Goal: Task Accomplishment & Management: Manage account settings

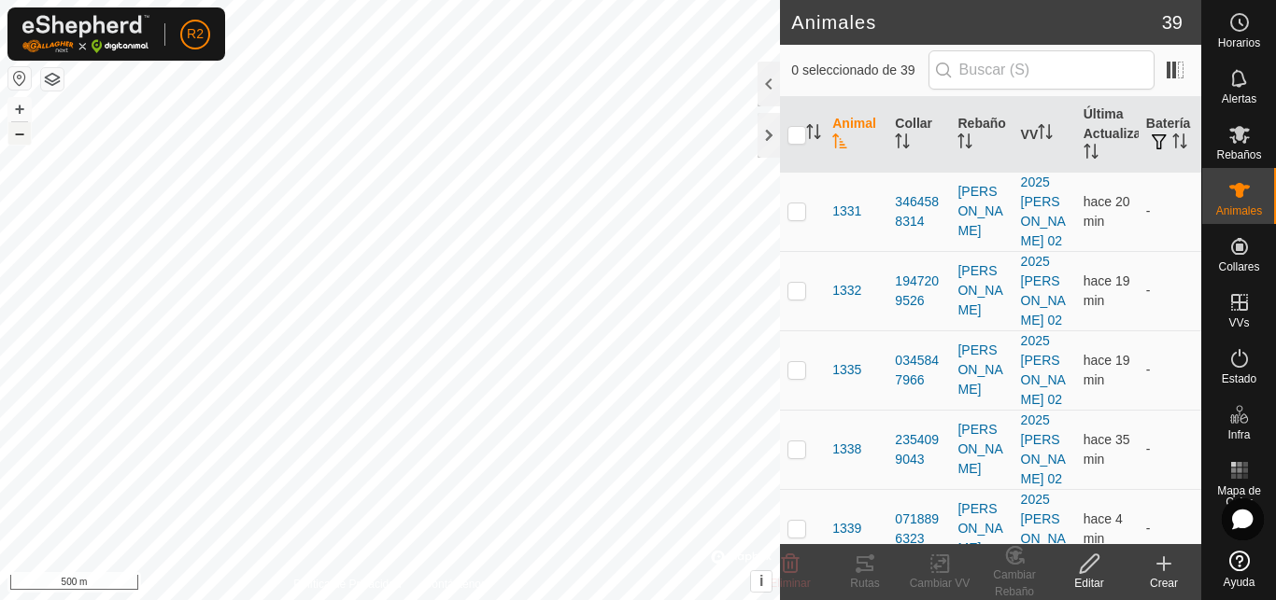
click at [23, 138] on button "–" at bounding box center [19, 133] width 22 height 22
click at [27, 111] on button "+" at bounding box center [19, 109] width 22 height 22
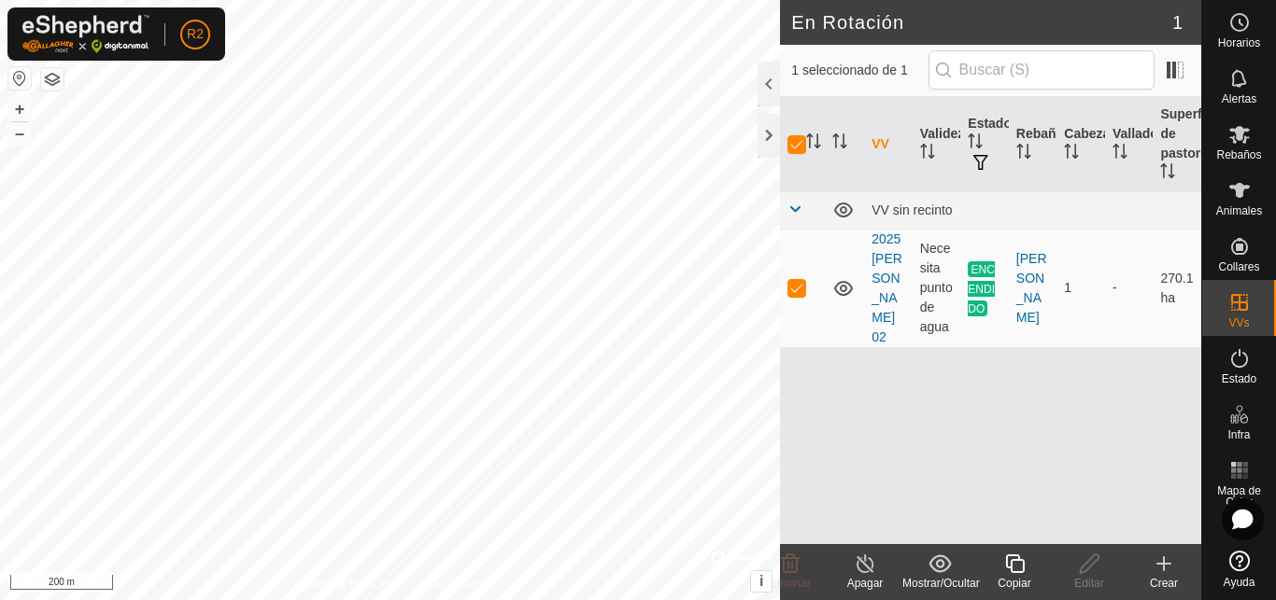
click at [1014, 559] on icon at bounding box center [1014, 564] width 19 height 19
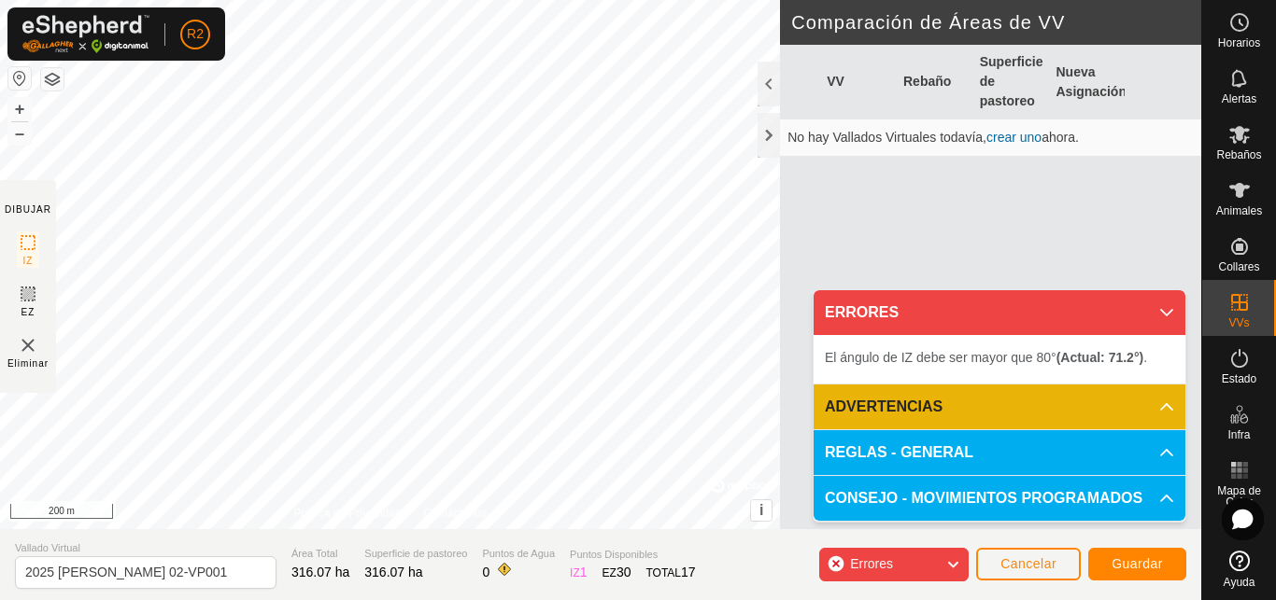
click at [86, 159] on div "El ángulo de IZ debe ser mayor que 80° (Actual: 71.2°) . + – ⇧ i © Mapbox , © O…" at bounding box center [390, 265] width 780 height 530
click at [148, 202] on div "El ángulo de IZ debe ser mayor que 80° (Actual: 55.6°) . + – ⇧ i © Mapbox , © O…" at bounding box center [390, 265] width 780 height 530
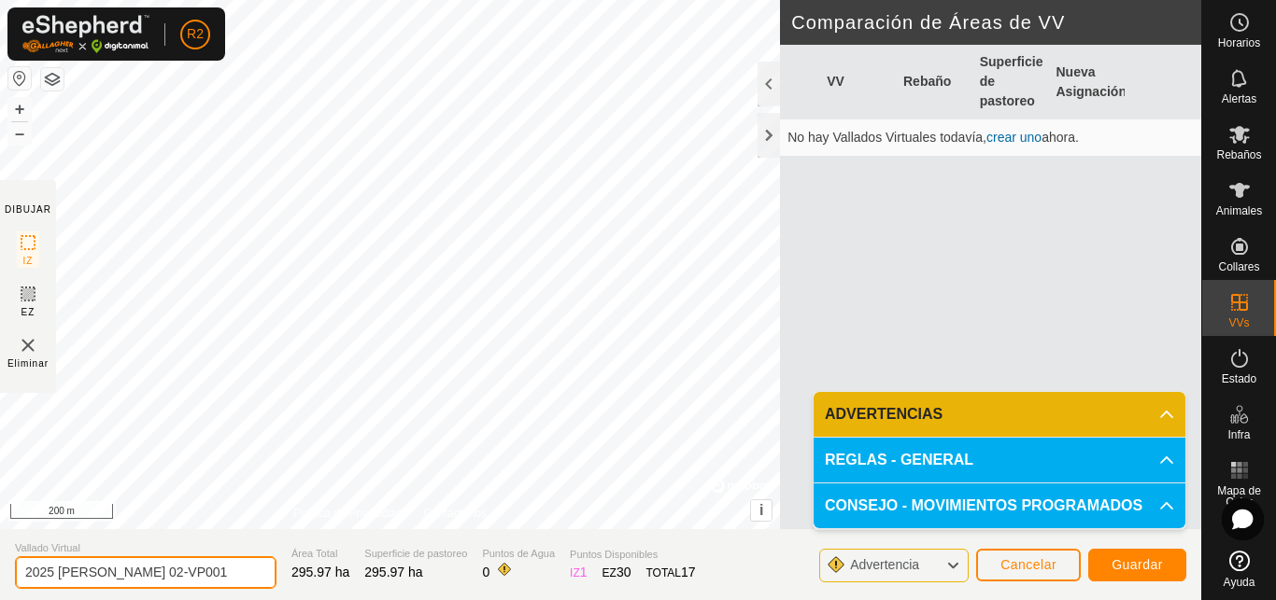
click at [176, 572] on input "2025 pantano 02-VP001" at bounding box center [145, 573] width 261 height 33
type input "2025 pantano 003"
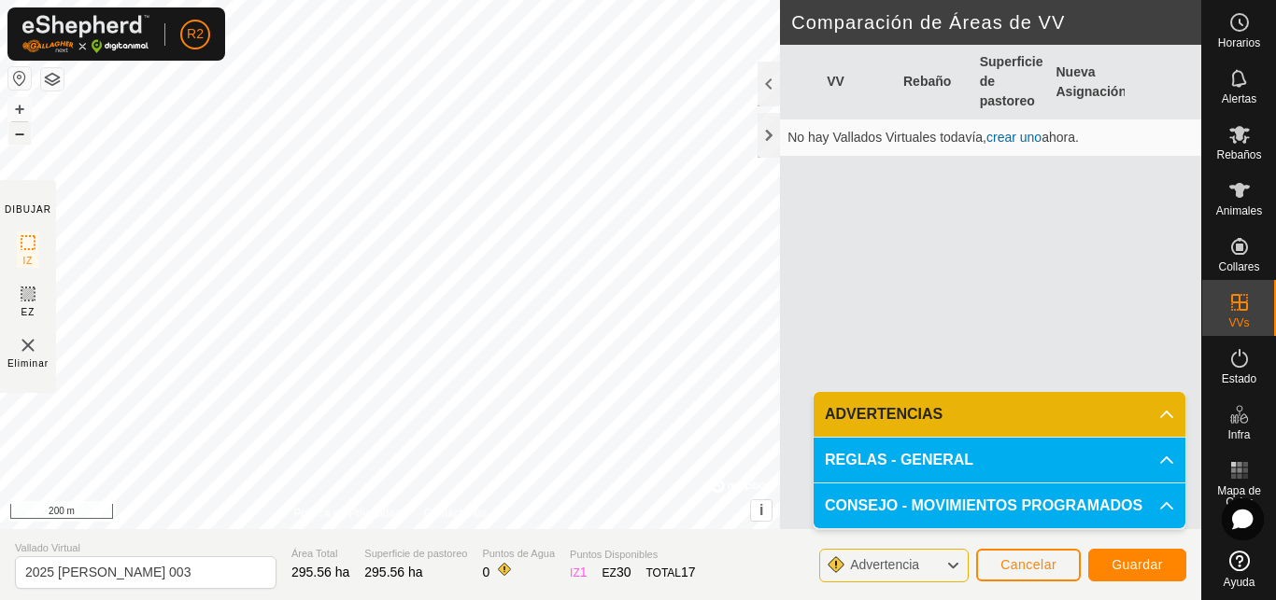
click at [21, 132] on button "–" at bounding box center [19, 133] width 22 height 22
click at [1141, 568] on span "Guardar" at bounding box center [1136, 565] width 51 height 15
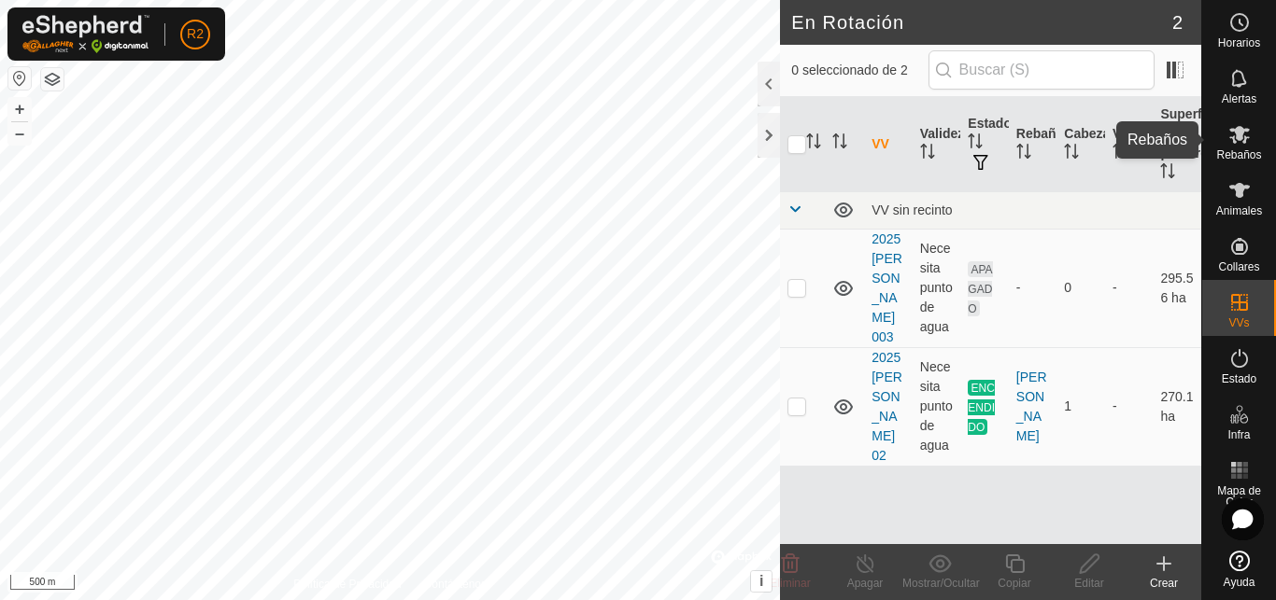
click at [1236, 146] on es-mob-svg-icon at bounding box center [1239, 135] width 34 height 30
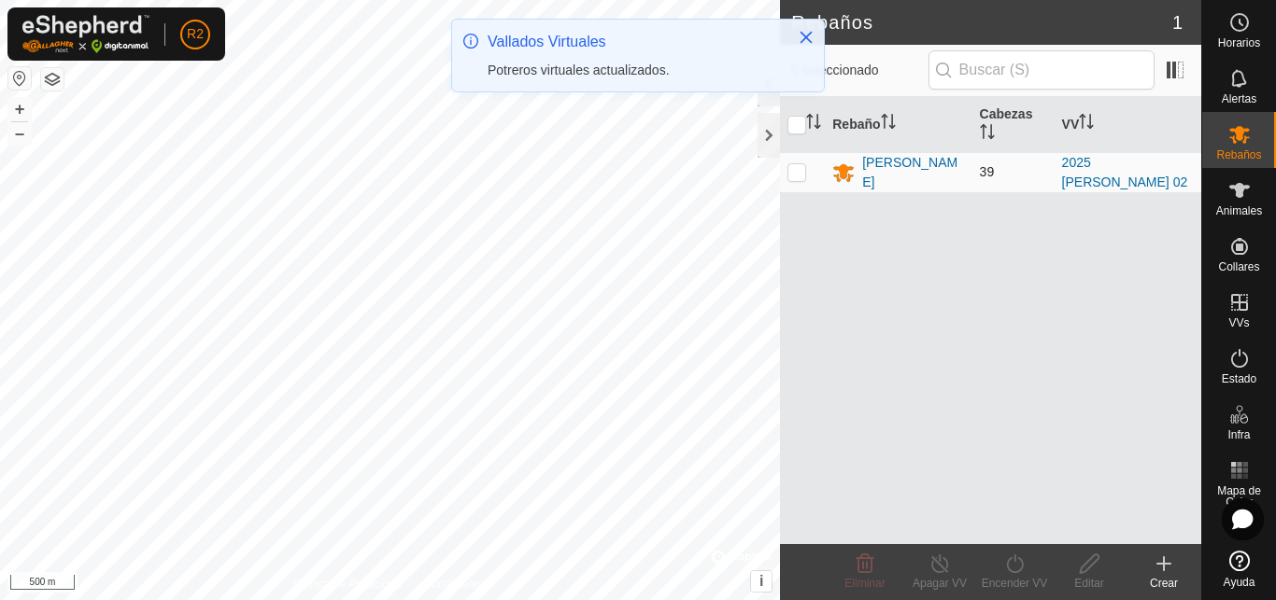
click at [799, 175] on p-checkbox at bounding box center [796, 171] width 19 height 15
checkbox input "true"
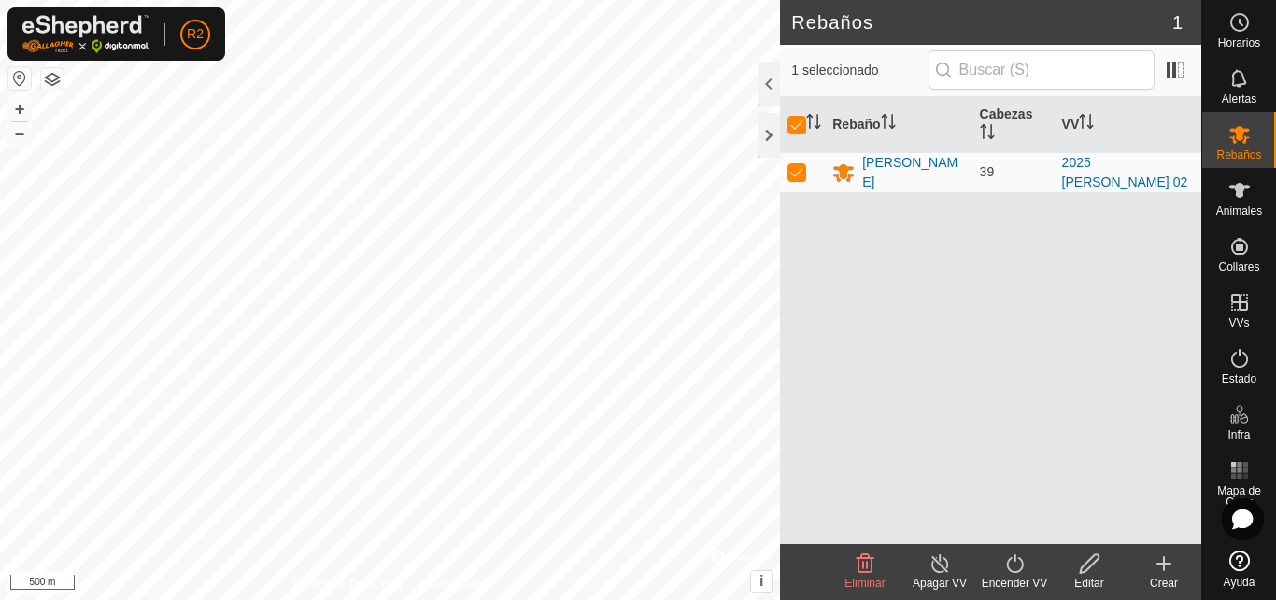
click at [1013, 571] on icon at bounding box center [1014, 564] width 23 height 22
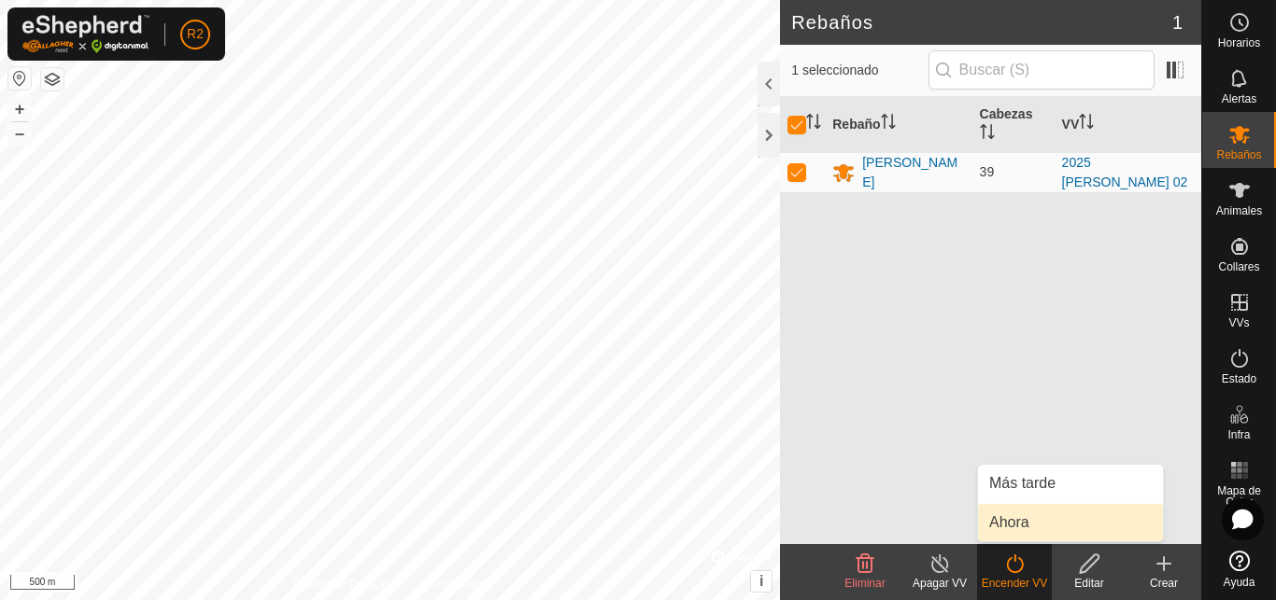
click at [1007, 530] on link "Ahora" at bounding box center [1070, 522] width 185 height 37
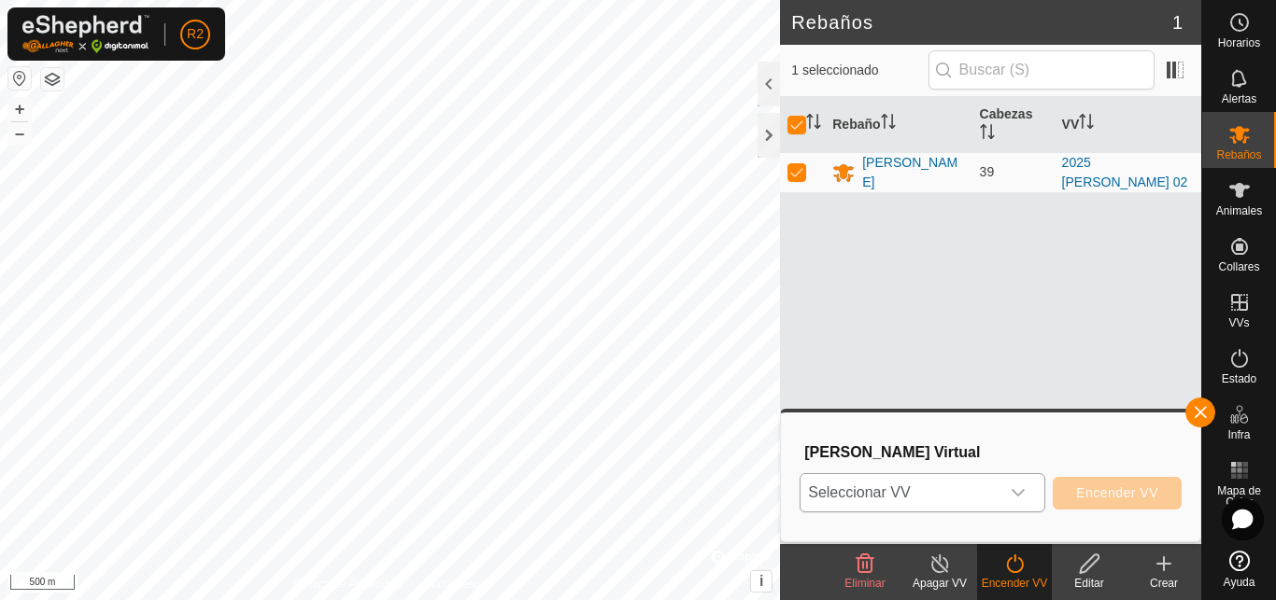
click at [1017, 498] on icon "dropdown trigger" at bounding box center [1017, 493] width 15 height 15
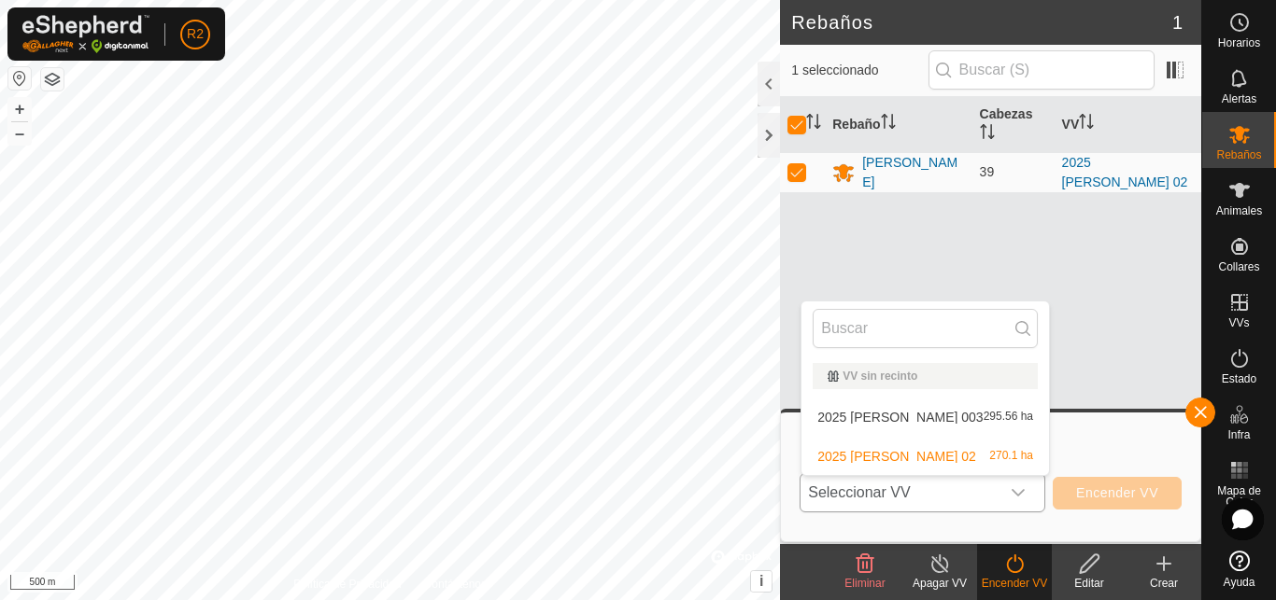
click at [878, 423] on li "2025 pantano 003 295.56 ha" at bounding box center [924, 417] width 247 height 37
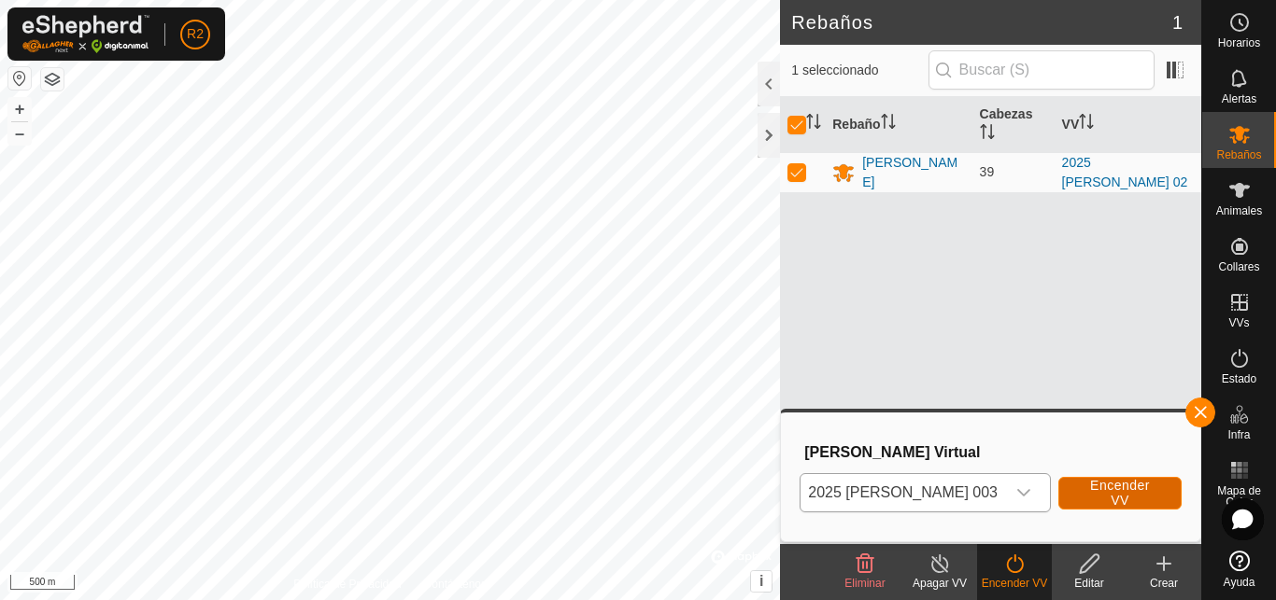
click at [1113, 487] on span "Encender VV" at bounding box center [1119, 493] width 77 height 30
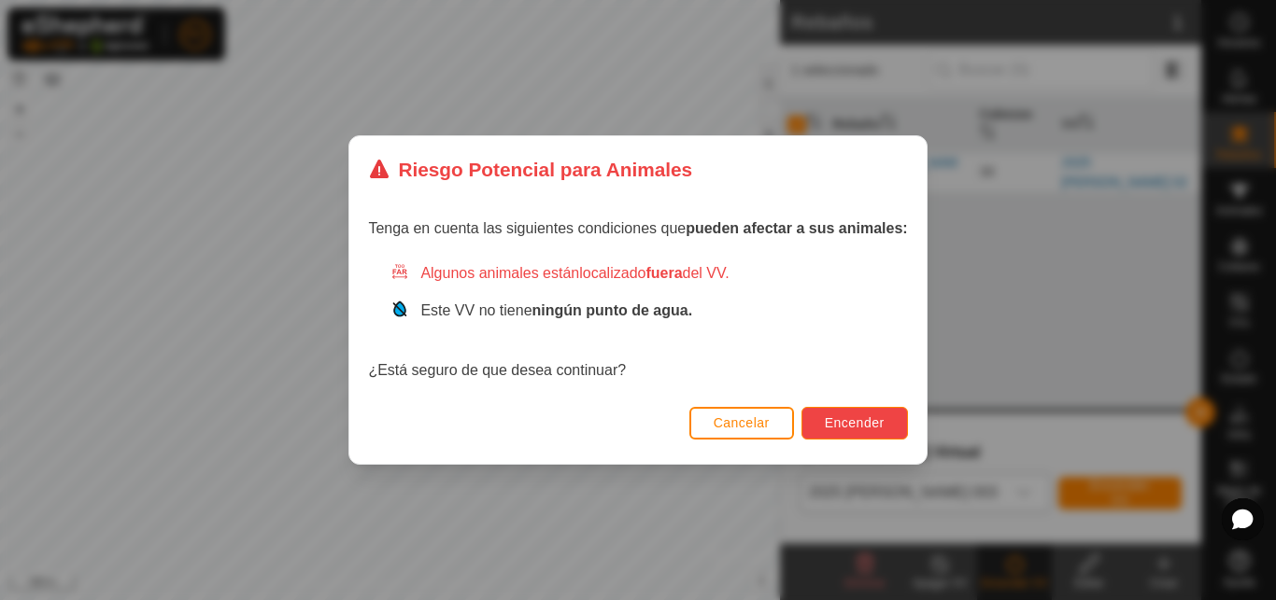
click at [838, 416] on span "Encender" at bounding box center [855, 423] width 60 height 15
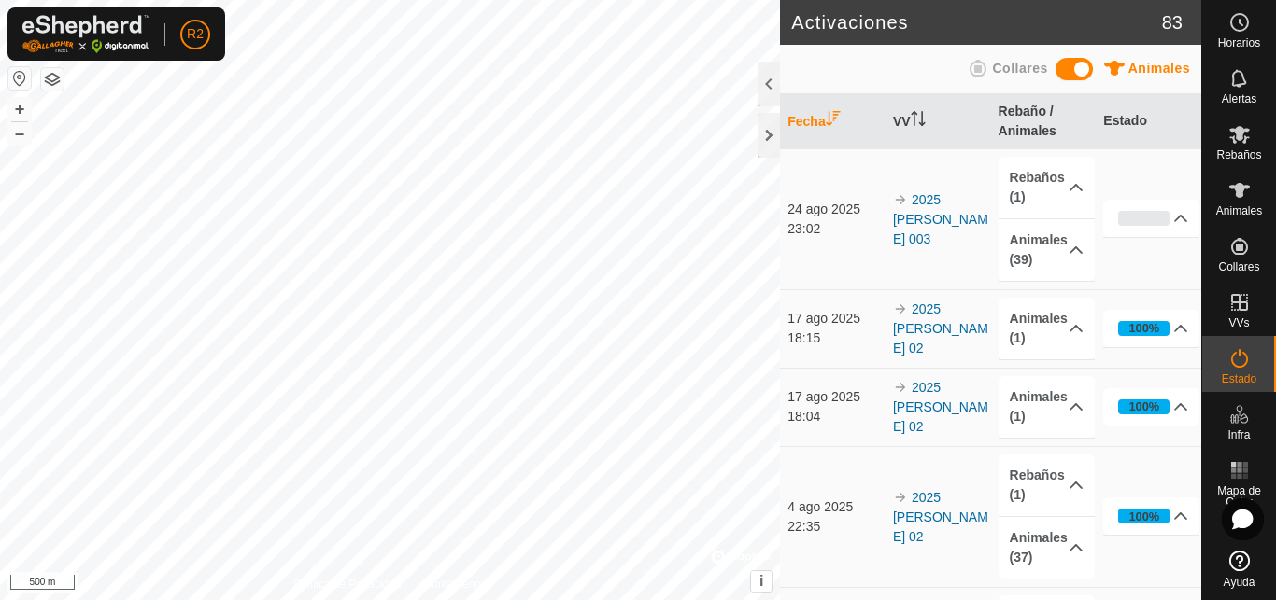
click at [49, 80] on button "button" at bounding box center [52, 79] width 22 height 22
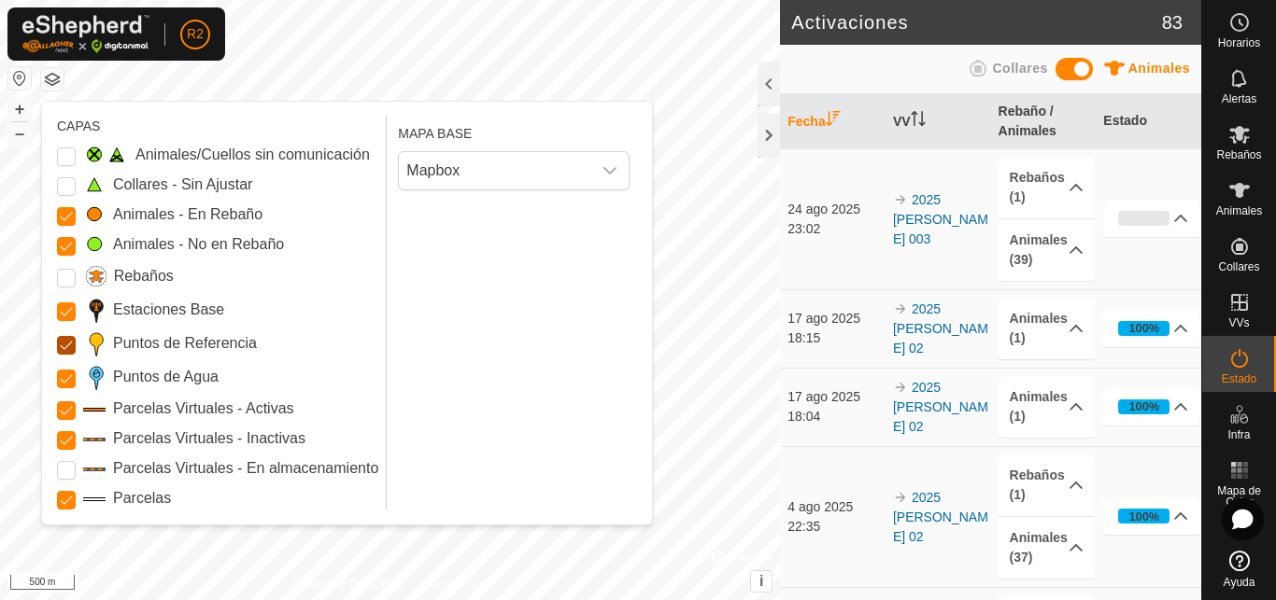
click at [65, 346] on input "Puntos de Referencia" at bounding box center [66, 345] width 19 height 19
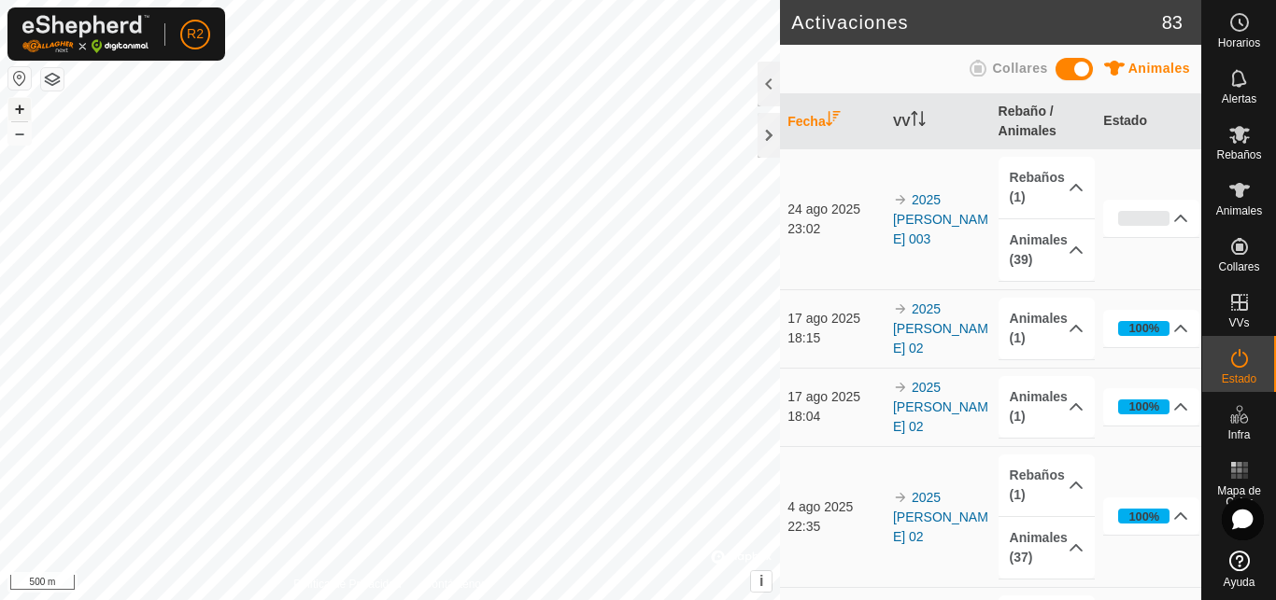
click at [20, 107] on button "+" at bounding box center [19, 109] width 22 height 22
click at [14, 78] on button "button" at bounding box center [19, 78] width 22 height 22
click at [53, 86] on button "button" at bounding box center [52, 79] width 22 height 22
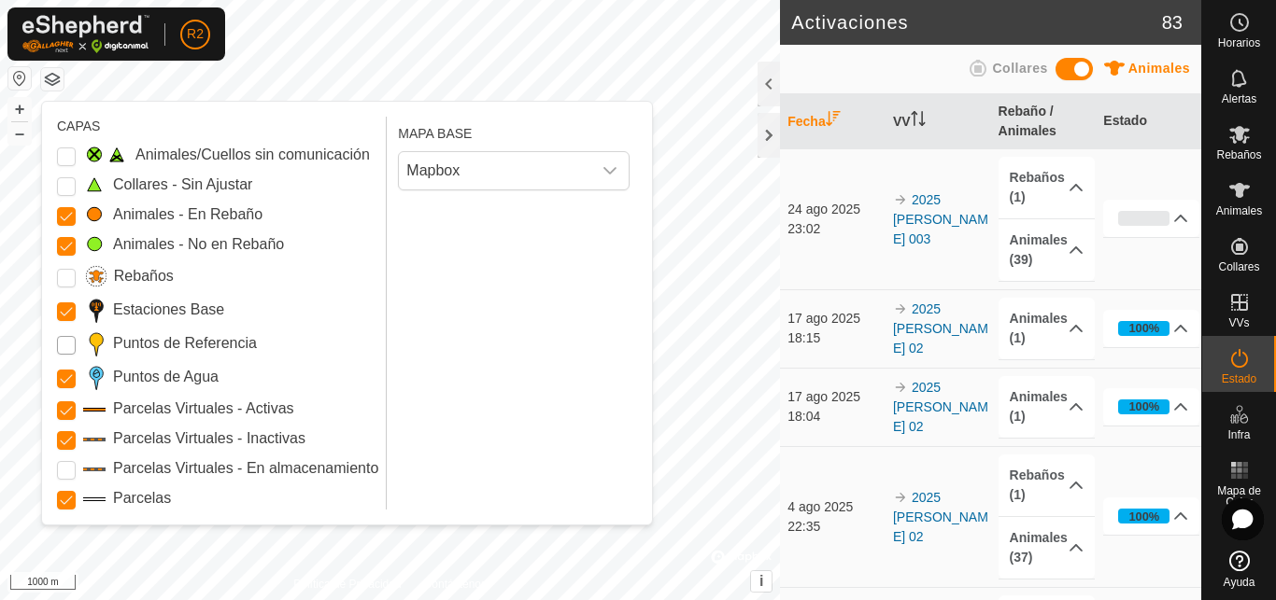
click at [68, 349] on input "Puntos de Referencia" at bounding box center [66, 345] width 19 height 19
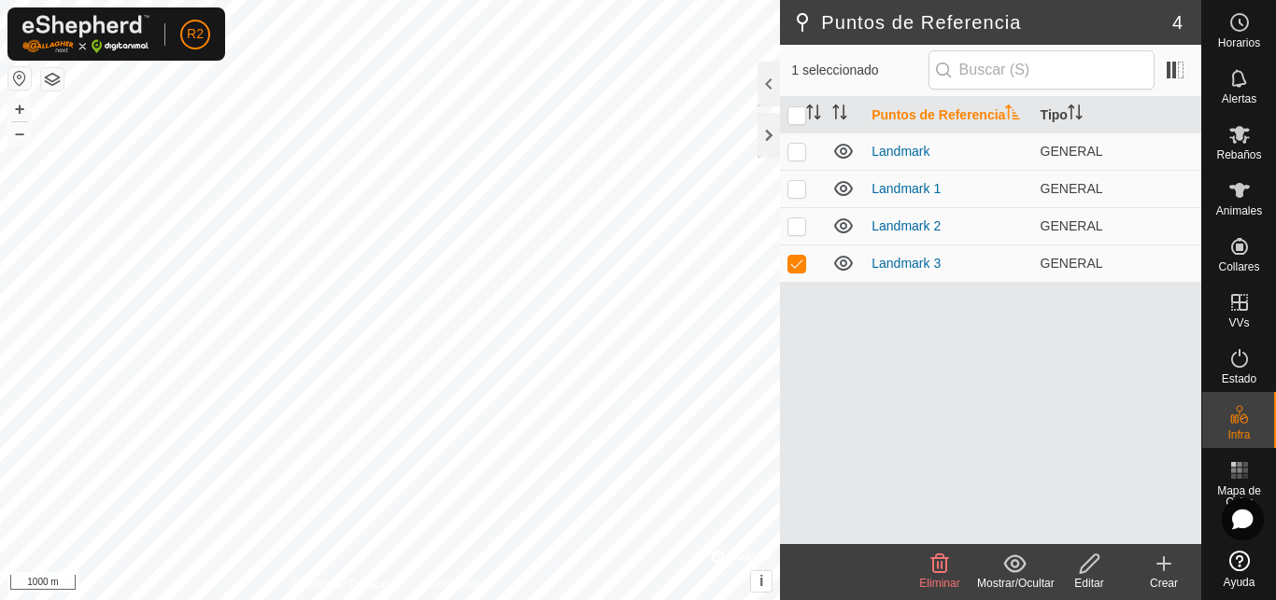
click at [930, 571] on icon at bounding box center [939, 564] width 22 height 22
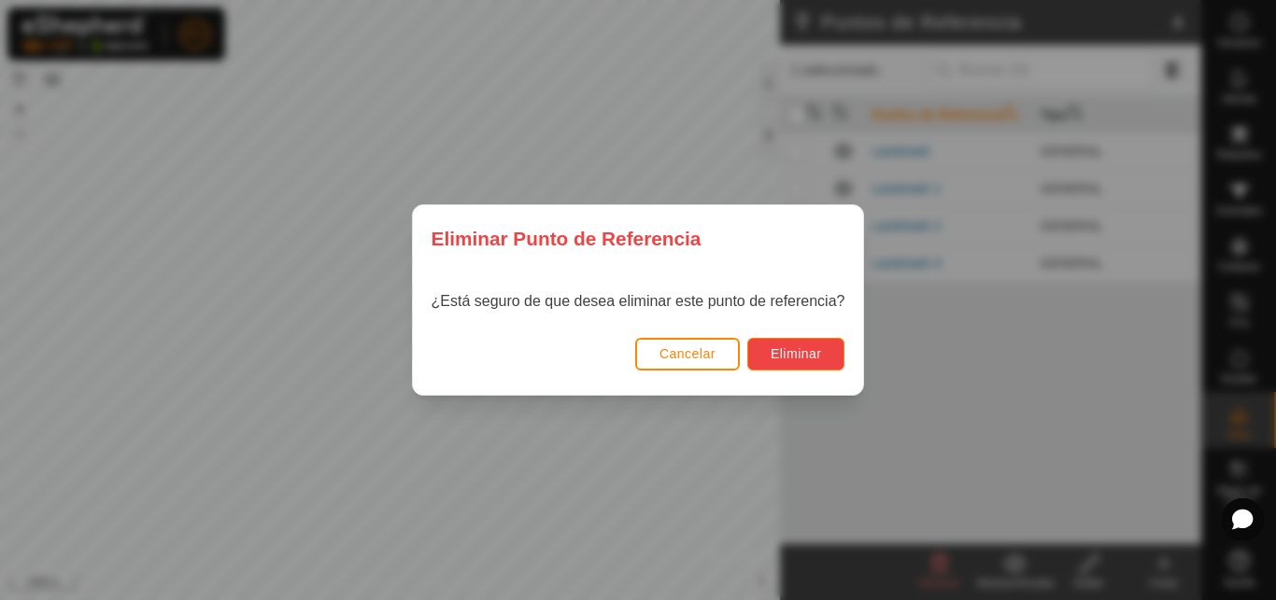
click at [777, 358] on span "Eliminar" at bounding box center [795, 353] width 51 height 15
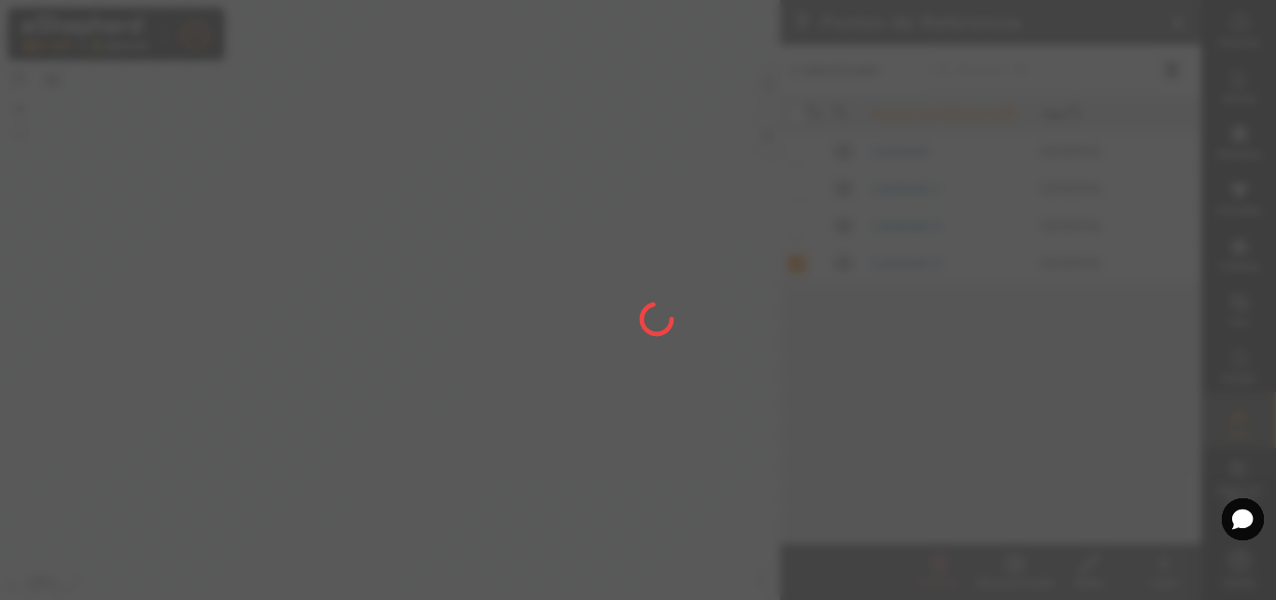
checkbox input "false"
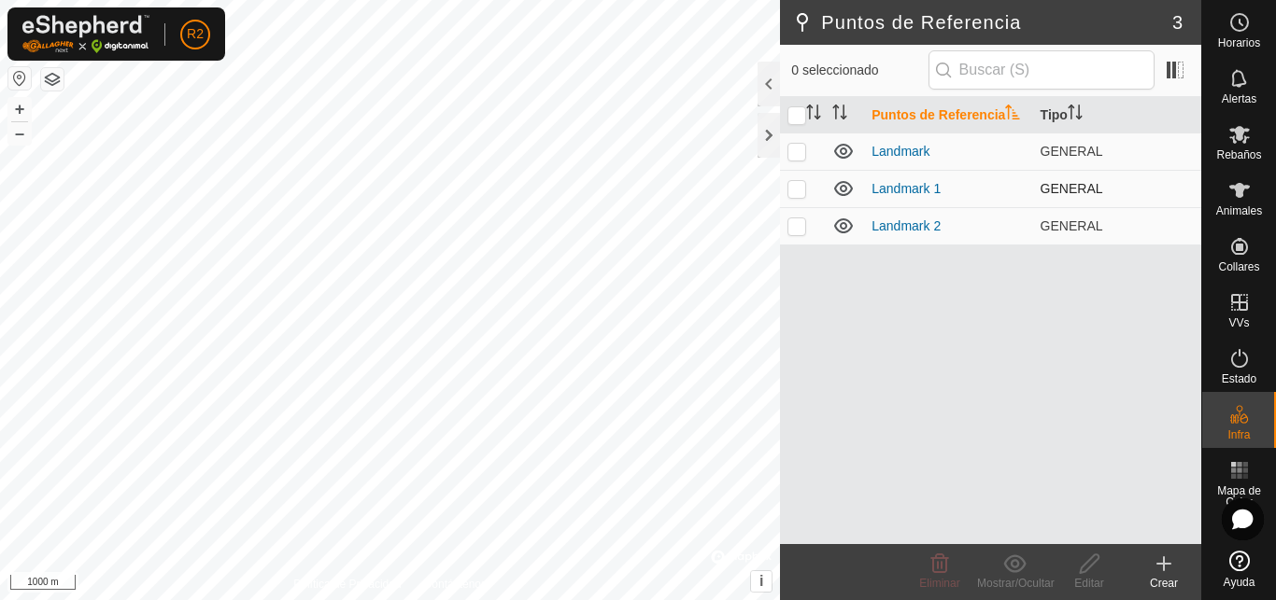
click at [797, 187] on p-checkbox at bounding box center [796, 188] width 19 height 15
checkbox input "true"
click at [791, 221] on p-checkbox at bounding box center [796, 226] width 19 height 15
checkbox input "true"
click at [938, 563] on icon at bounding box center [940, 564] width 18 height 19
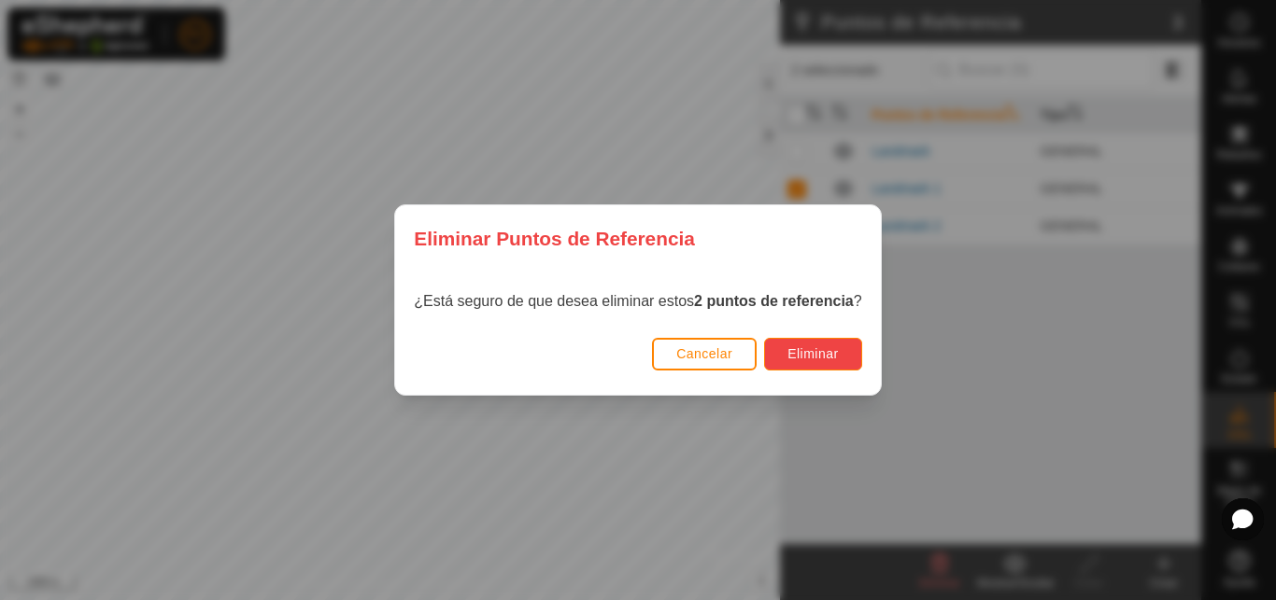
click at [820, 369] on button "Eliminar" at bounding box center [813, 354] width 98 height 33
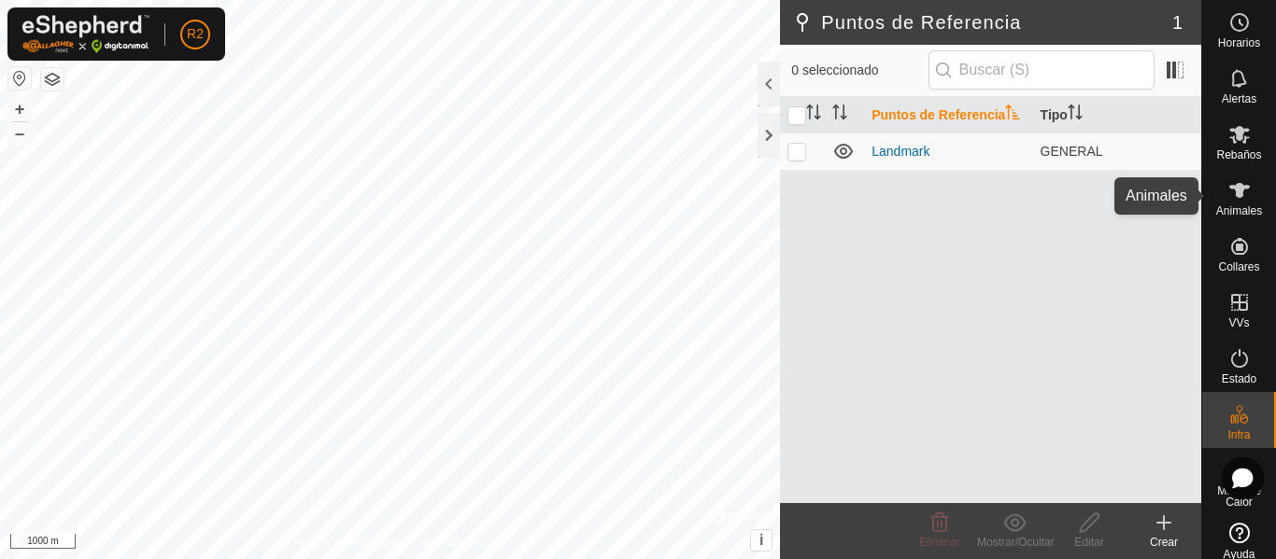
click at [1230, 240] on nav "Horarios Alertas Rebaños Animales Collares VVs Estado Infra Mapa de Calor Ayuda" at bounding box center [1239, 279] width 74 height 559
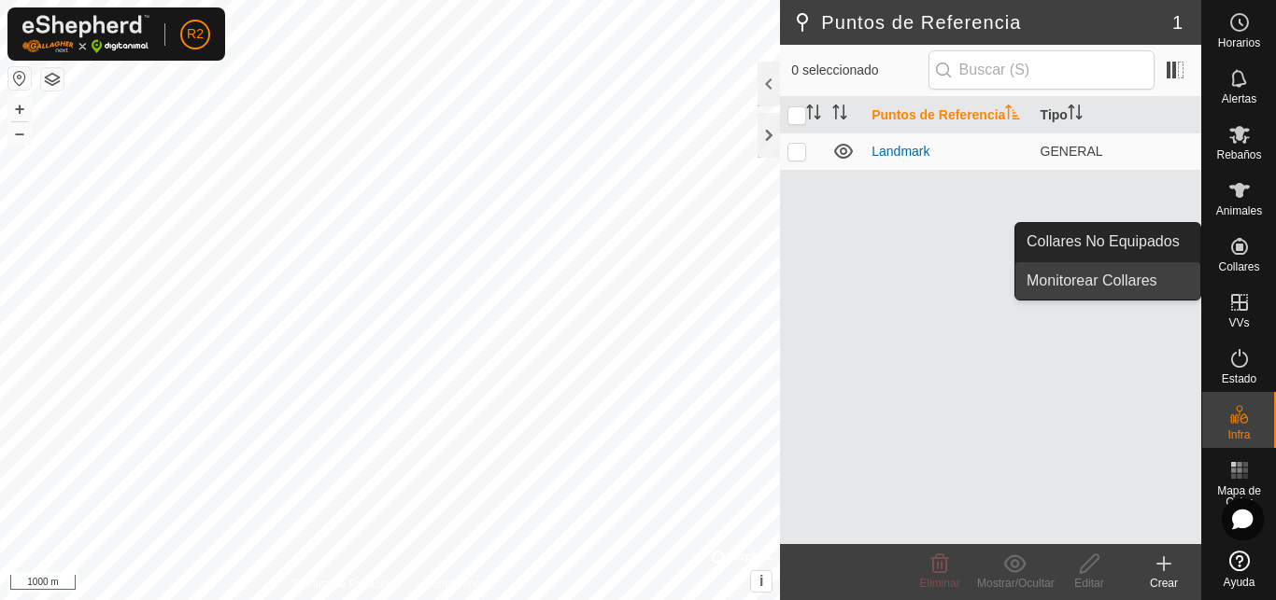
click at [1083, 287] on link "Monitorear Collares" at bounding box center [1107, 280] width 185 height 37
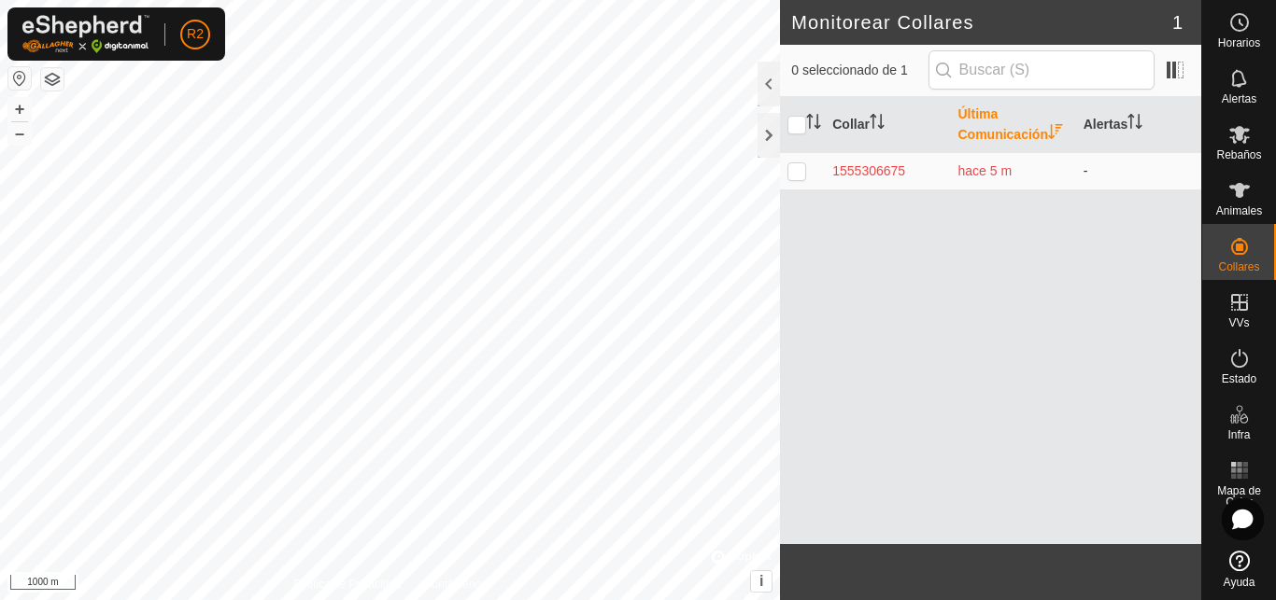
click at [798, 172] on p-checkbox at bounding box center [796, 170] width 19 height 15
checkbox input "true"
click at [953, 170] on td "hace 5 m" at bounding box center [1012, 170] width 125 height 37
click at [796, 178] on td at bounding box center [802, 170] width 45 height 37
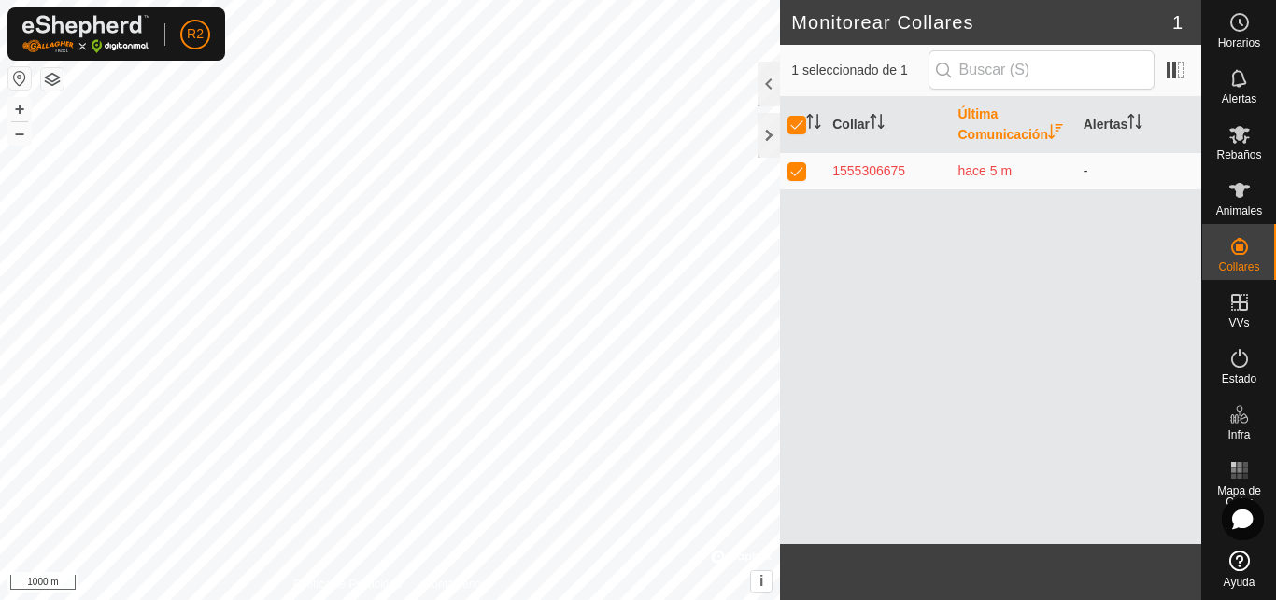
checkbox input "false"
click at [797, 171] on p-checkbox at bounding box center [796, 170] width 19 height 15
checkbox input "true"
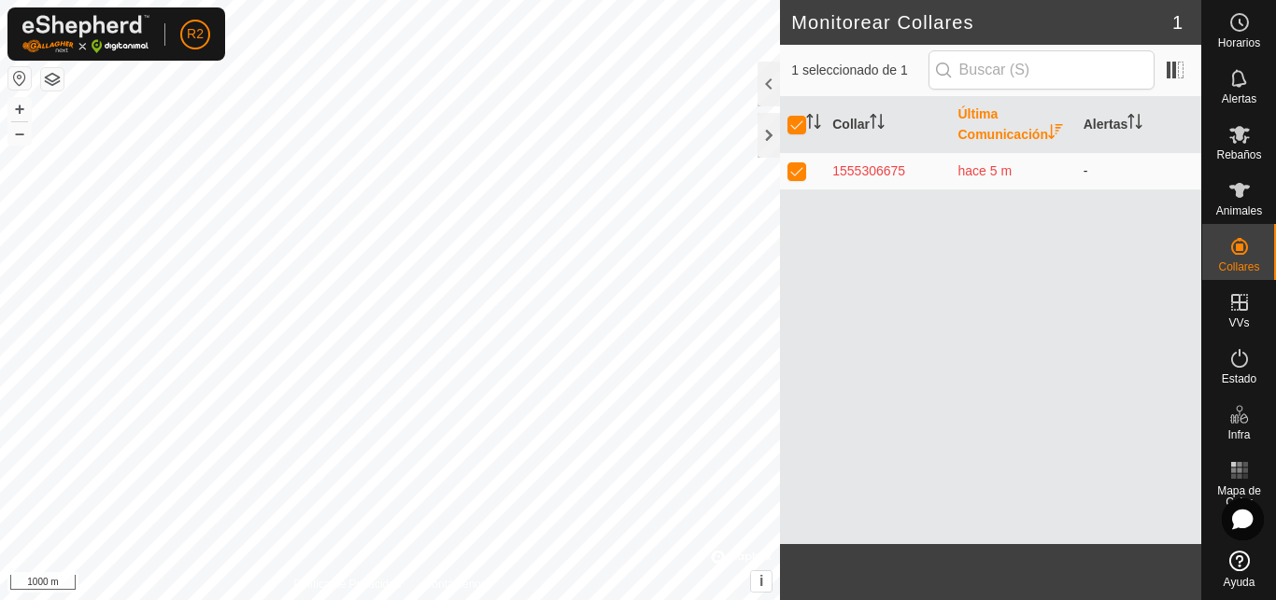
click at [797, 171] on p-checkbox at bounding box center [796, 170] width 19 height 15
checkbox input "false"
click at [1243, 194] on icon at bounding box center [1239, 190] width 22 height 22
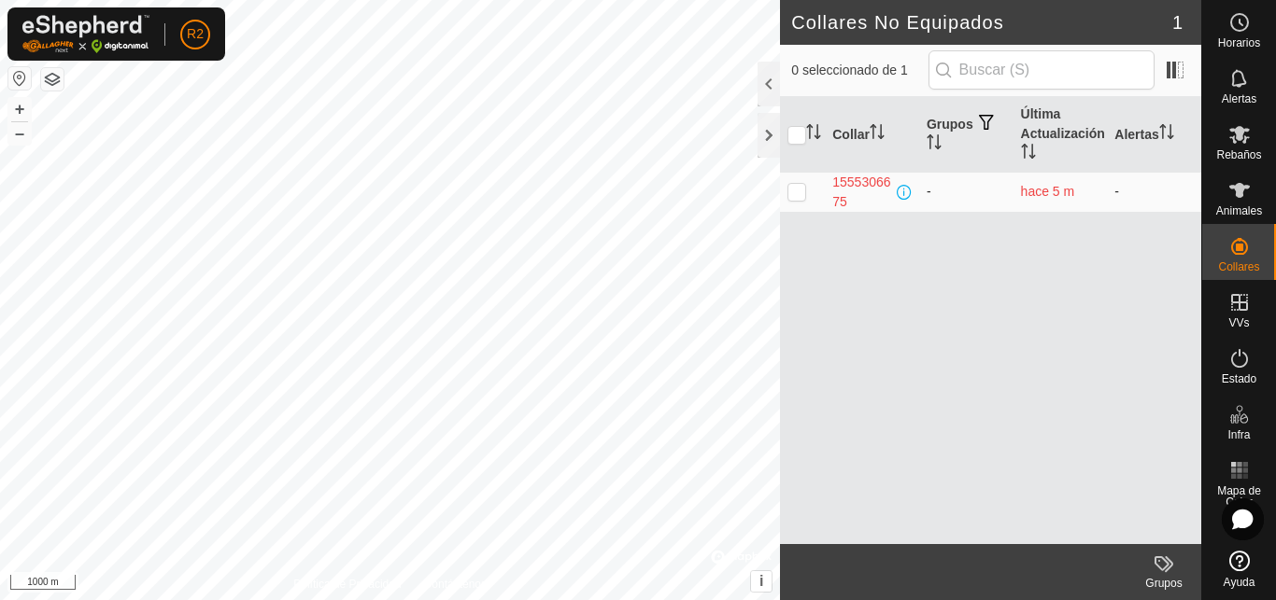
click at [790, 191] on p-checkbox at bounding box center [796, 191] width 19 height 15
checkbox input "true"
click at [1170, 72] on span at bounding box center [1175, 70] width 30 height 30
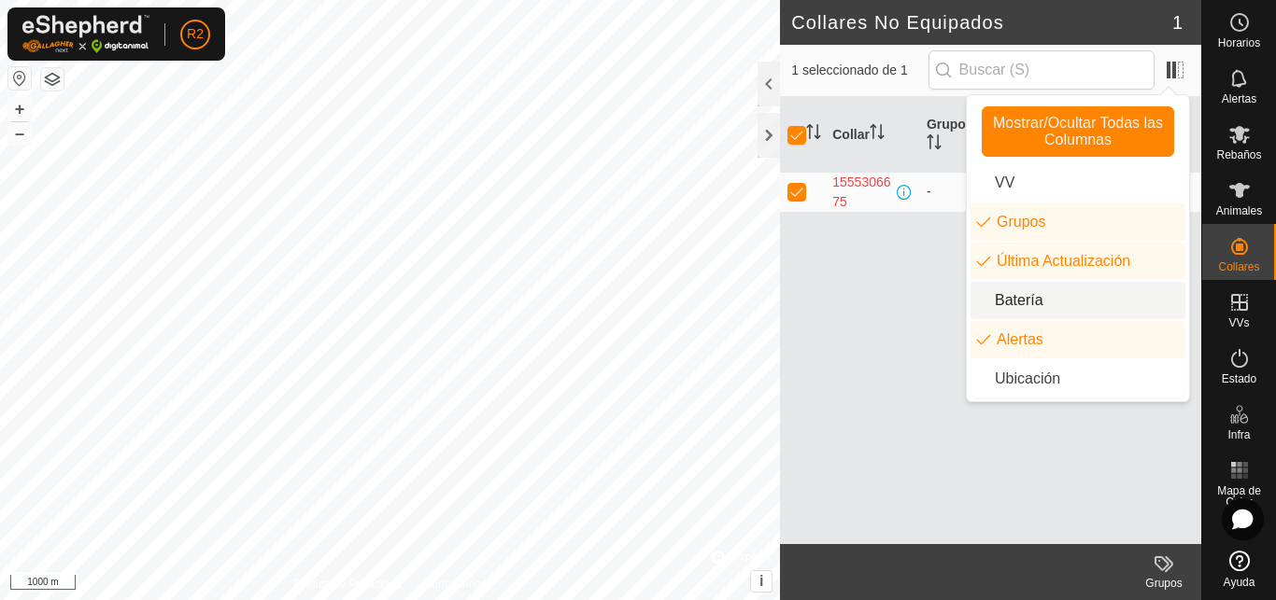
click at [1003, 299] on li "Batería" at bounding box center [1077, 300] width 215 height 37
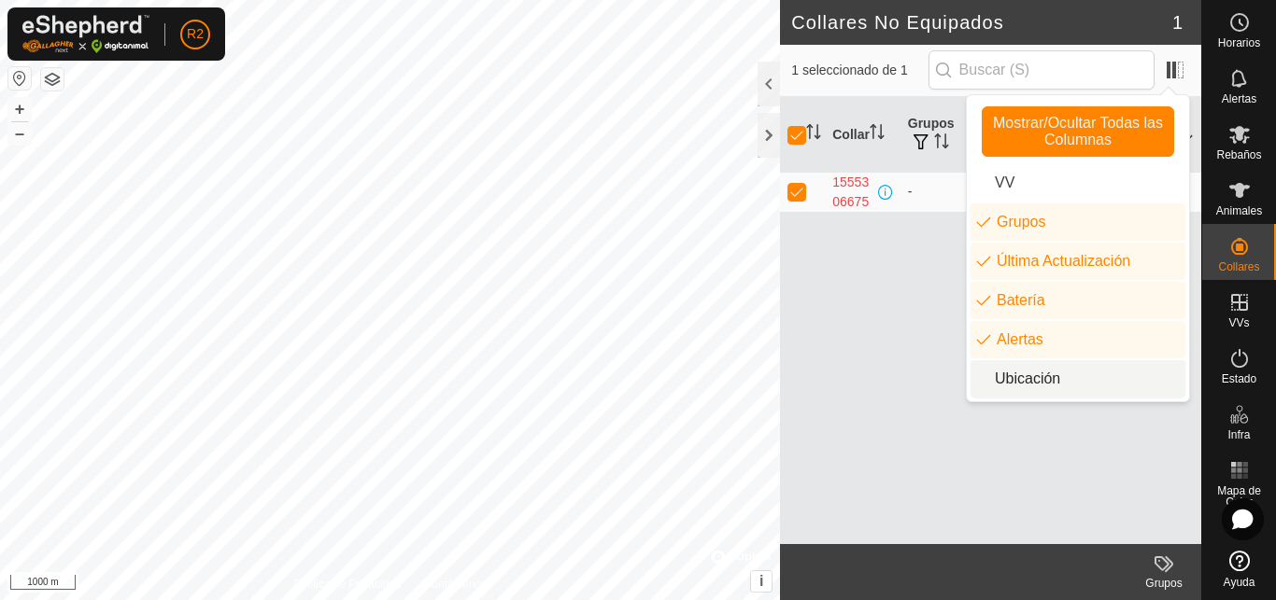
click at [1041, 379] on li "Ubicación" at bounding box center [1077, 378] width 215 height 37
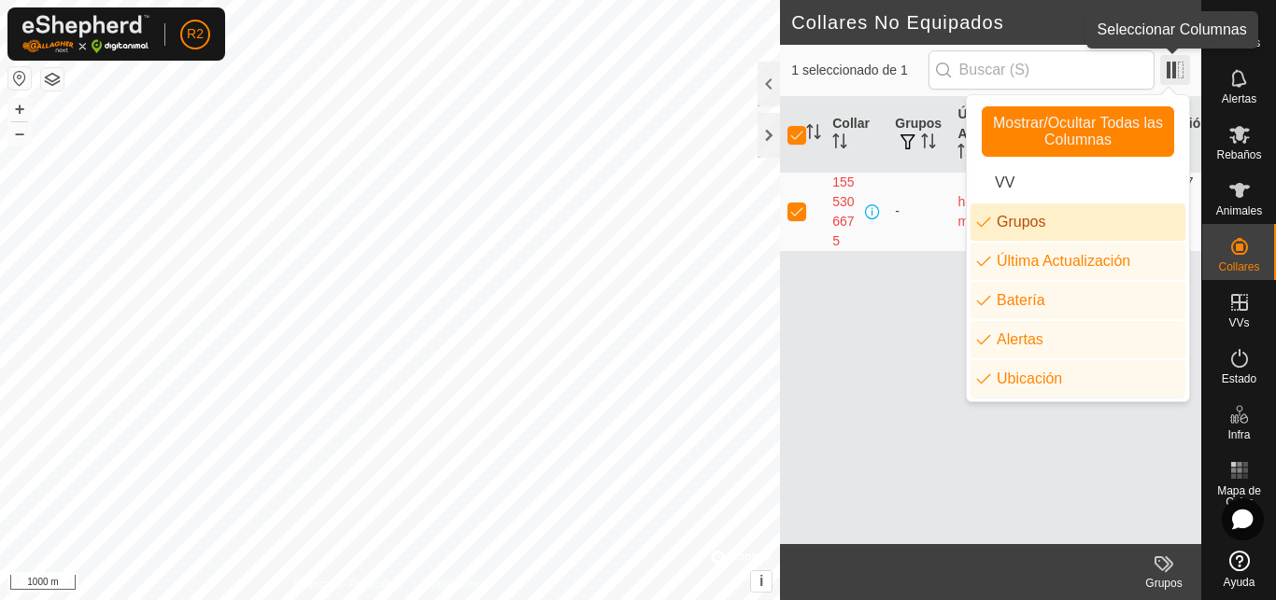
click at [1172, 66] on span at bounding box center [1175, 70] width 30 height 30
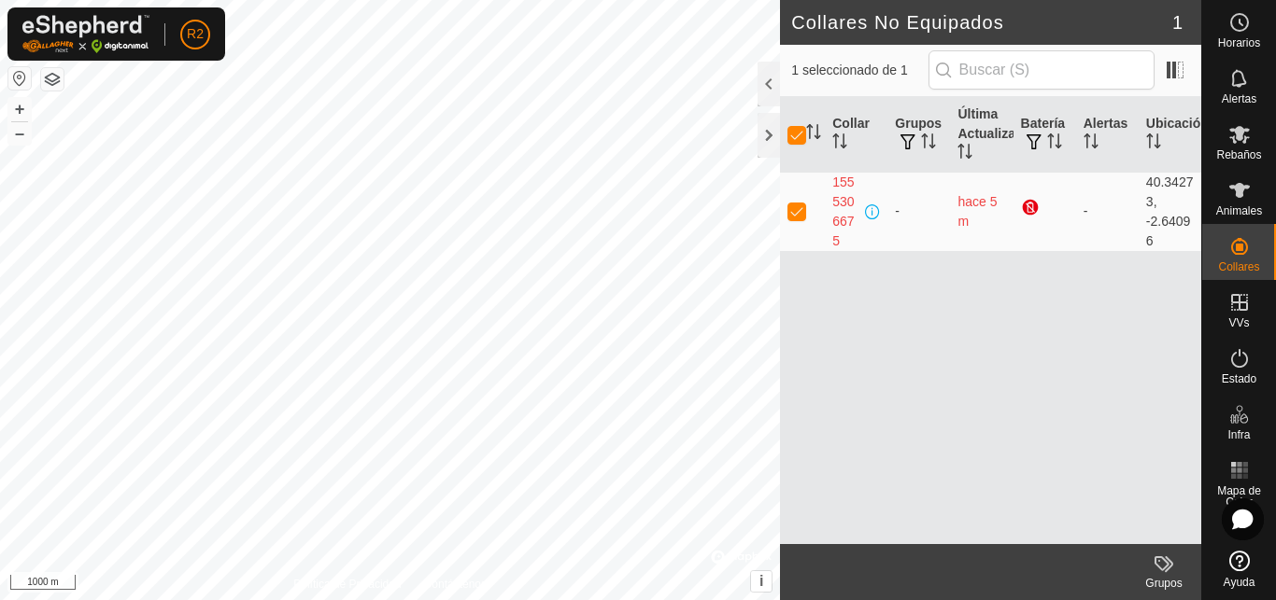
click at [862, 383] on div "Collar Grupos Última Actualización Batería Alertas Ubicación 1555306675 - hace …" at bounding box center [990, 320] width 421 height 447
click at [793, 214] on p-checkbox at bounding box center [796, 211] width 19 height 15
checkbox input "false"
click at [871, 76] on span "0 seleccionado de 1" at bounding box center [859, 71] width 136 height 20
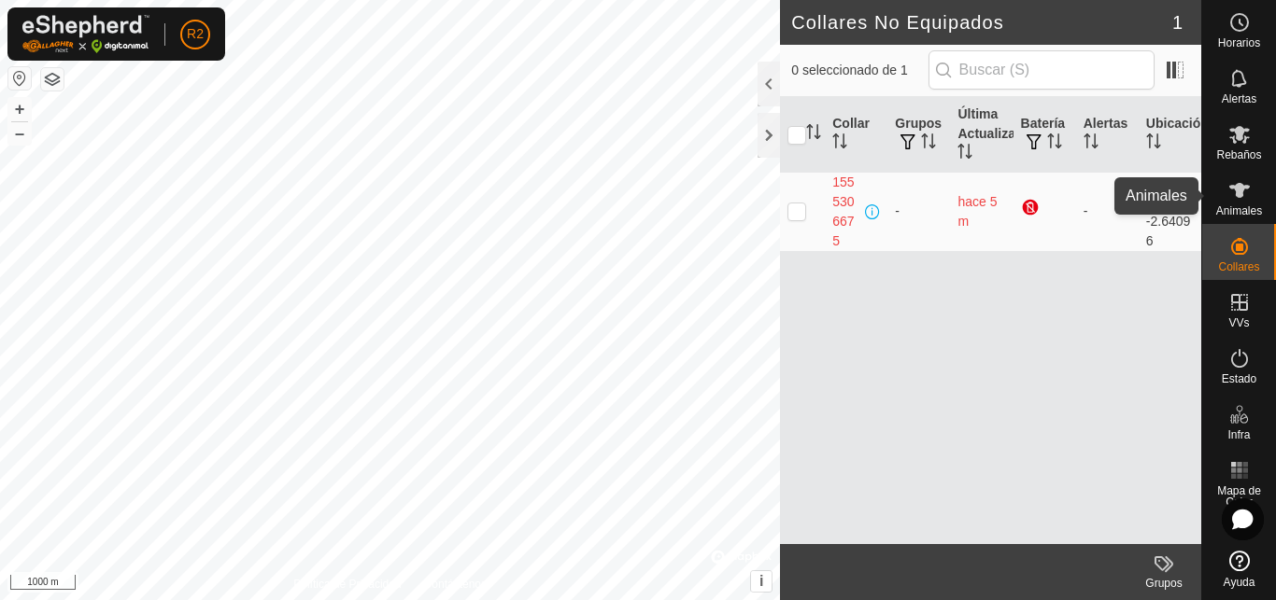
click at [1235, 197] on icon at bounding box center [1239, 190] width 22 height 22
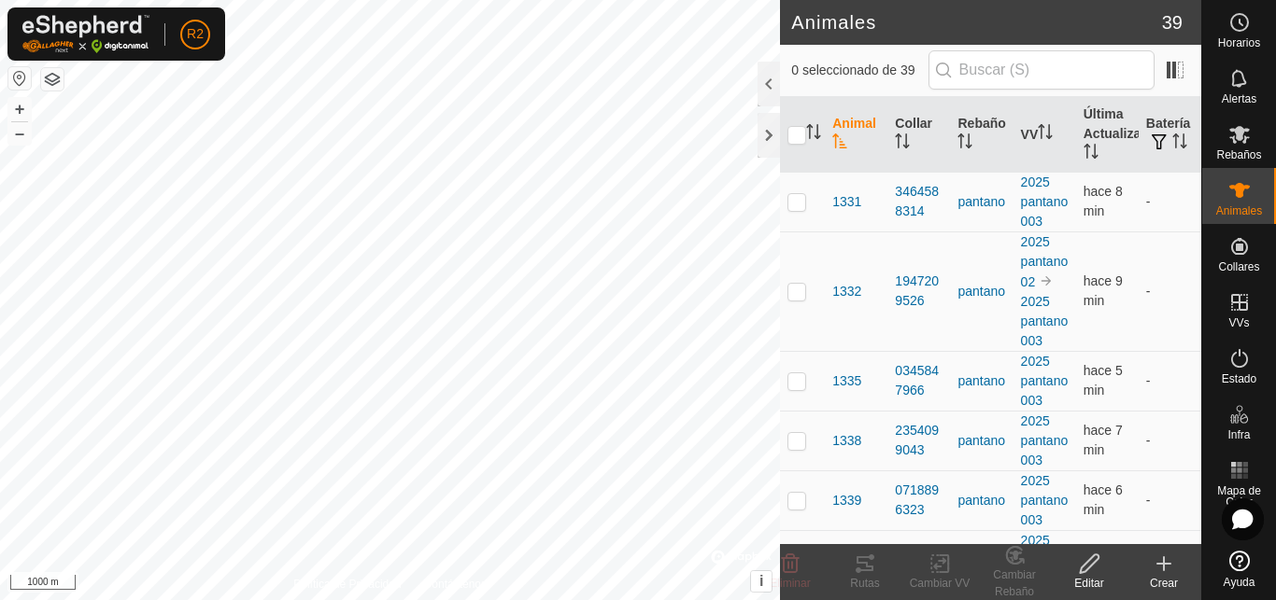
click at [1163, 564] on icon at bounding box center [1163, 564] width 13 height 0
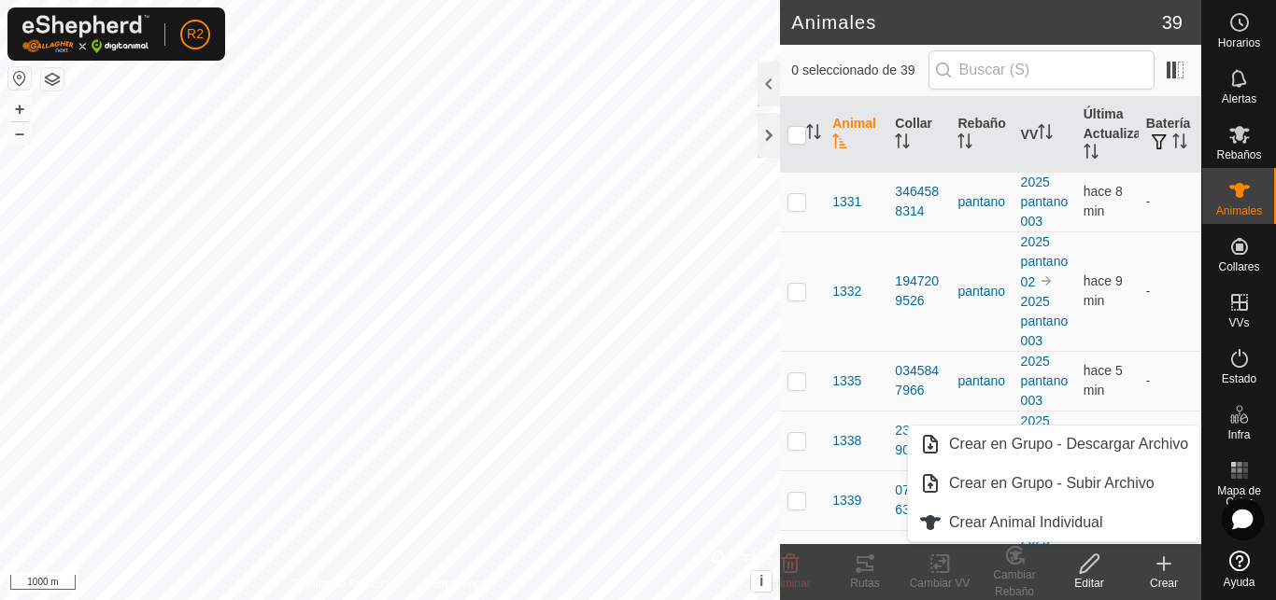
click at [1160, 568] on icon at bounding box center [1163, 564] width 22 height 22
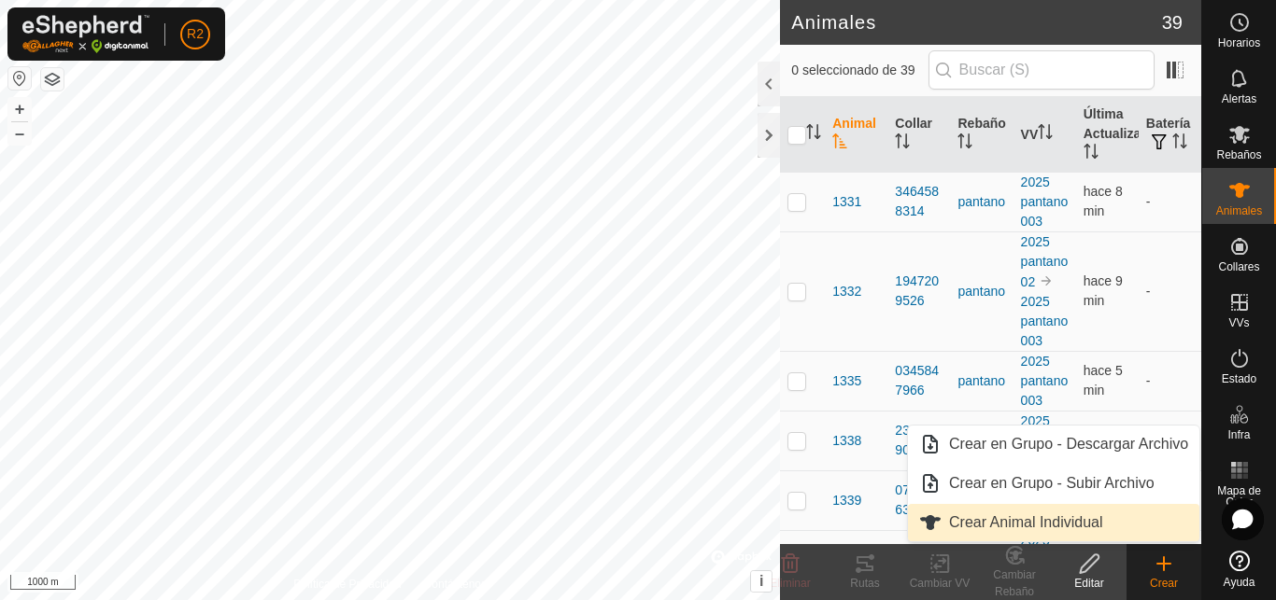
click at [1030, 523] on span "Crear Animal Individual" at bounding box center [1026, 523] width 154 height 22
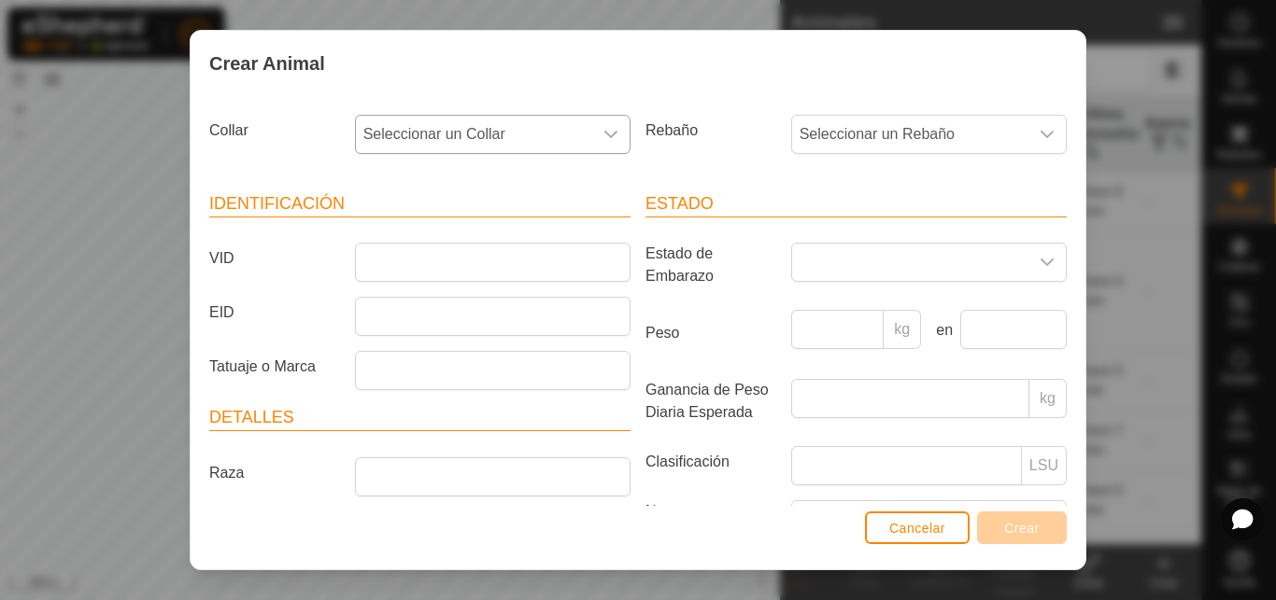
click at [603, 134] on icon "dropdown trigger" at bounding box center [610, 134] width 15 height 15
click at [415, 267] on span "1555306675" at bounding box center [409, 270] width 83 height 22
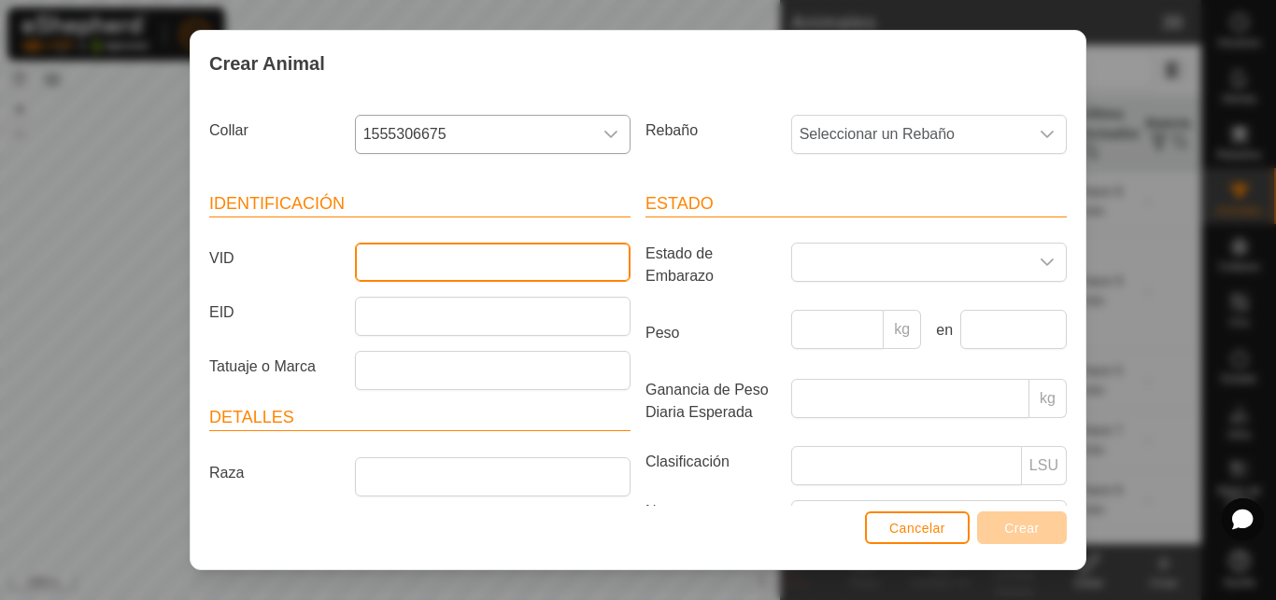
click at [369, 260] on input "VID" at bounding box center [492, 262] width 275 height 39
type input "007"
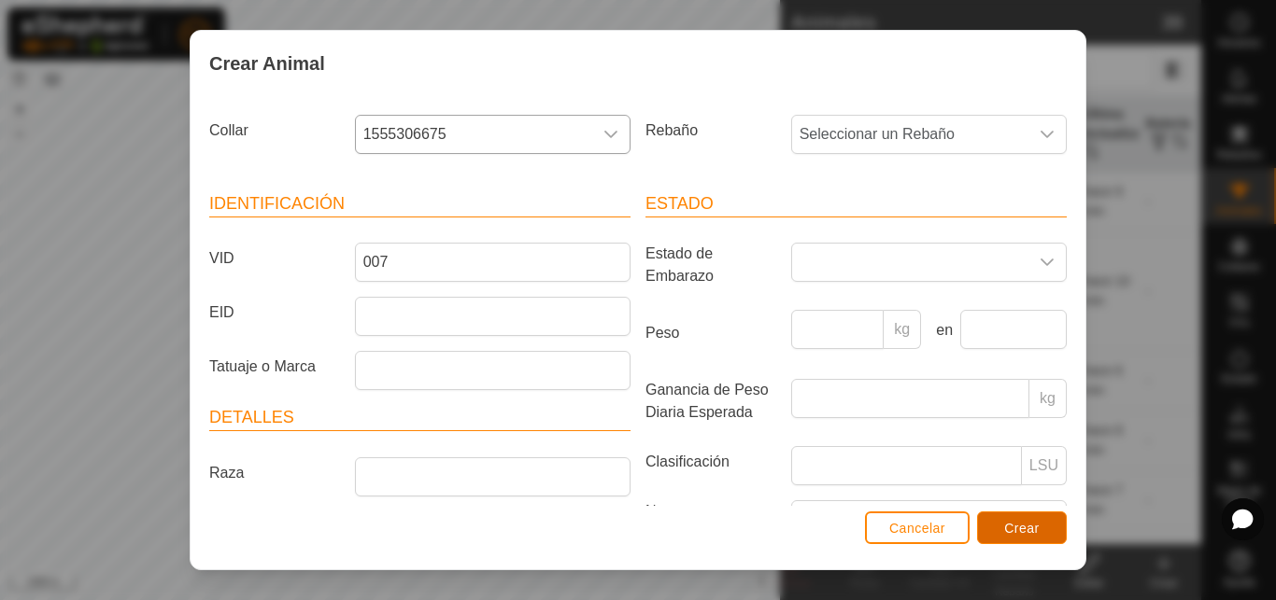
click at [1018, 522] on span "Crear" at bounding box center [1021, 528] width 35 height 15
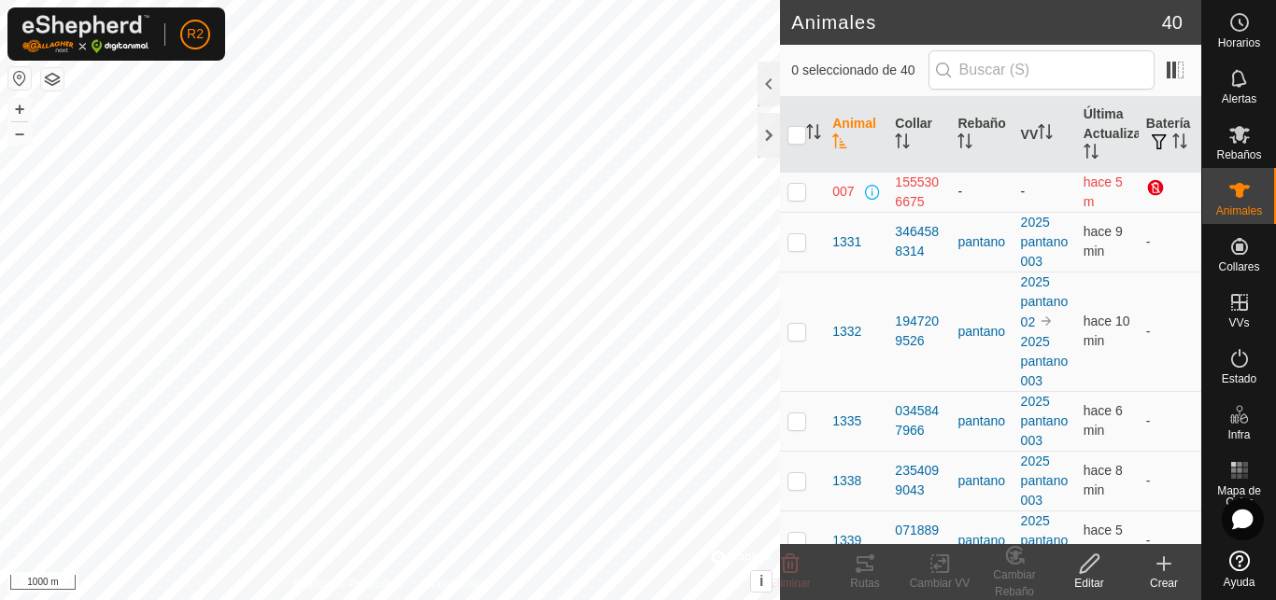
click at [795, 194] on p-checkbox at bounding box center [796, 191] width 19 height 15
checkbox input "true"
click at [1164, 564] on icon at bounding box center [1163, 564] width 13 height 0
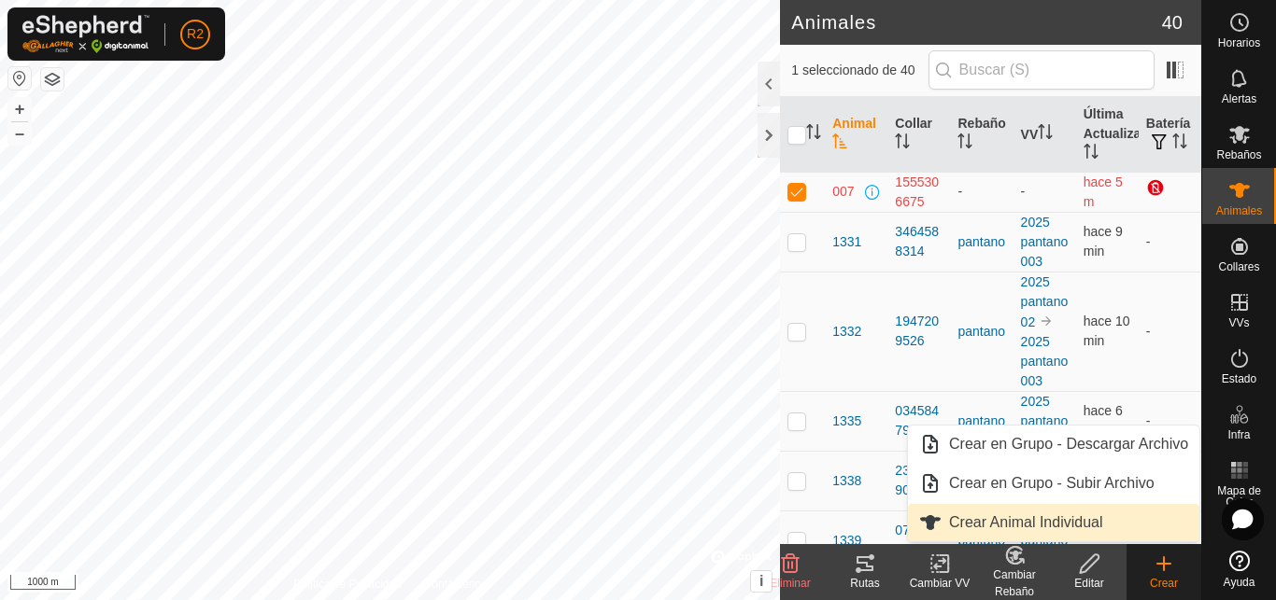
click at [1037, 524] on span "Crear Animal Individual" at bounding box center [1026, 523] width 154 height 22
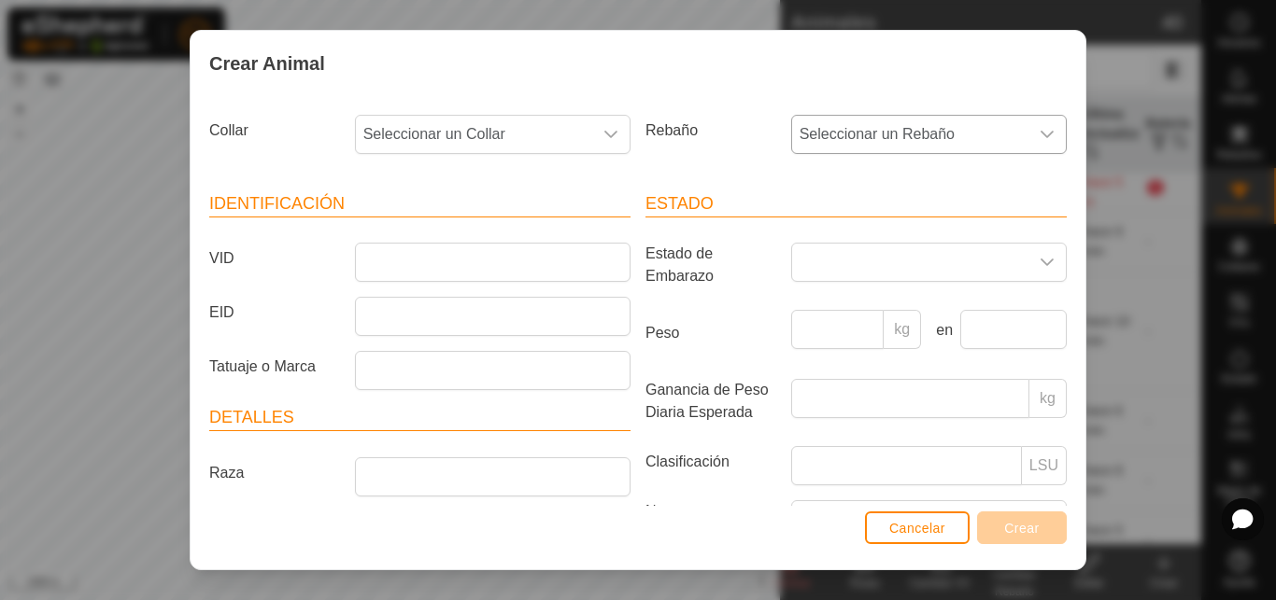
click at [1039, 132] on icon "dropdown trigger" at bounding box center [1046, 134] width 15 height 15
click at [817, 265] on span "pantano" at bounding box center [831, 270] width 54 height 22
click at [603, 134] on icon "dropdown trigger" at bounding box center [610, 134] width 15 height 15
click at [719, 130] on label "Rebaño" at bounding box center [711, 131] width 146 height 32
click at [1040, 135] on icon "dropdown trigger" at bounding box center [1046, 134] width 13 height 7
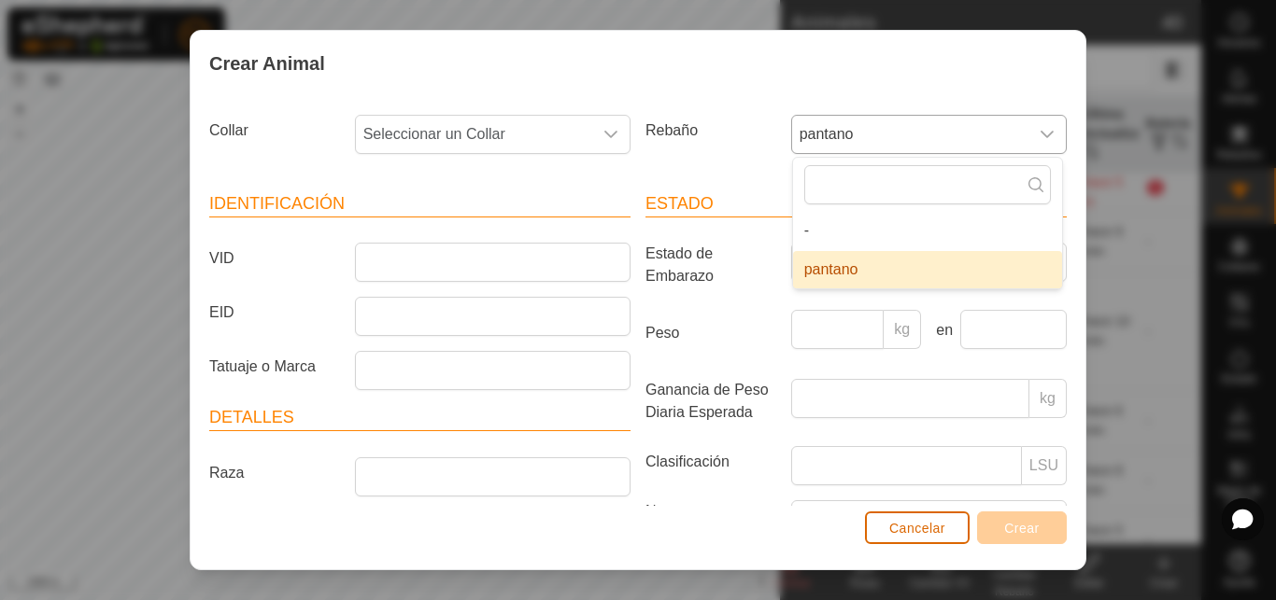
click at [910, 527] on span "Cancelar" at bounding box center [917, 528] width 56 height 15
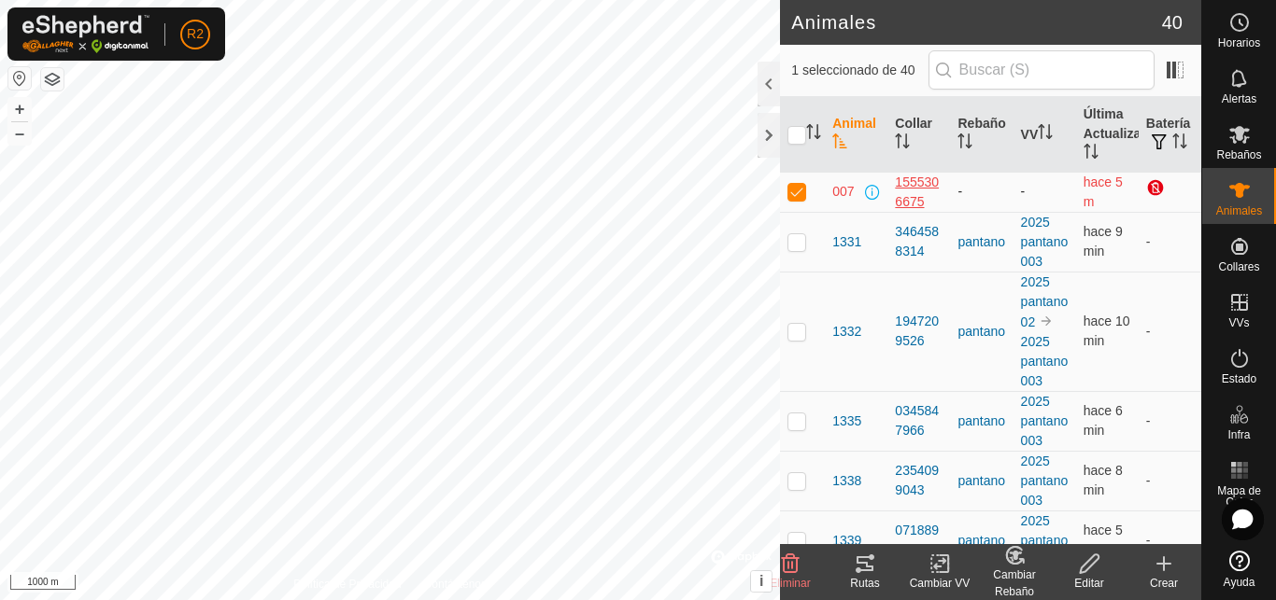
click at [911, 188] on div "1555306675" at bounding box center [919, 192] width 48 height 39
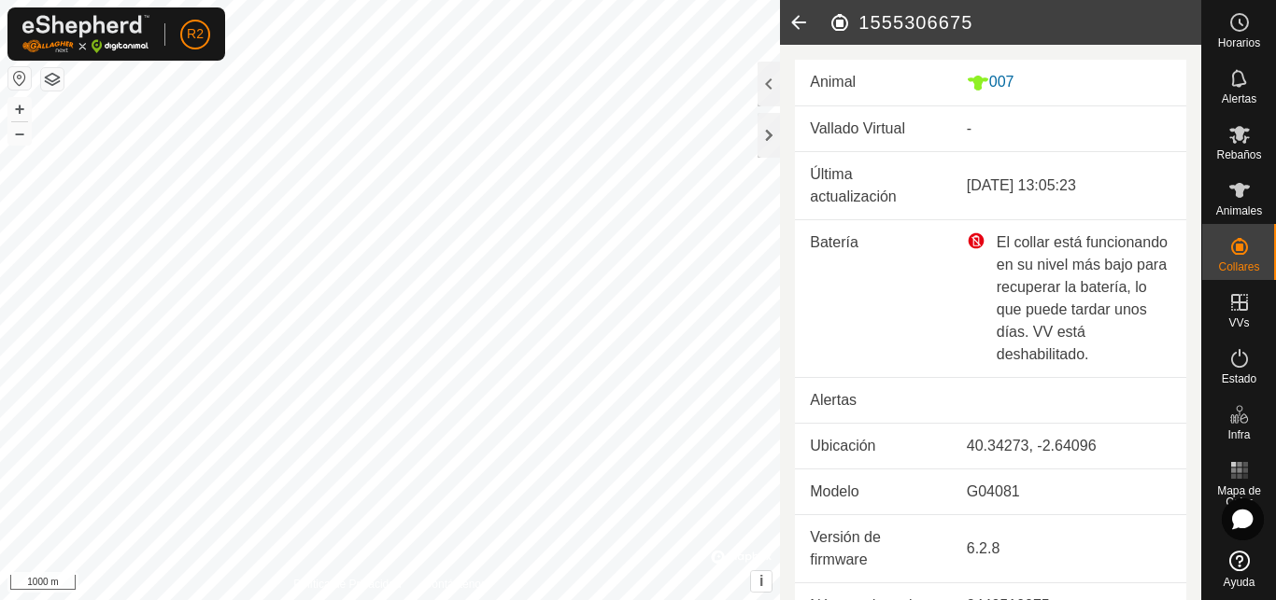
click at [795, 23] on icon at bounding box center [798, 22] width 37 height 45
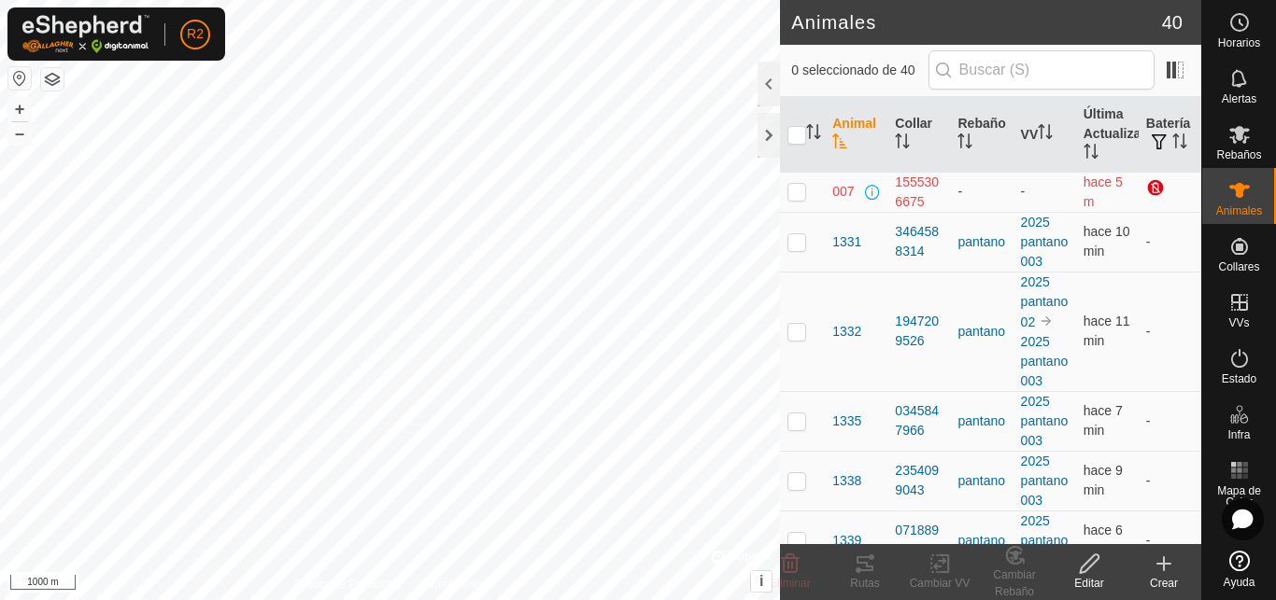
click at [1087, 569] on icon at bounding box center [1089, 564] width 19 height 19
click at [801, 190] on p-checkbox at bounding box center [796, 191] width 19 height 15
checkbox input "true"
click at [1089, 562] on icon at bounding box center [1089, 564] width 23 height 22
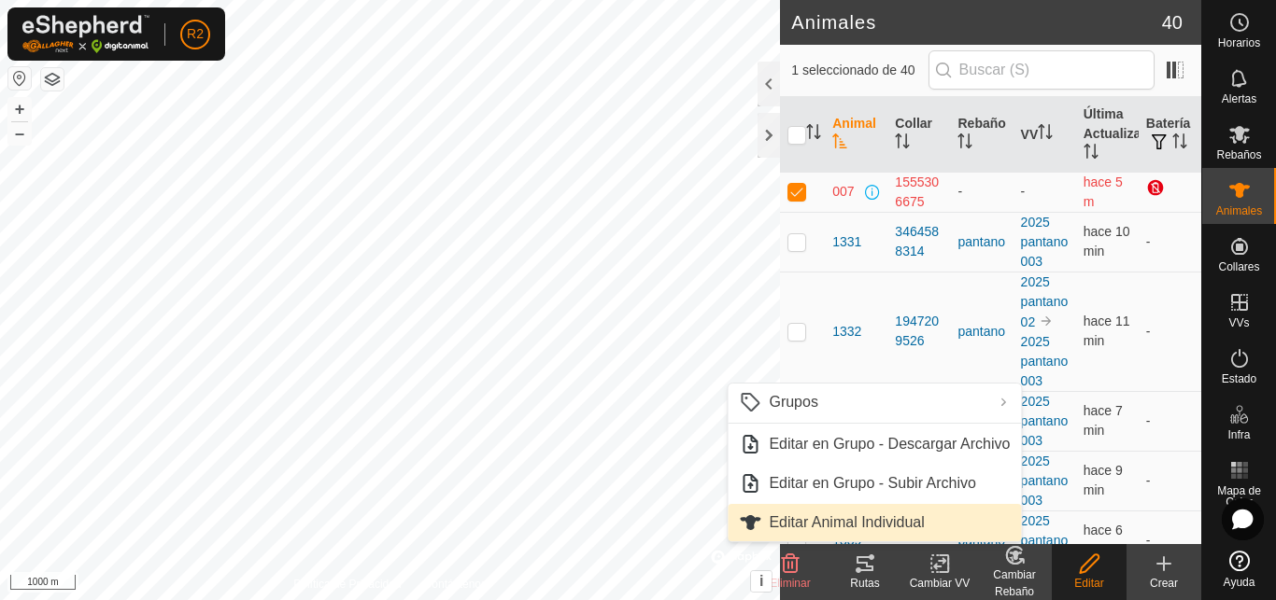
click at [854, 530] on span "Editar Animal Individual" at bounding box center [846, 523] width 155 height 22
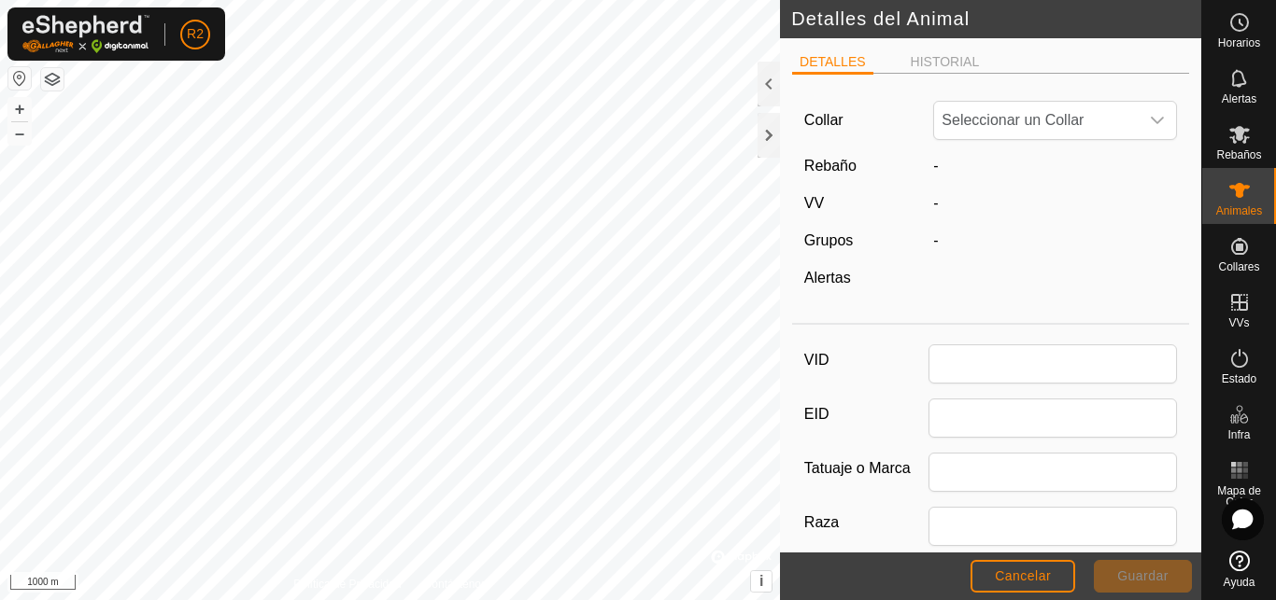
type input "007"
type input "0"
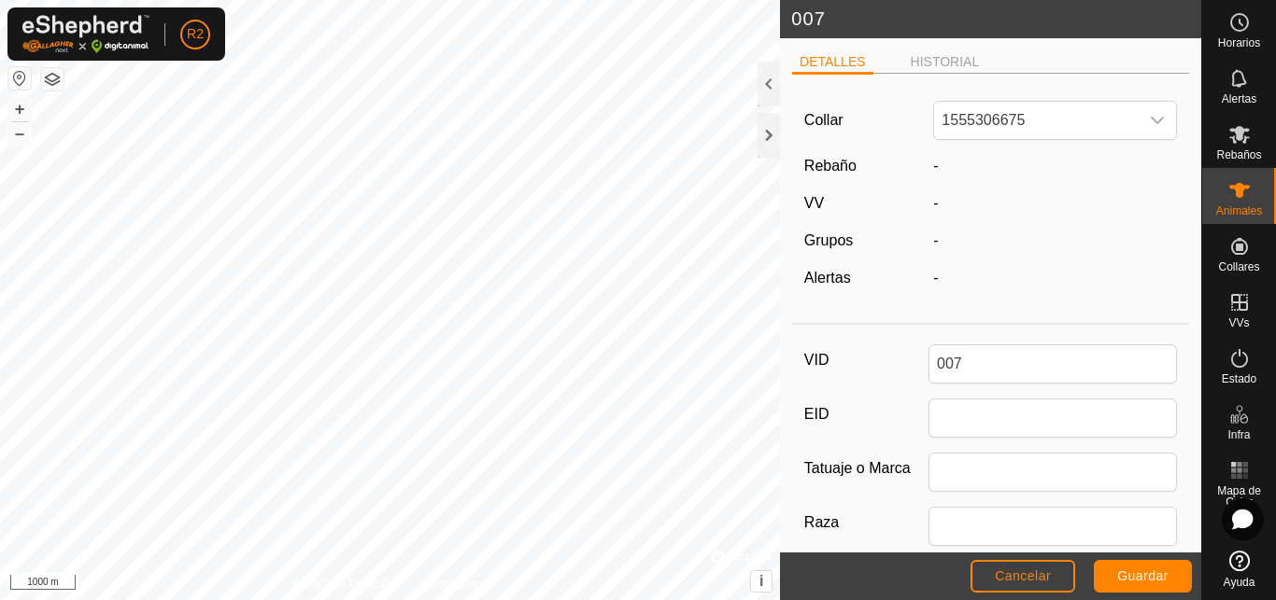
click at [831, 167] on label "Rebaño" at bounding box center [830, 166] width 52 height 16
click at [1029, 574] on span "Cancelar" at bounding box center [1023, 576] width 56 height 15
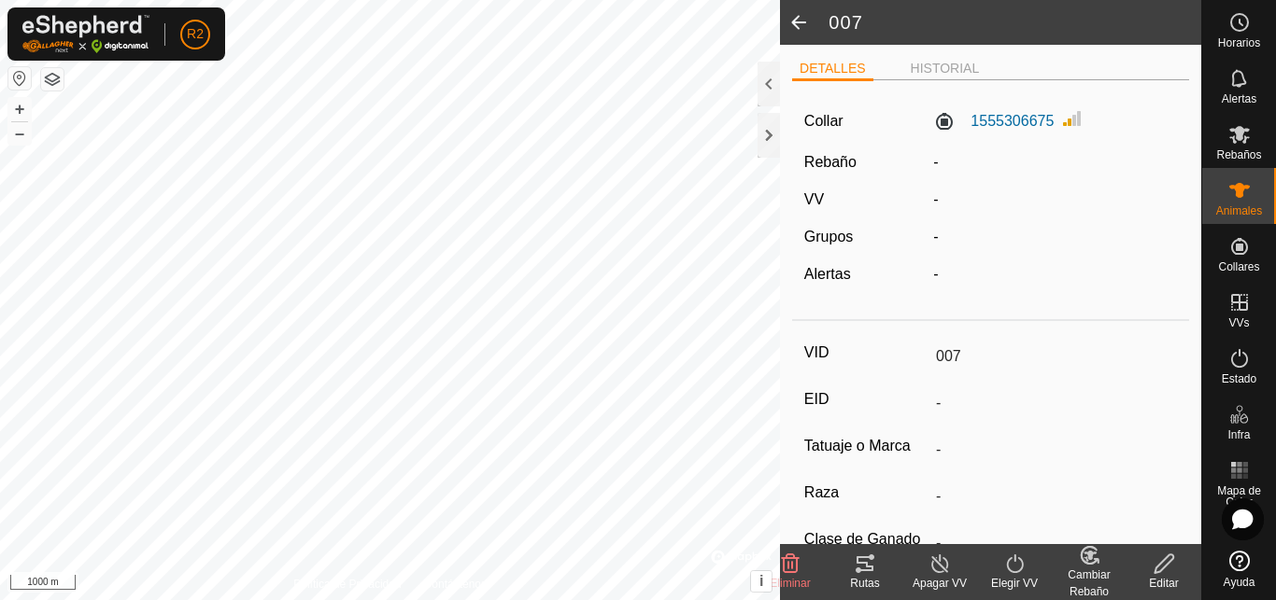
click at [1090, 558] on icon at bounding box center [1089, 555] width 13 height 9
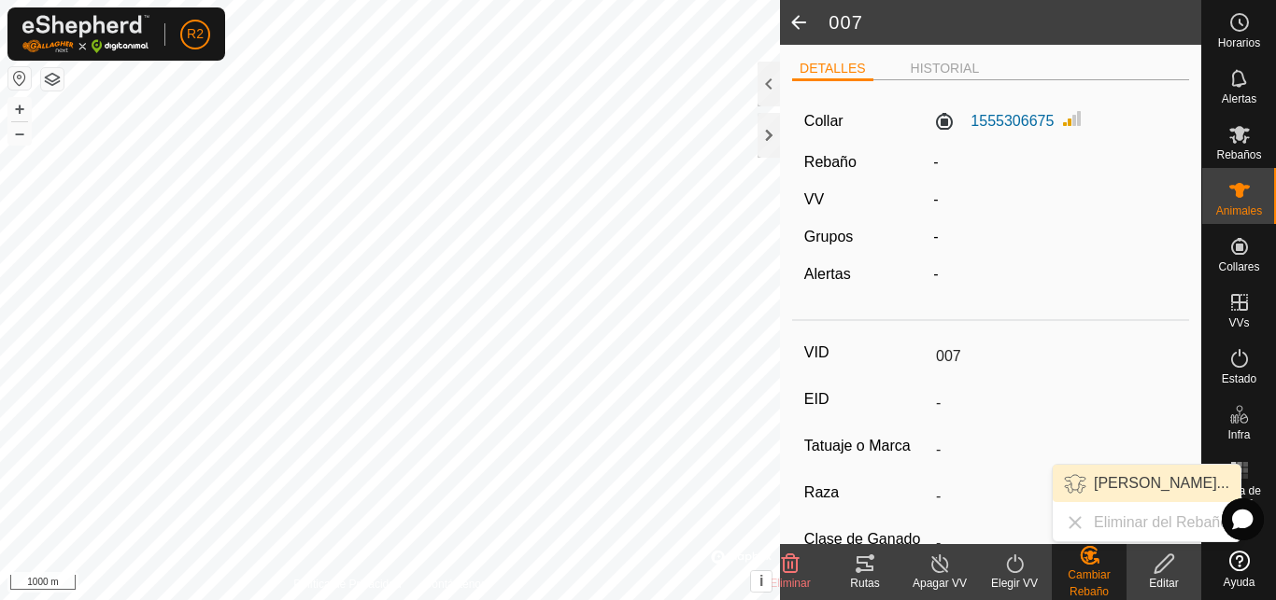
click at [1128, 483] on link "[PERSON_NAME]..." at bounding box center [1146, 483] width 188 height 37
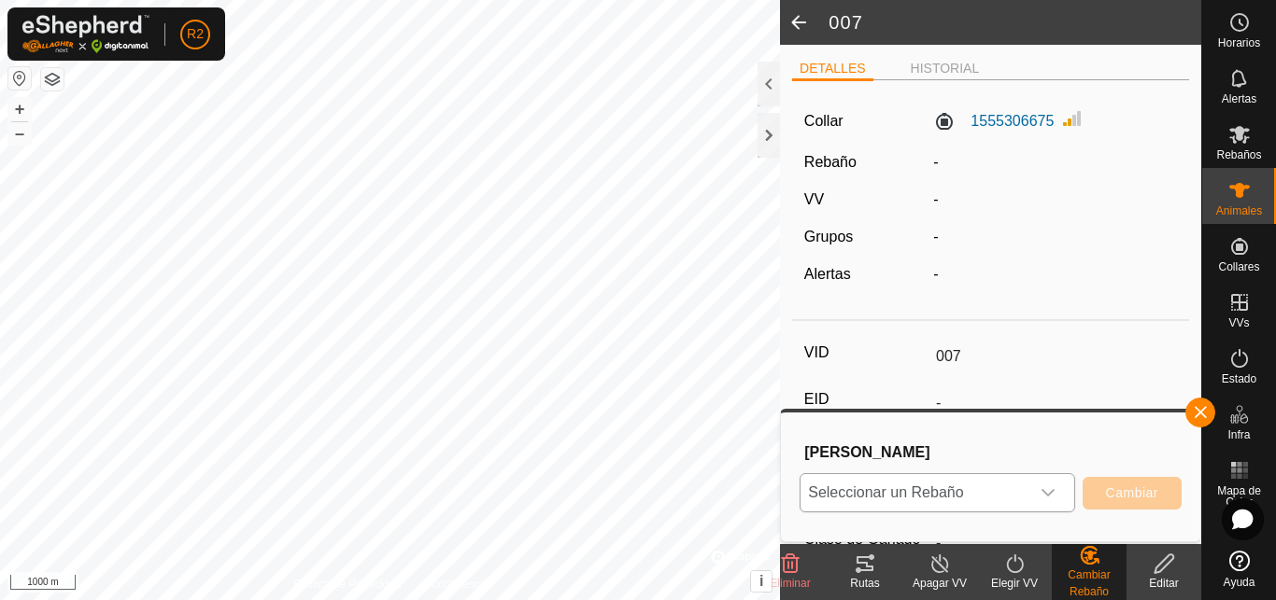
click at [1046, 492] on icon "dropdown trigger" at bounding box center [1047, 493] width 15 height 15
click at [875, 452] on li "pantano" at bounding box center [937, 452] width 273 height 47
click at [1116, 493] on span "Cambiar" at bounding box center [1132, 493] width 52 height 15
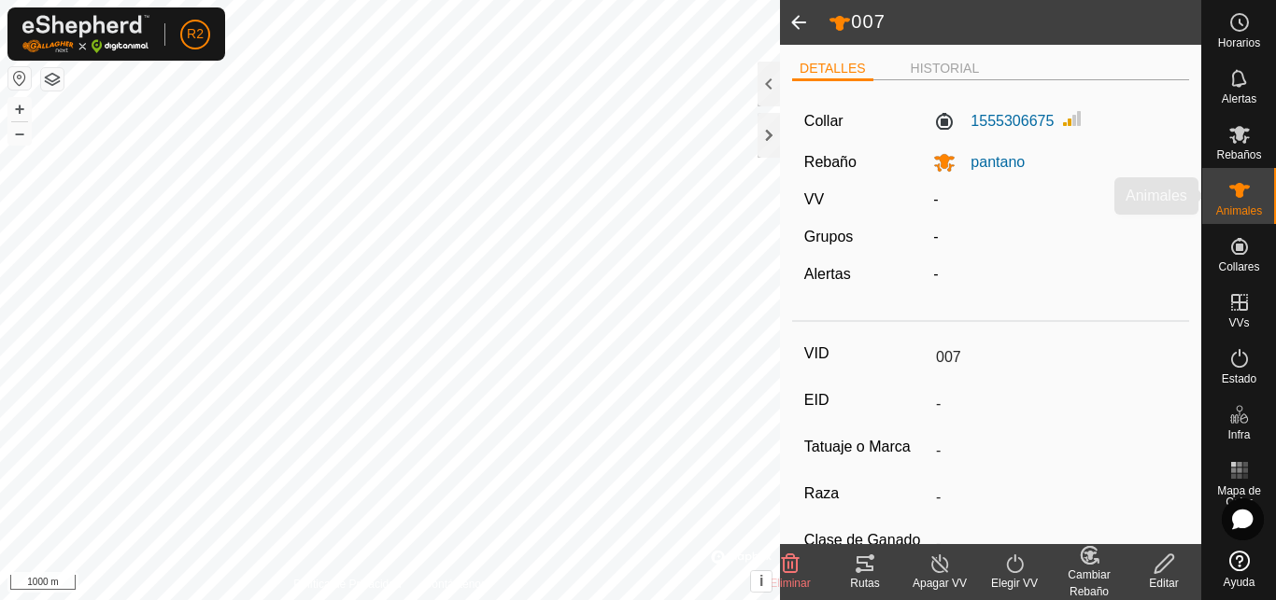
click at [1242, 194] on icon at bounding box center [1239, 190] width 21 height 15
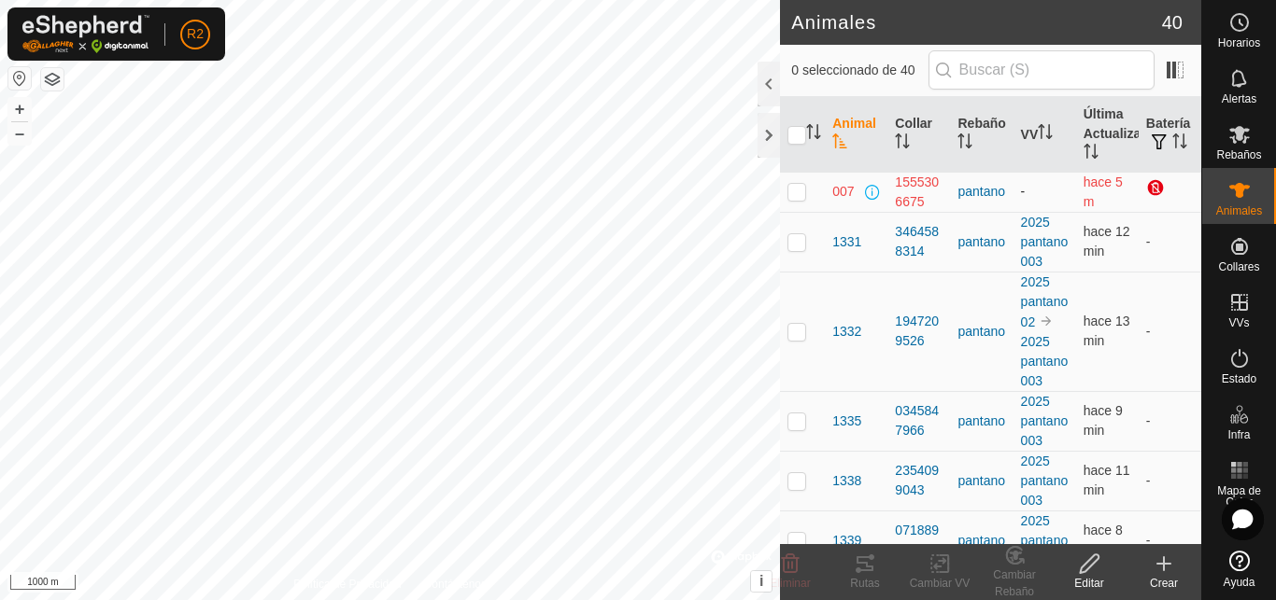
click at [795, 194] on p-checkbox at bounding box center [796, 191] width 19 height 15
click at [21, 110] on button "+" at bounding box center [19, 109] width 22 height 22
click at [21, 106] on button "+" at bounding box center [19, 109] width 22 height 22
click at [21, 107] on button "+" at bounding box center [19, 109] width 22 height 22
click at [18, 109] on button "+" at bounding box center [19, 109] width 22 height 22
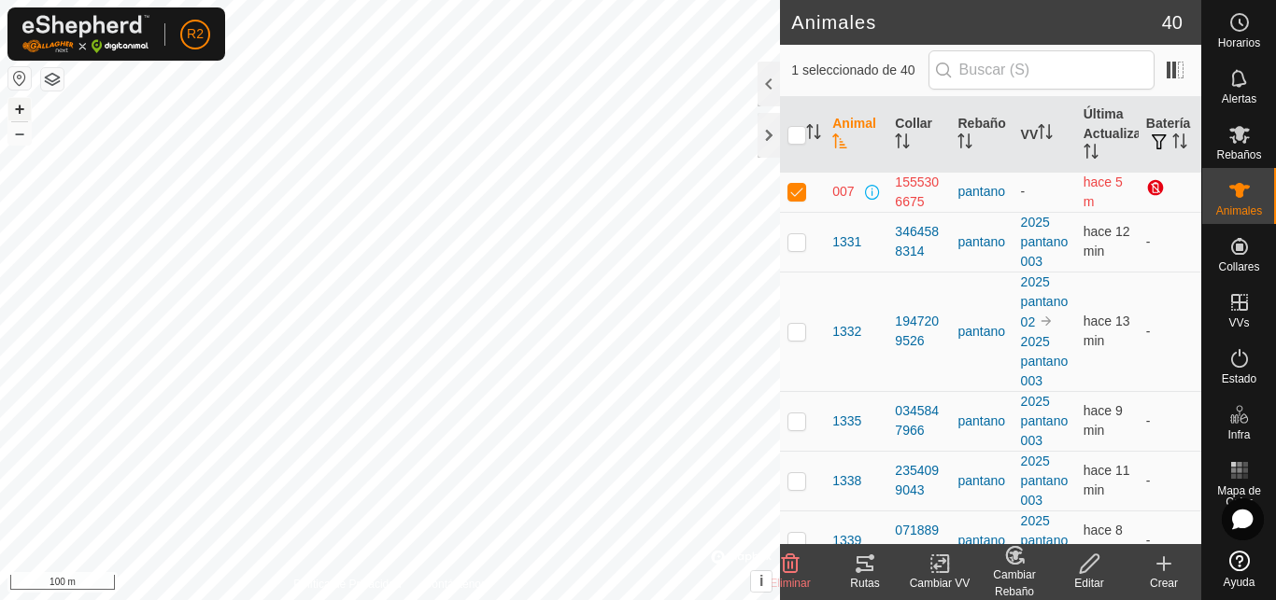
click at [18, 109] on button "+" at bounding box center [19, 109] width 22 height 22
click at [21, 108] on button "+" at bounding box center [19, 109] width 22 height 22
click at [17, 109] on button "+" at bounding box center [19, 109] width 22 height 22
click at [796, 193] on p-checkbox at bounding box center [796, 191] width 19 height 15
click at [799, 198] on p-checkbox at bounding box center [796, 191] width 19 height 15
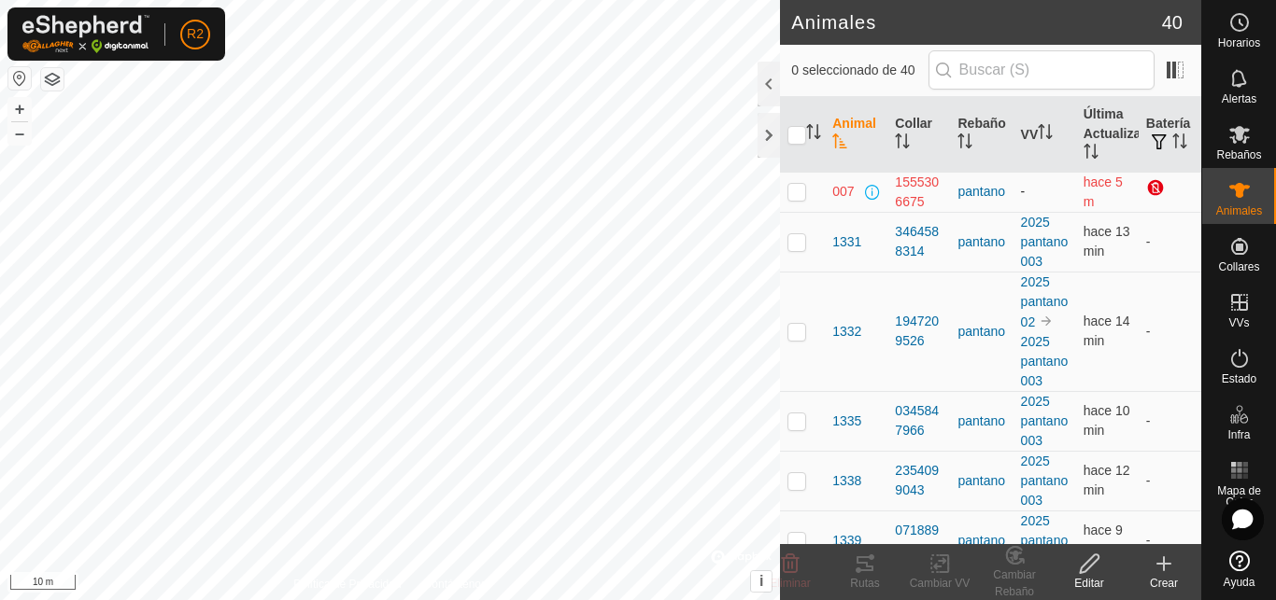
checkbox input "true"
click at [1084, 572] on icon at bounding box center [1089, 564] width 19 height 19
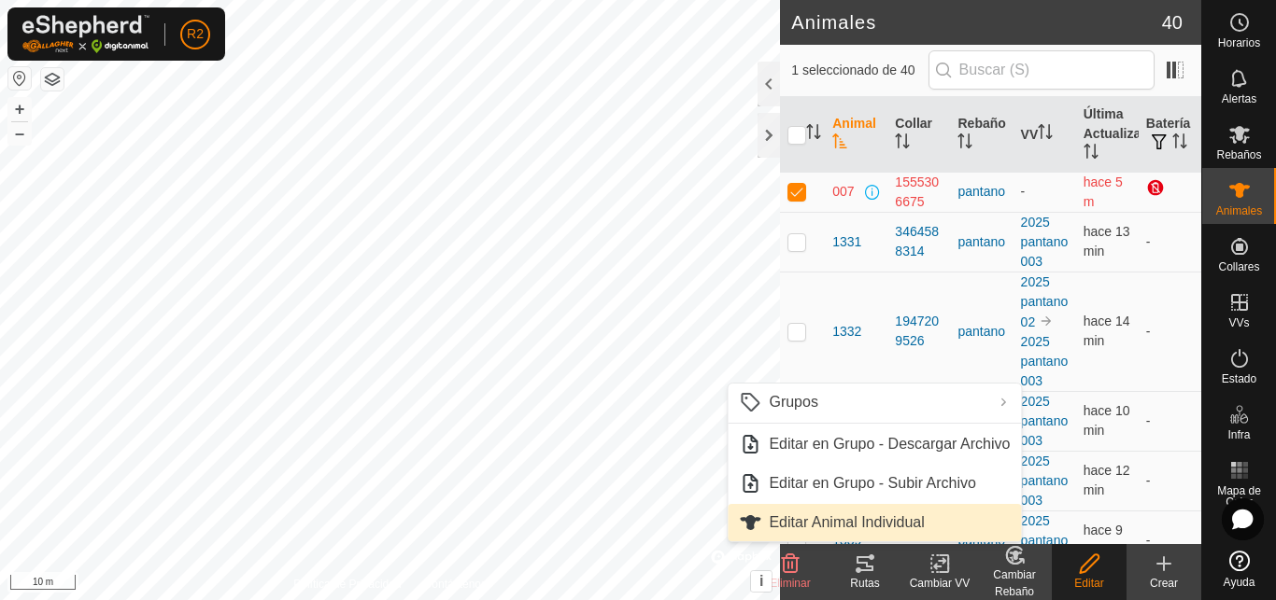
click at [860, 523] on span "Editar Animal Individual" at bounding box center [846, 523] width 155 height 22
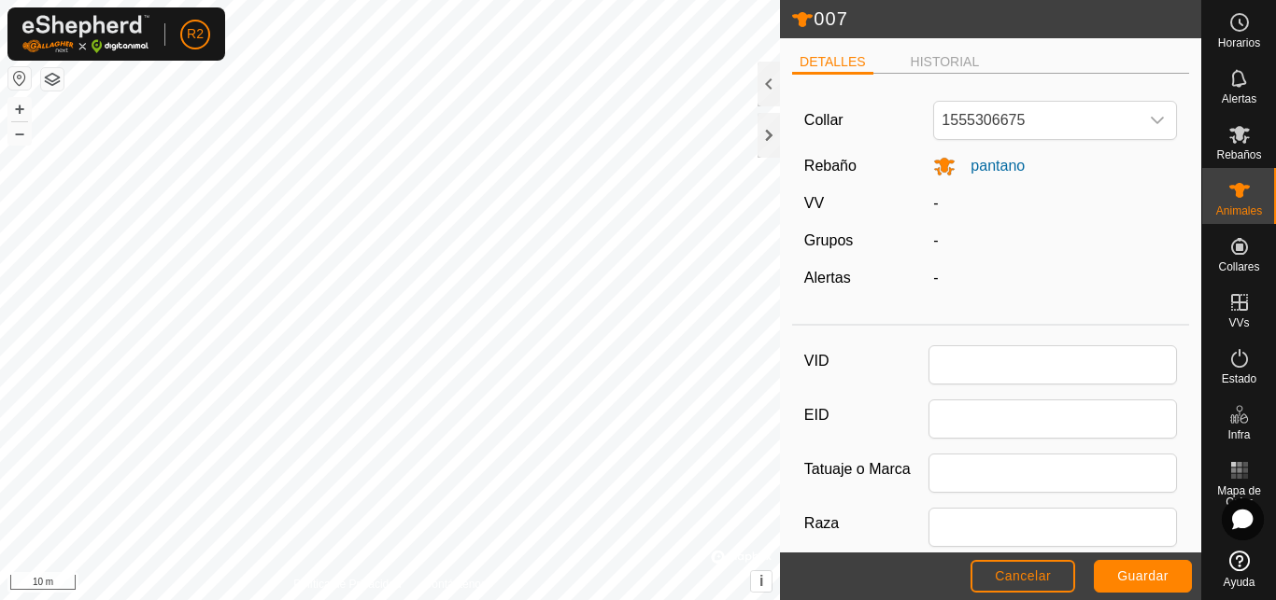
type input "007"
type input "0"
click at [913, 64] on li "HISTORIAL" at bounding box center [945, 63] width 84 height 22
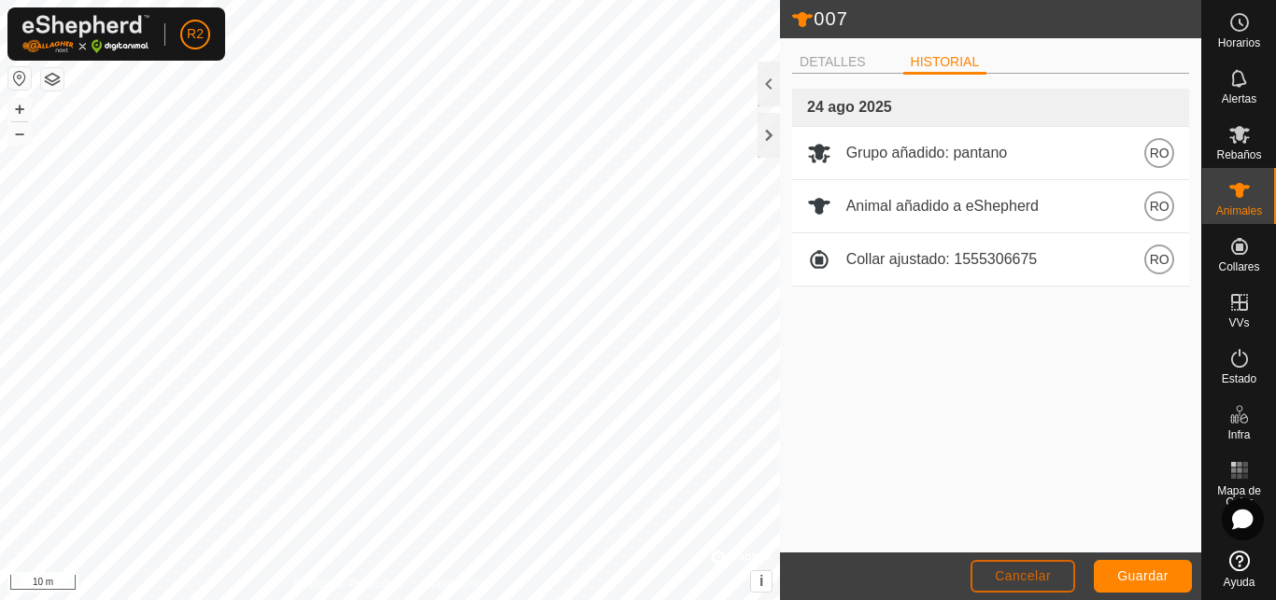
click at [1020, 576] on span "Cancelar" at bounding box center [1023, 576] width 56 height 15
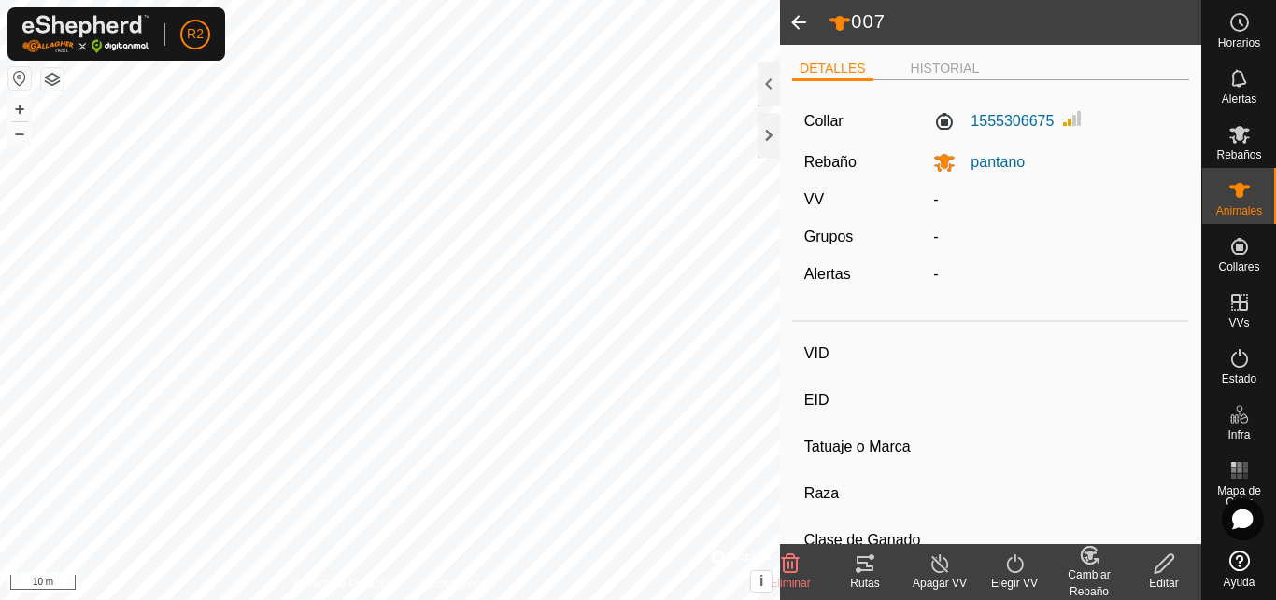
type input "007"
type input "-"
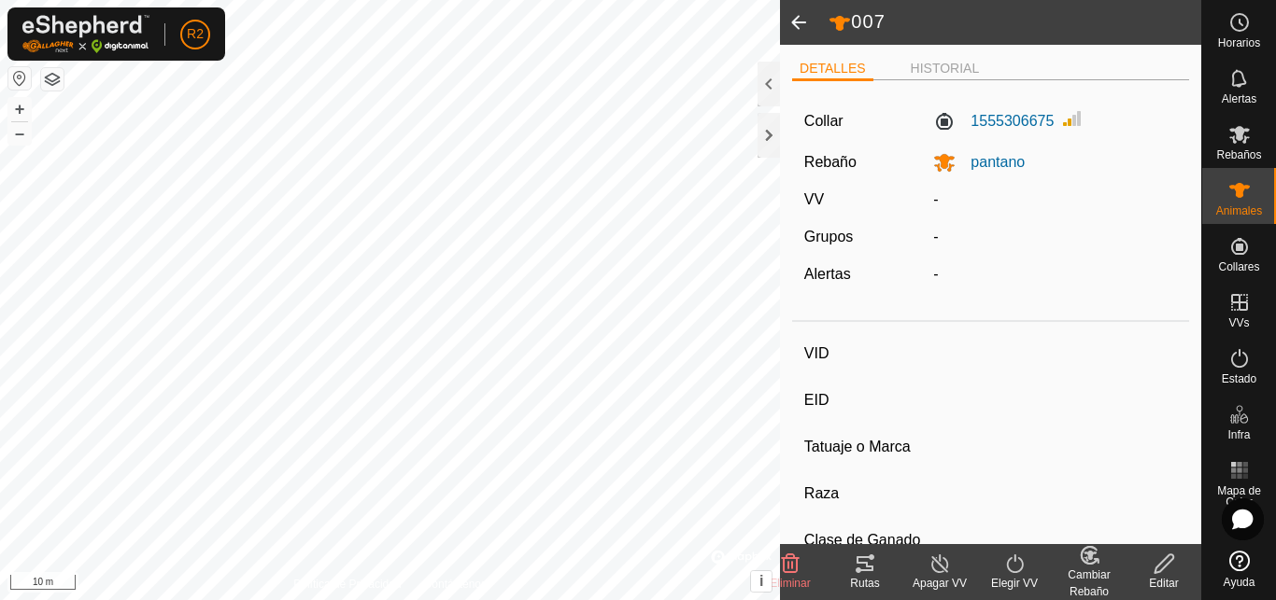
type input "0 kg"
type input "-"
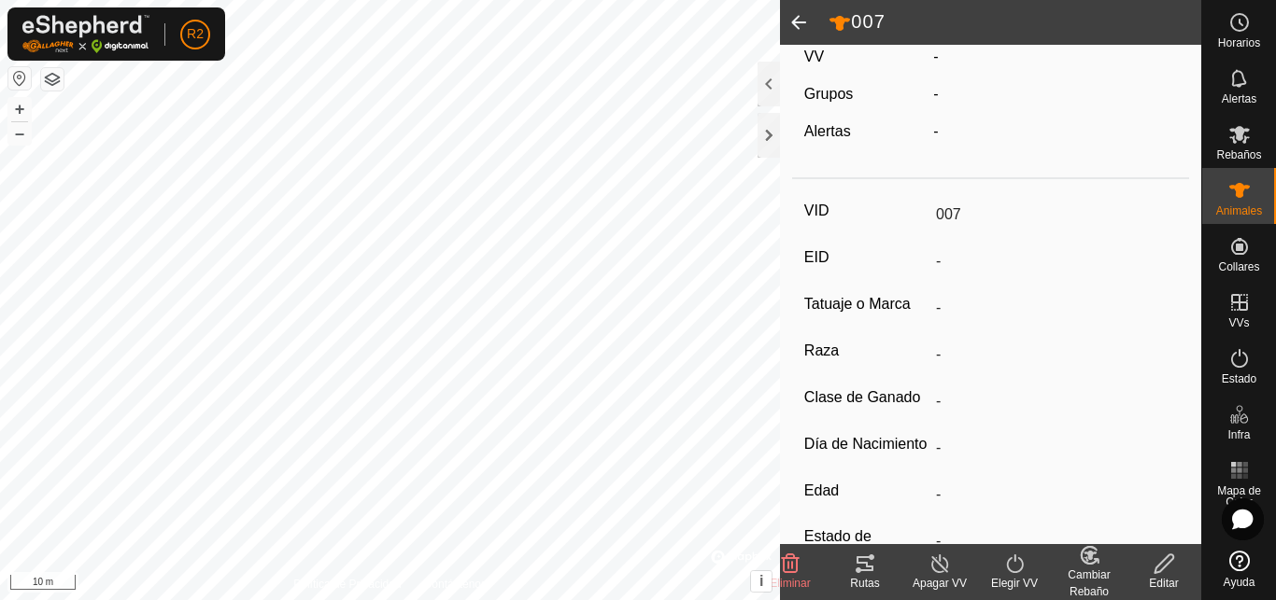
scroll to position [191, 0]
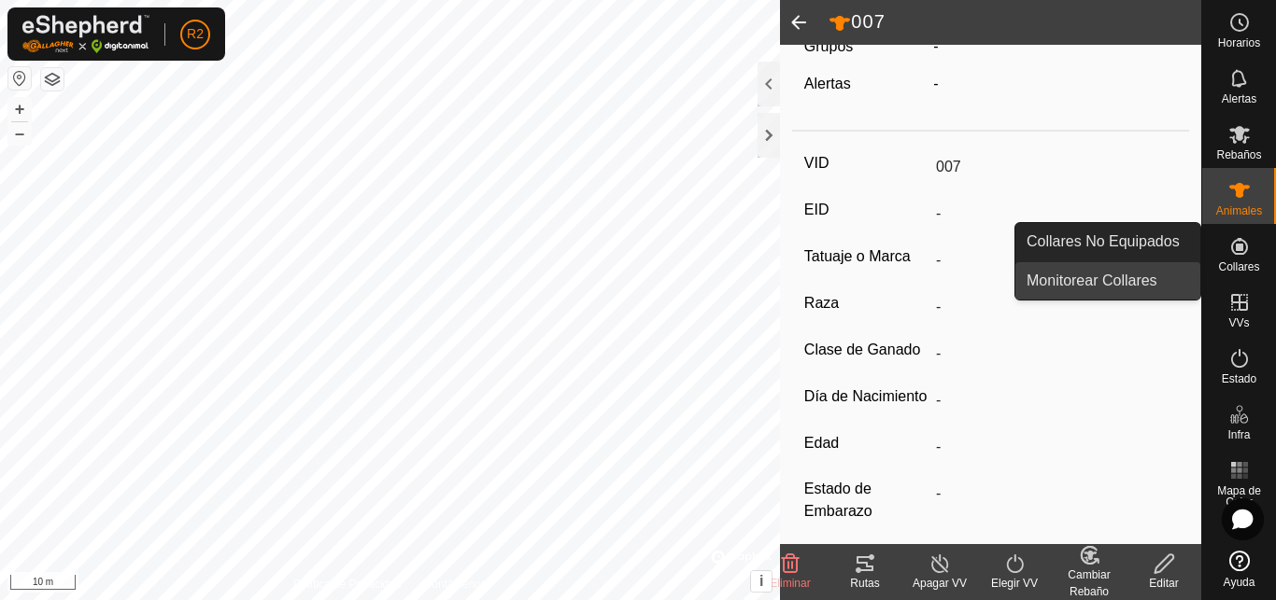
click at [1080, 287] on link "Monitorear Collares" at bounding box center [1107, 280] width 185 height 37
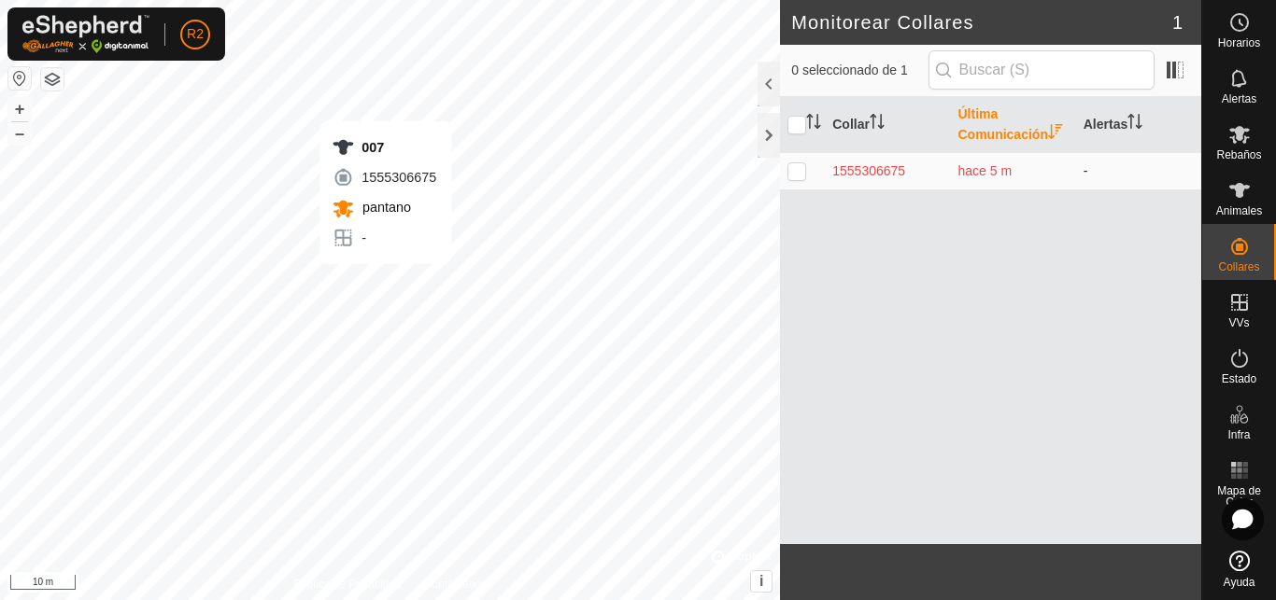
click at [788, 175] on p-checkbox at bounding box center [796, 170] width 19 height 15
checkbox input "true"
click at [799, 171] on p-checkbox at bounding box center [796, 170] width 19 height 15
checkbox input "false"
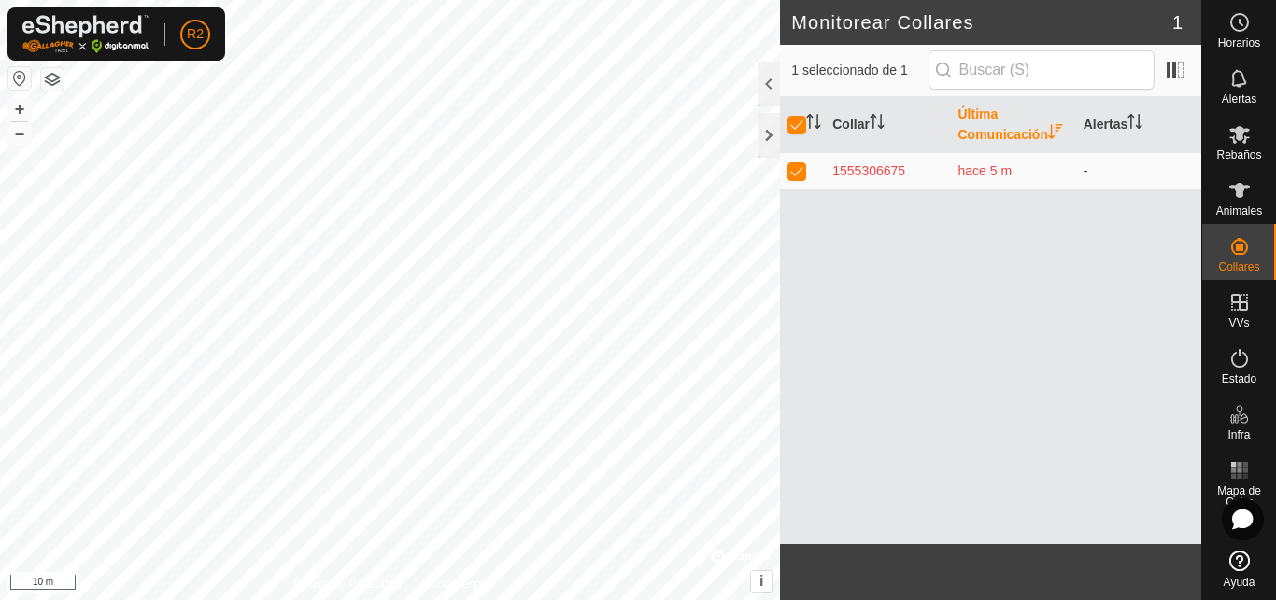
checkbox input "false"
click at [1236, 187] on icon at bounding box center [1239, 190] width 21 height 15
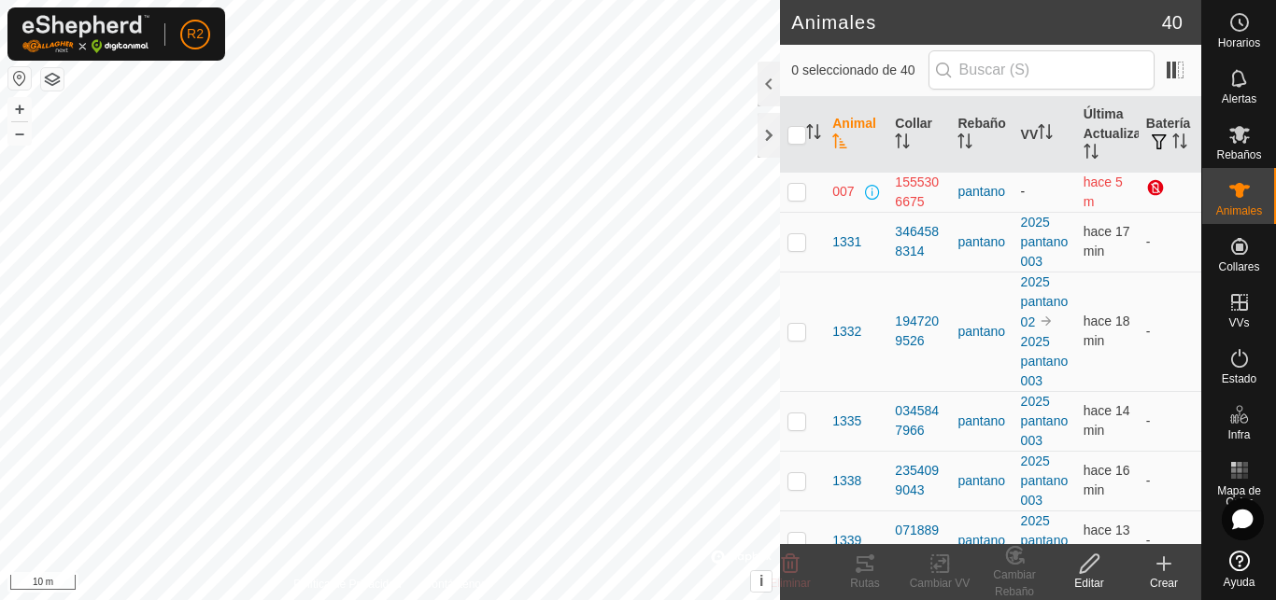
click at [798, 195] on p-checkbox at bounding box center [796, 191] width 19 height 15
click at [795, 191] on p-checkbox at bounding box center [796, 191] width 19 height 15
click at [796, 193] on p-checkbox at bounding box center [796, 191] width 19 height 15
checkbox input "true"
click at [1089, 562] on icon at bounding box center [1089, 564] width 23 height 22
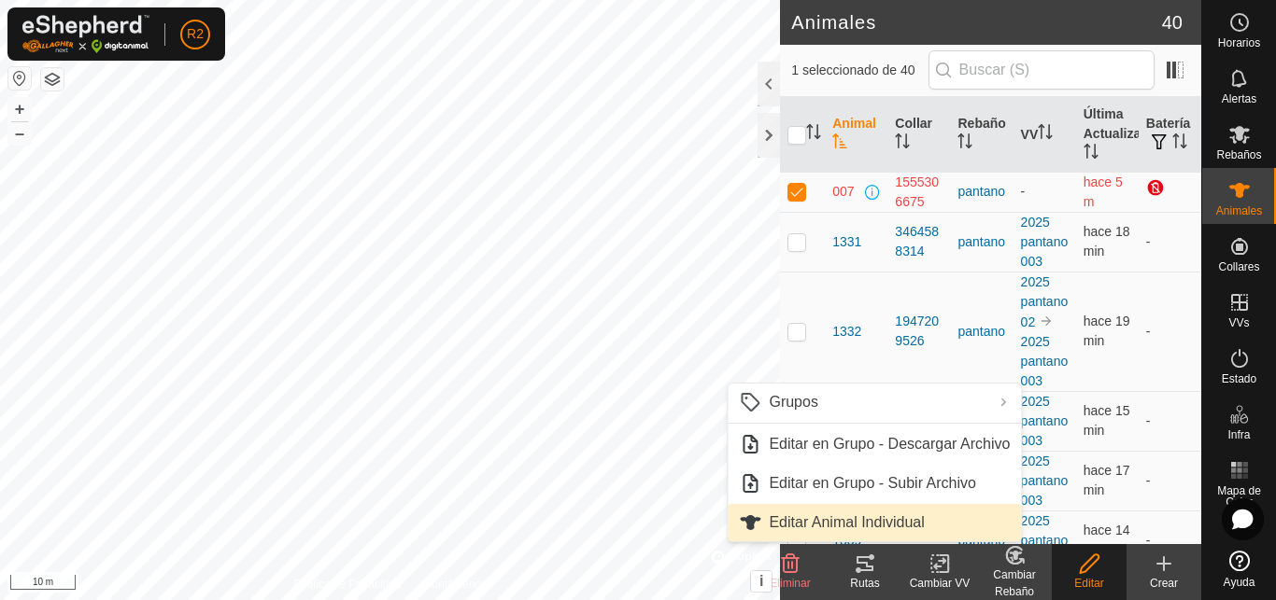
click at [828, 521] on span "Editar Animal Individual" at bounding box center [846, 523] width 155 height 22
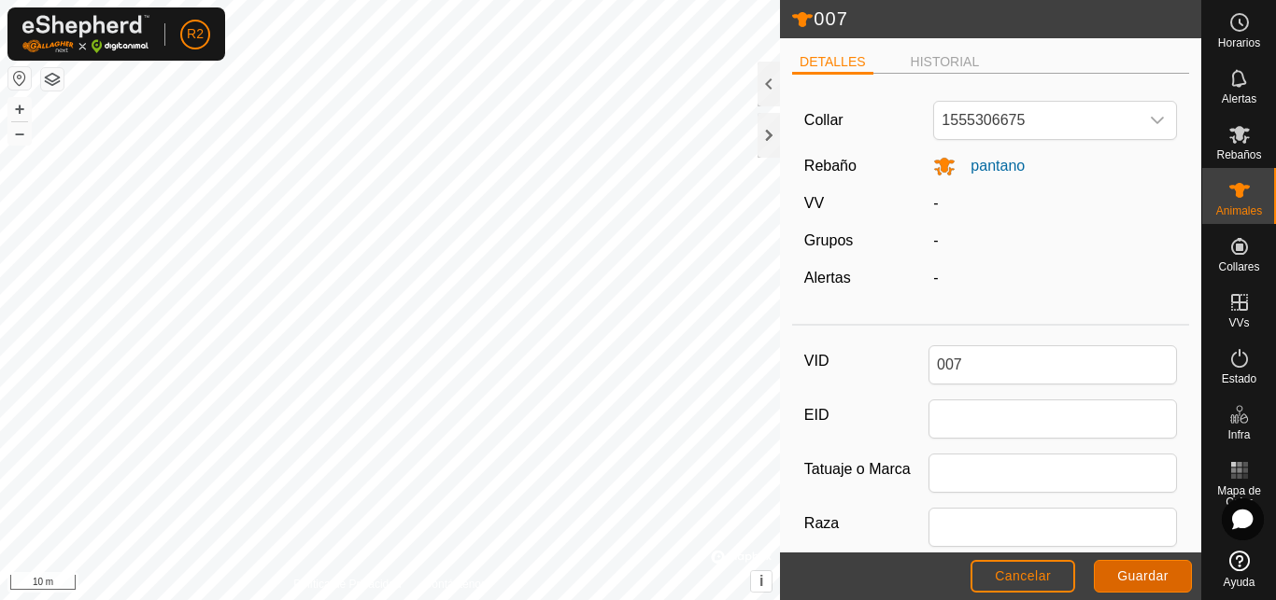
click at [1124, 578] on span "Guardar" at bounding box center [1142, 576] width 51 height 15
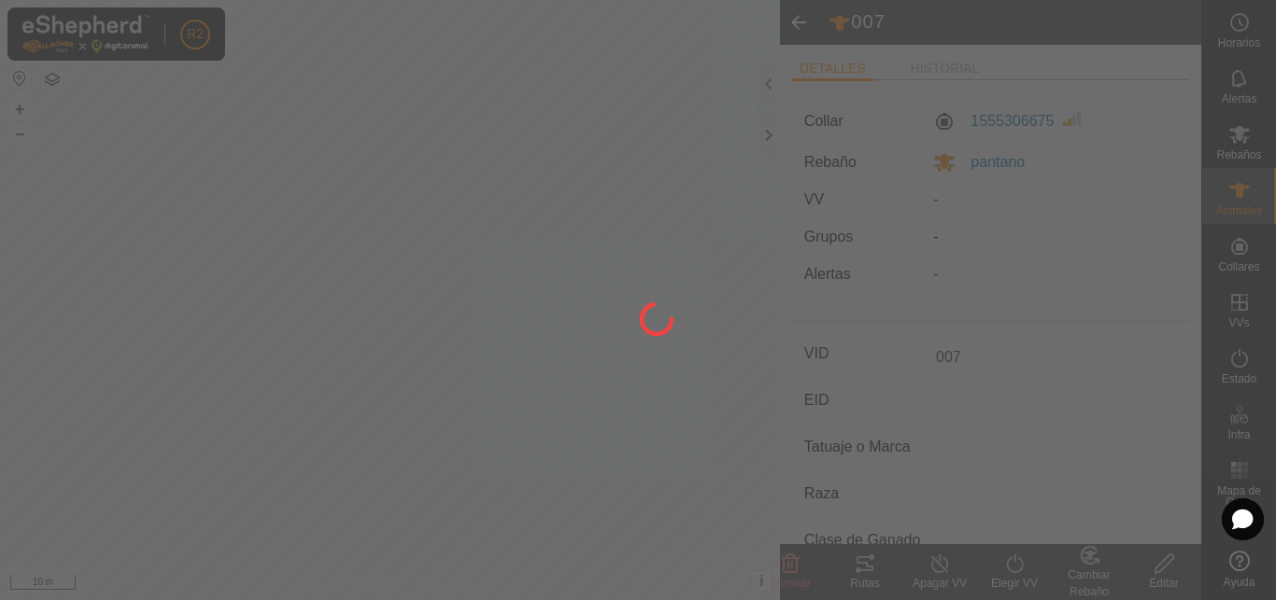
type input "-"
type input "0 kg"
type input "-"
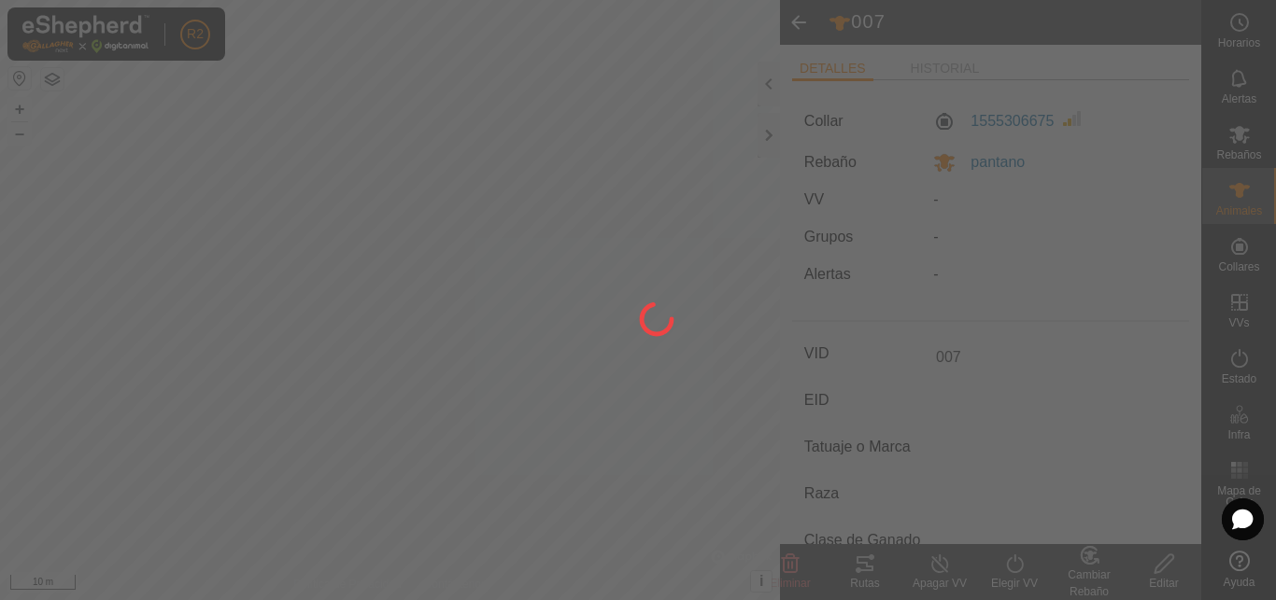
type input "-"
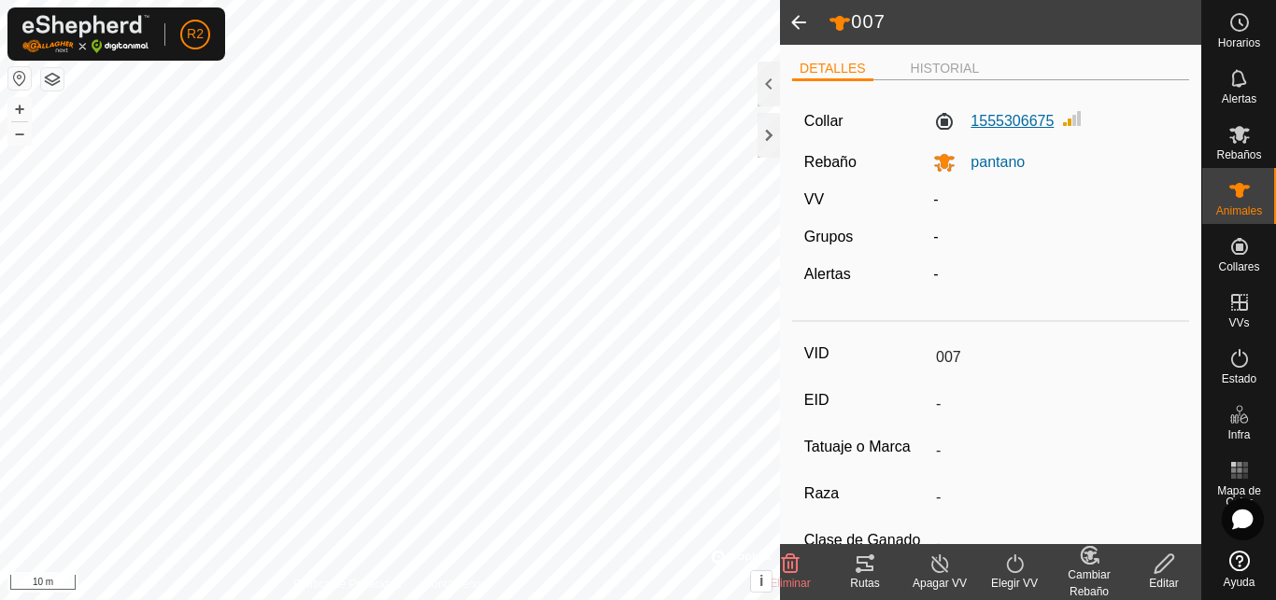
click at [1038, 128] on label "1555306675" at bounding box center [993, 121] width 120 height 22
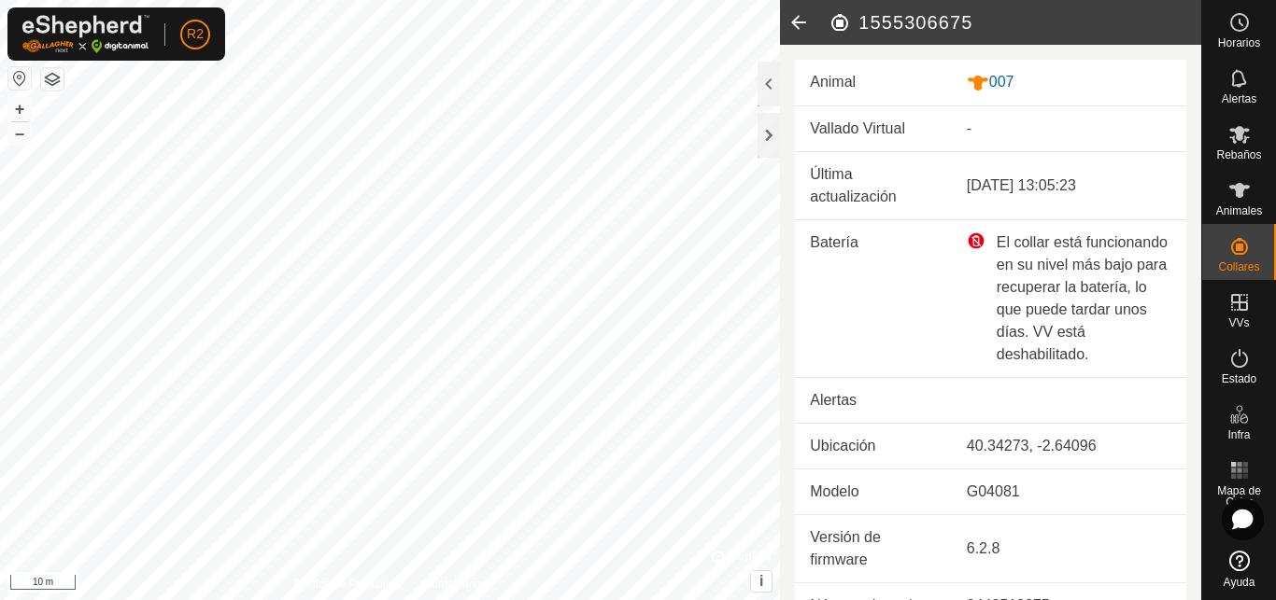
scroll to position [29, 0]
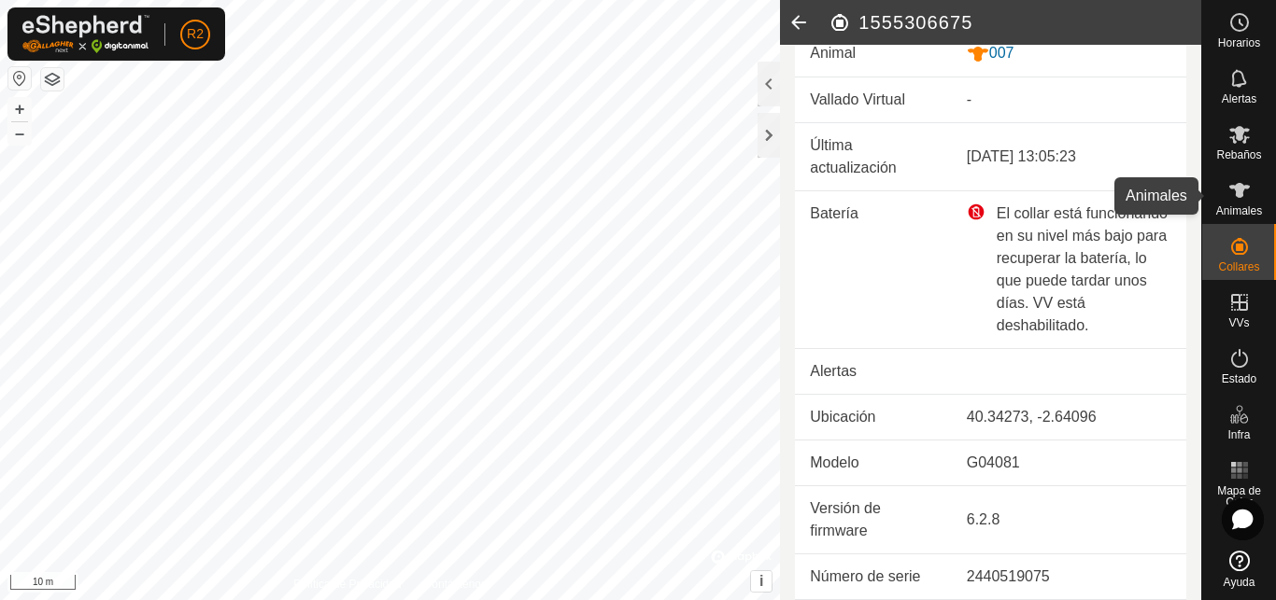
click at [1244, 205] on span "Animales" at bounding box center [1239, 210] width 46 height 11
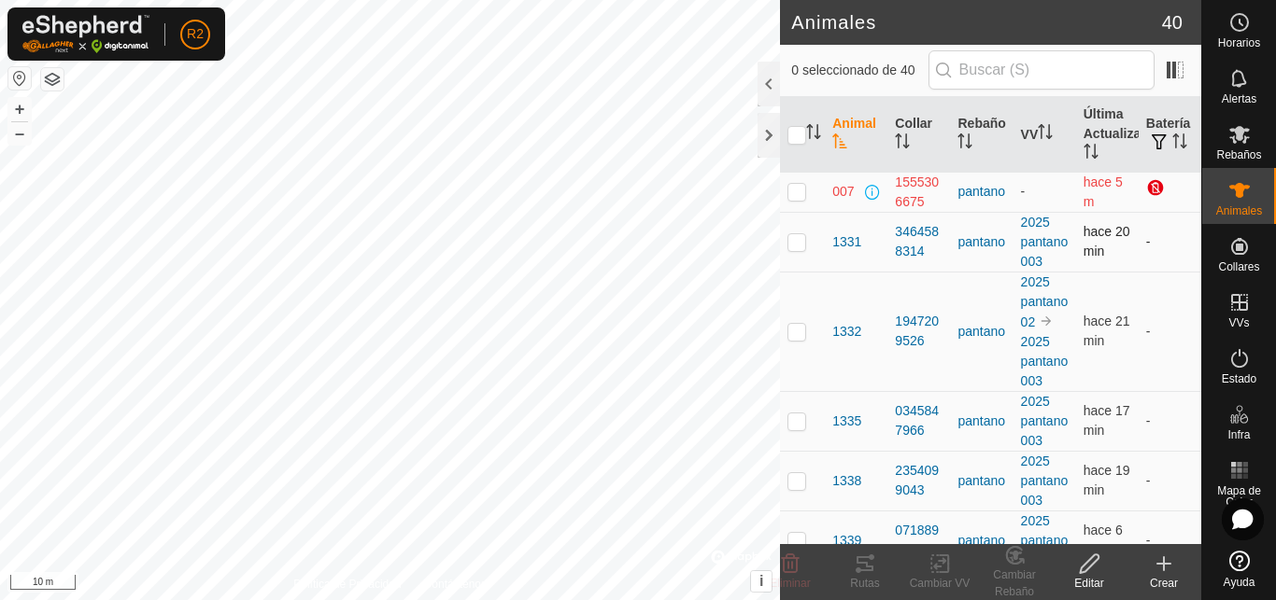
click at [793, 244] on p-checkbox at bounding box center [796, 241] width 19 height 15
checkbox input "true"
click at [1160, 566] on icon at bounding box center [1163, 564] width 22 height 22
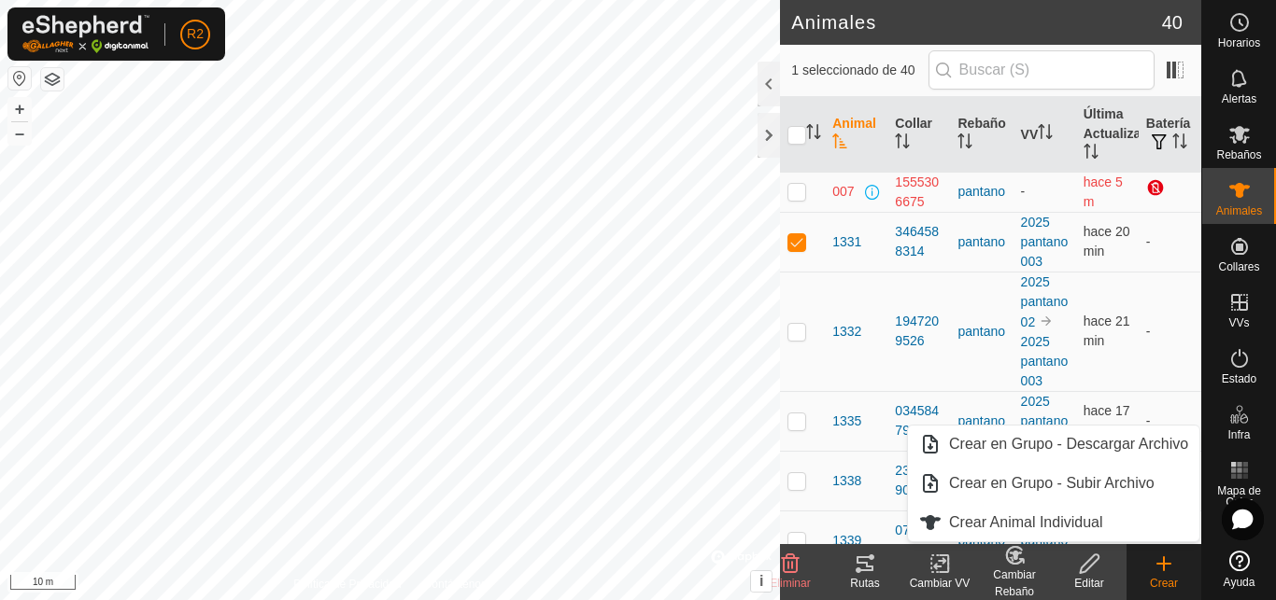
click at [1084, 572] on icon at bounding box center [1089, 564] width 19 height 19
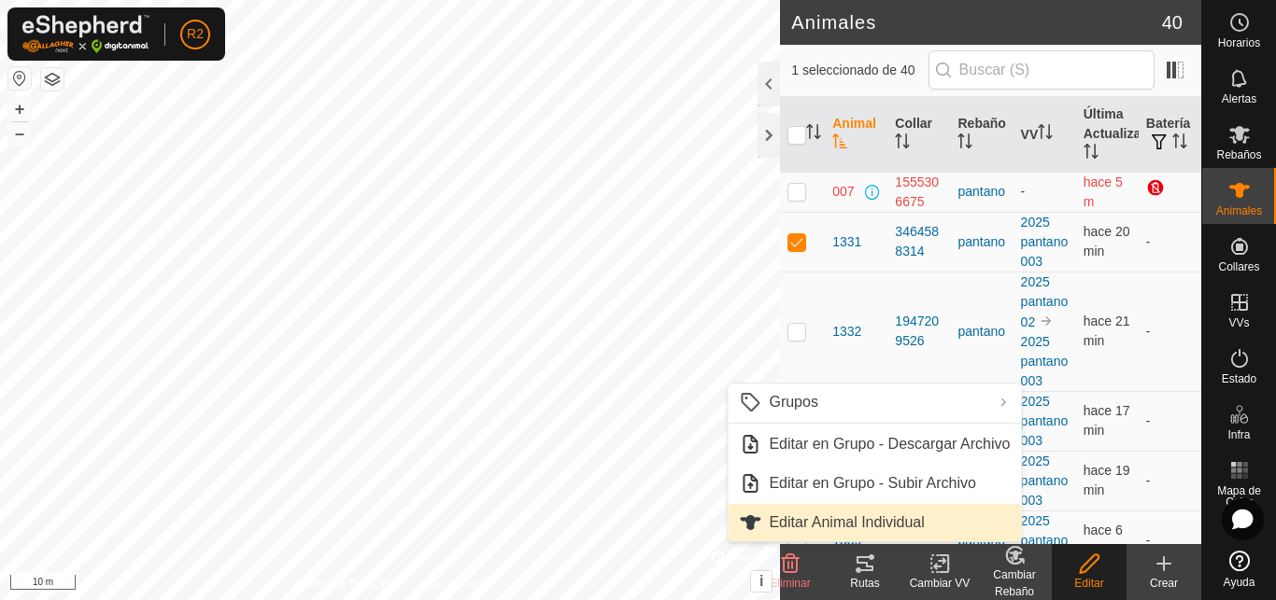
click at [852, 519] on link "Editar Animal Individual" at bounding box center [873, 522] width 293 height 37
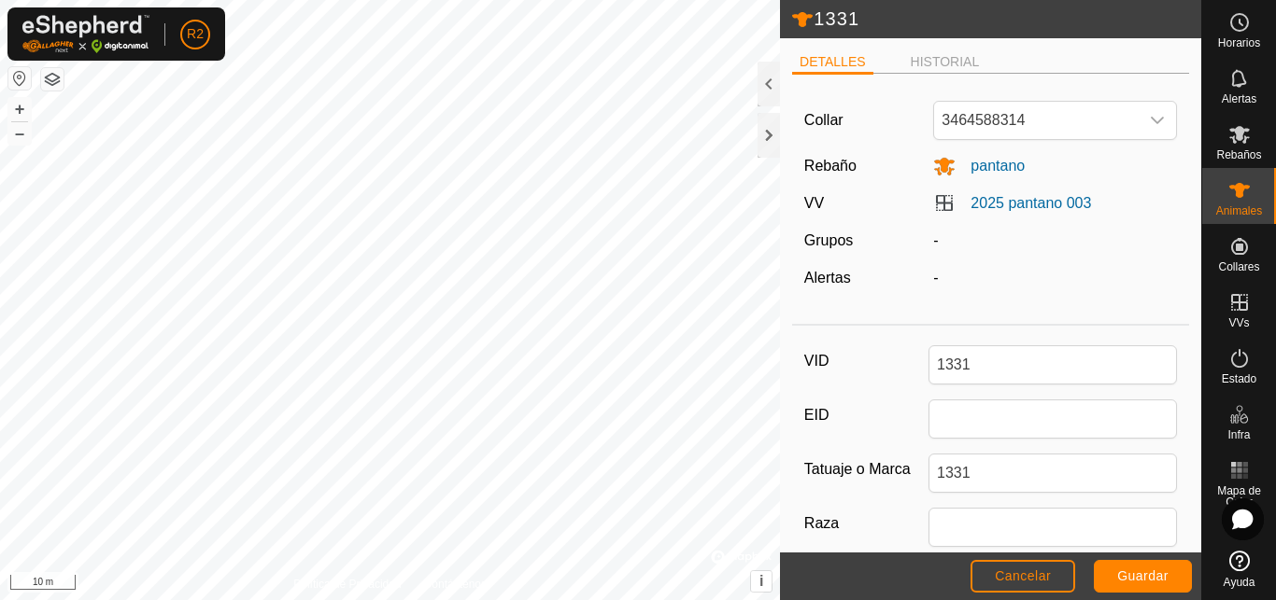
drag, startPoint x: 1188, startPoint y: 47, endPoint x: 1188, endPoint y: 233, distance: 185.8
click at [1137, 575] on span "Guardar" at bounding box center [1142, 576] width 51 height 15
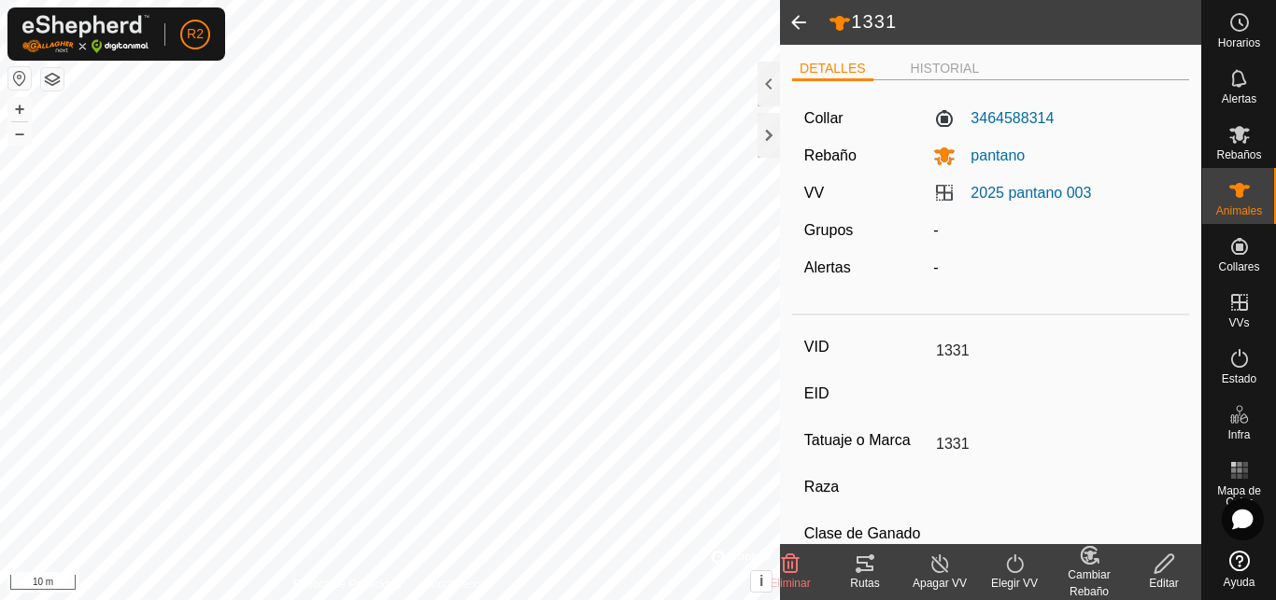
type input "-"
type input "0 kg"
type input "-"
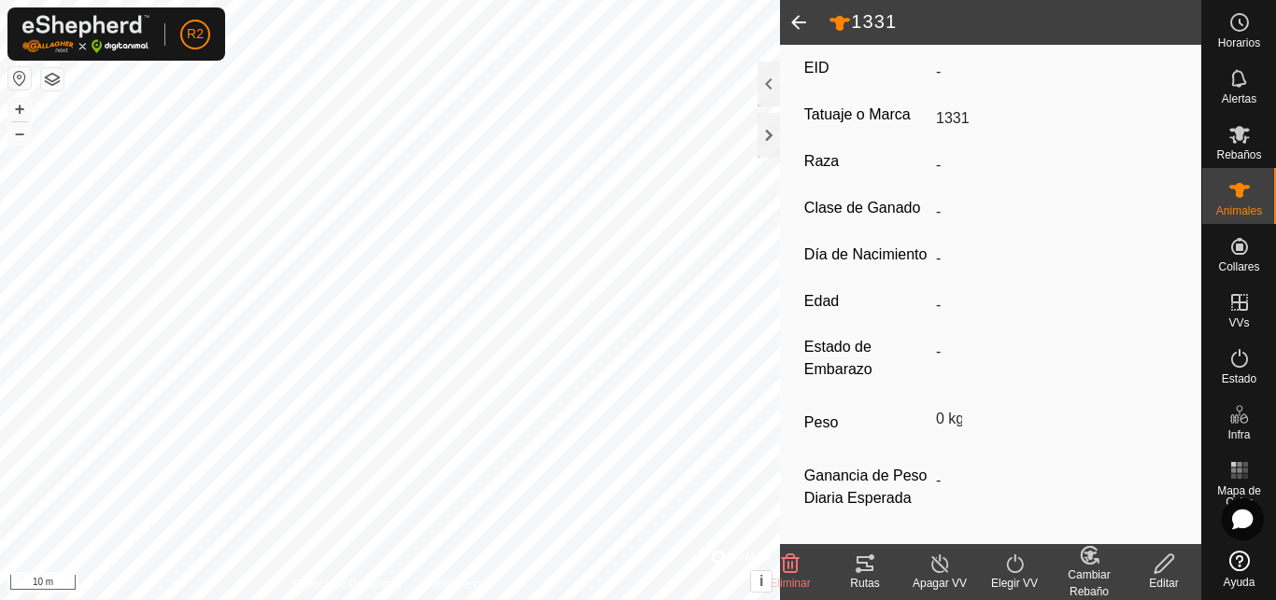
scroll to position [375, 0]
click at [1157, 575] on div "Editar" at bounding box center [1163, 583] width 75 height 17
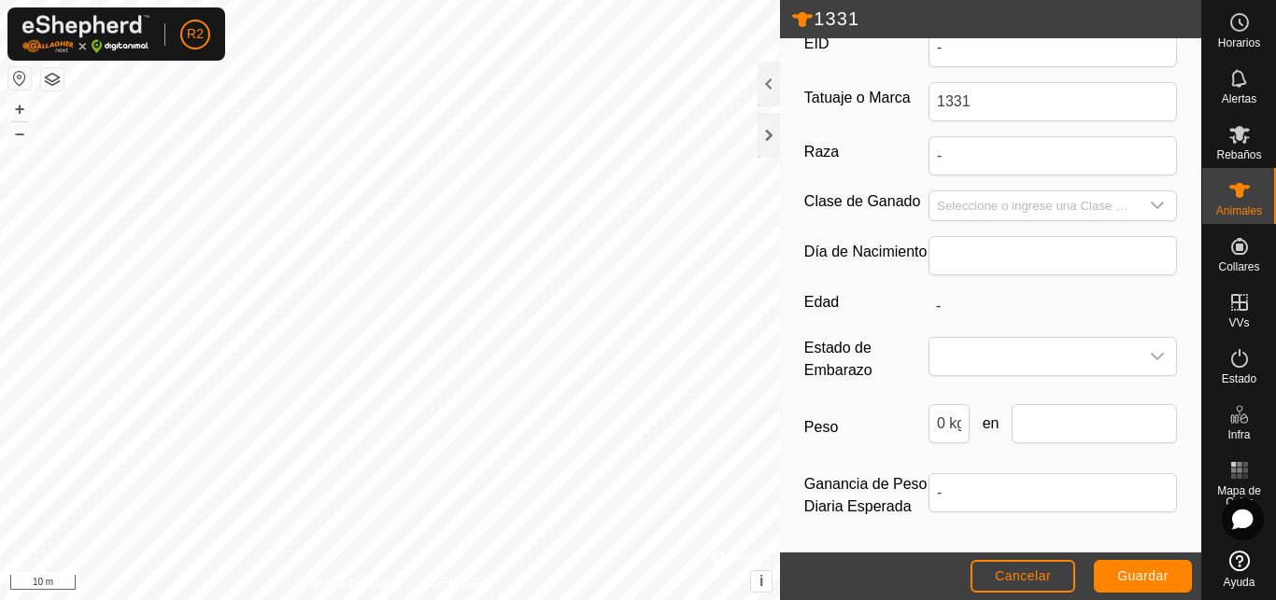
type input "0"
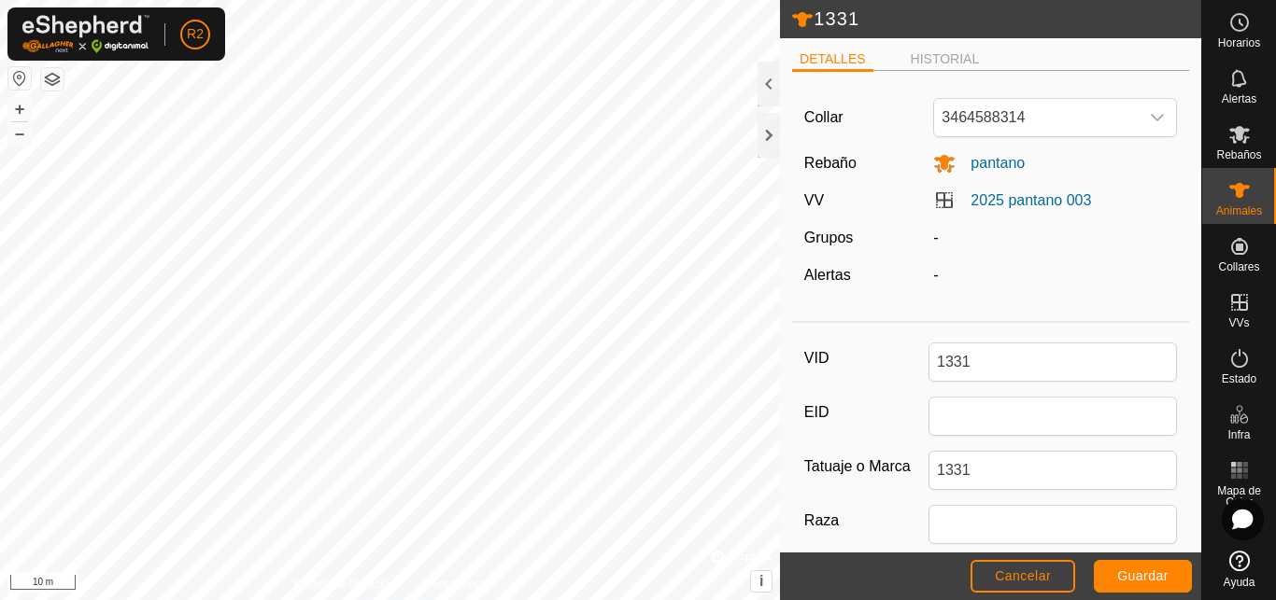
scroll to position [0, 0]
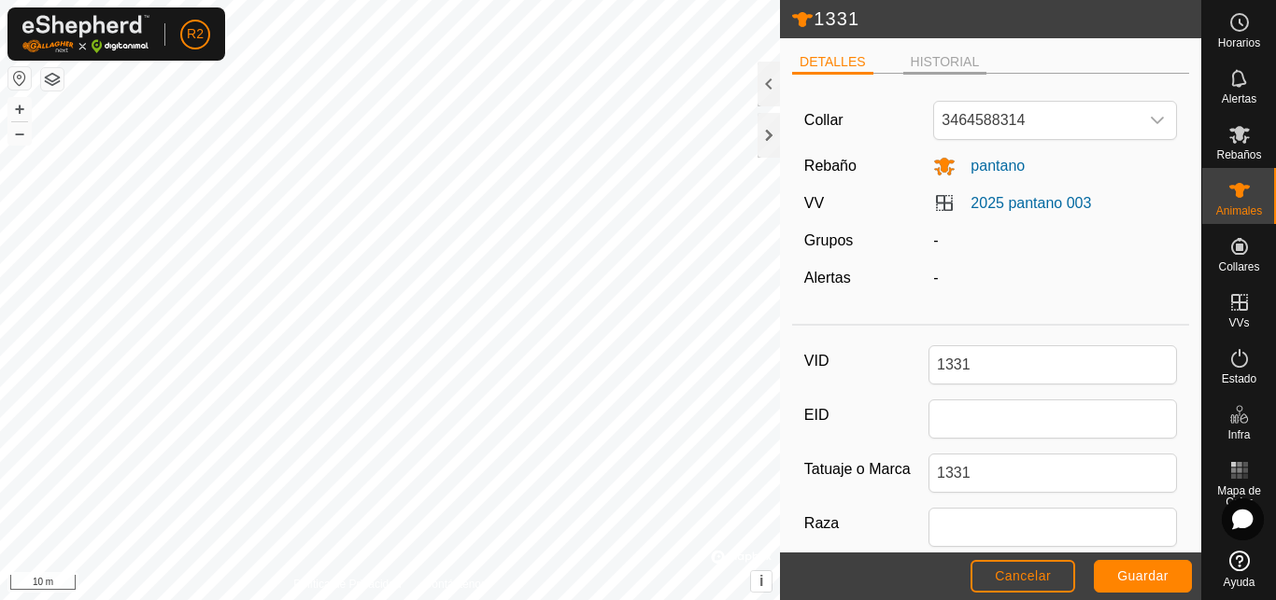
click at [956, 59] on li "HISTORIAL" at bounding box center [945, 63] width 84 height 22
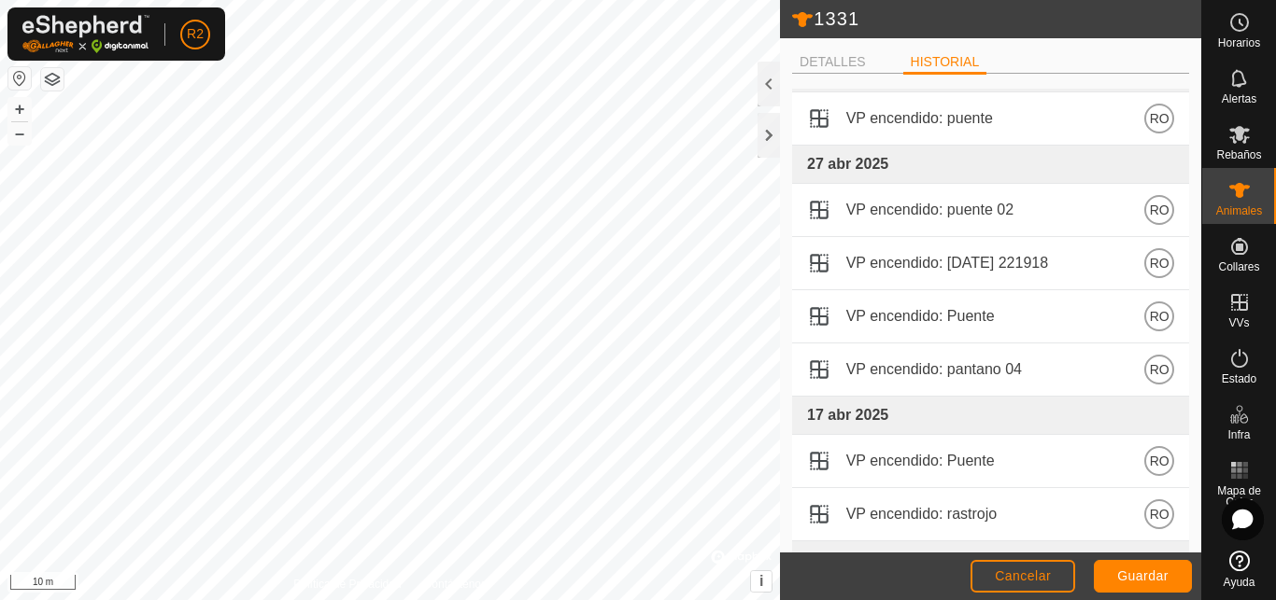
scroll to position [1111, 0]
click at [1019, 577] on span "Cancelar" at bounding box center [1023, 576] width 56 height 15
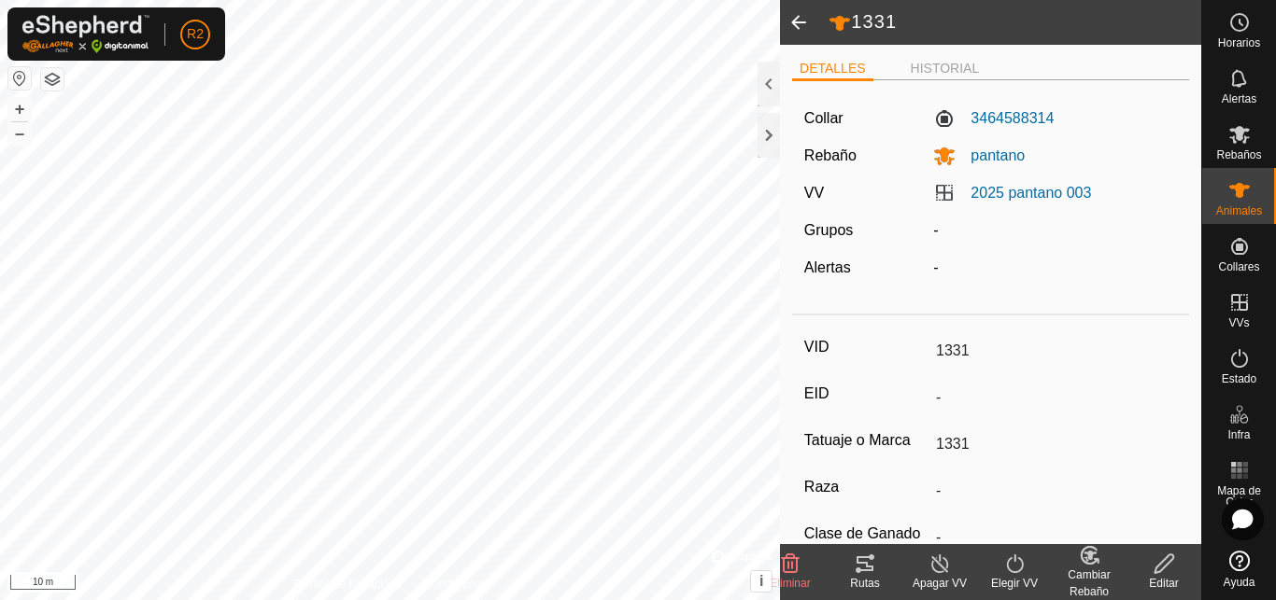
click at [1232, 193] on icon at bounding box center [1239, 190] width 22 height 22
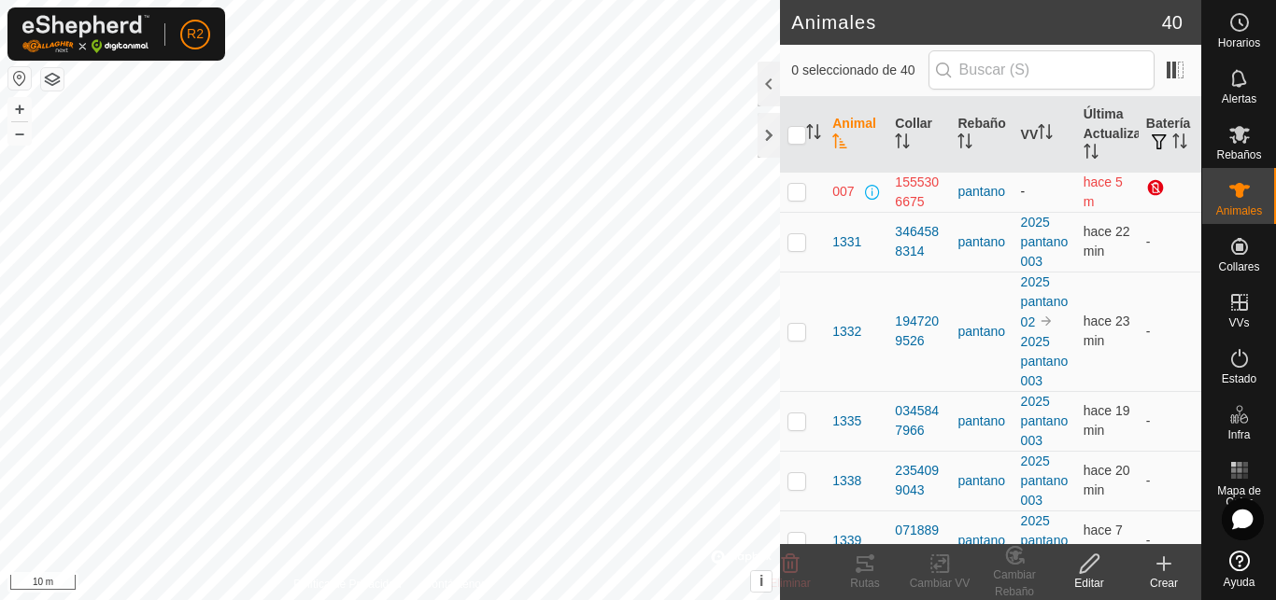
click at [796, 189] on p-checkbox at bounding box center [796, 191] width 19 height 15
checkbox input "true"
click at [1090, 557] on icon at bounding box center [1089, 564] width 23 height 22
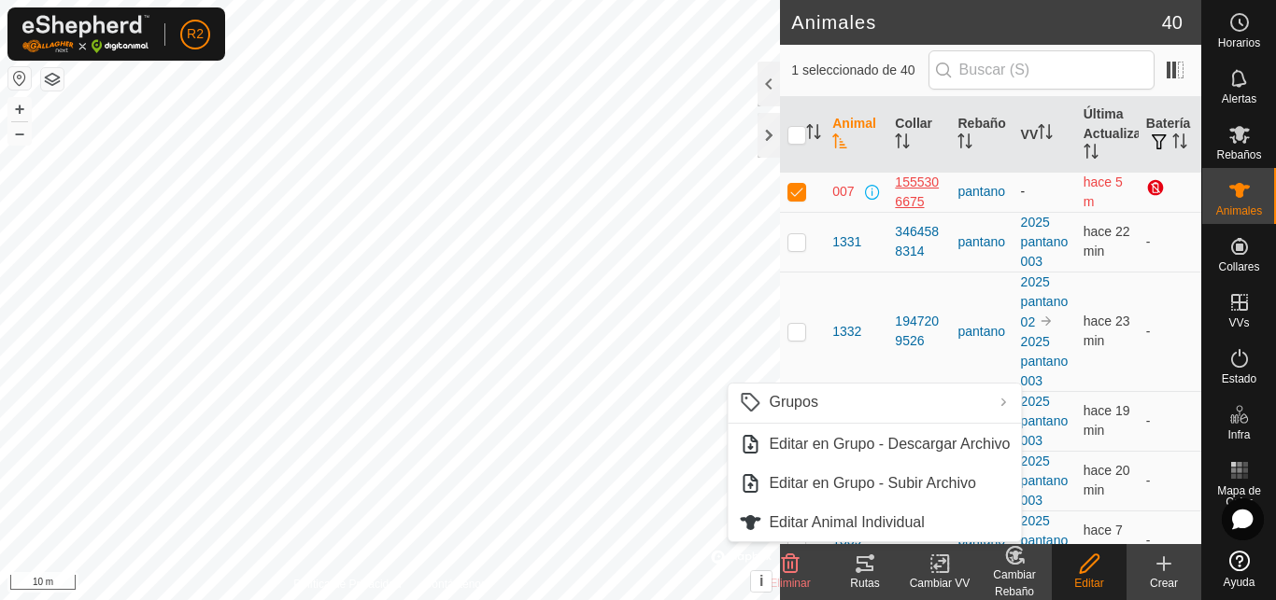
click at [905, 195] on div "1555306675" at bounding box center [919, 192] width 48 height 39
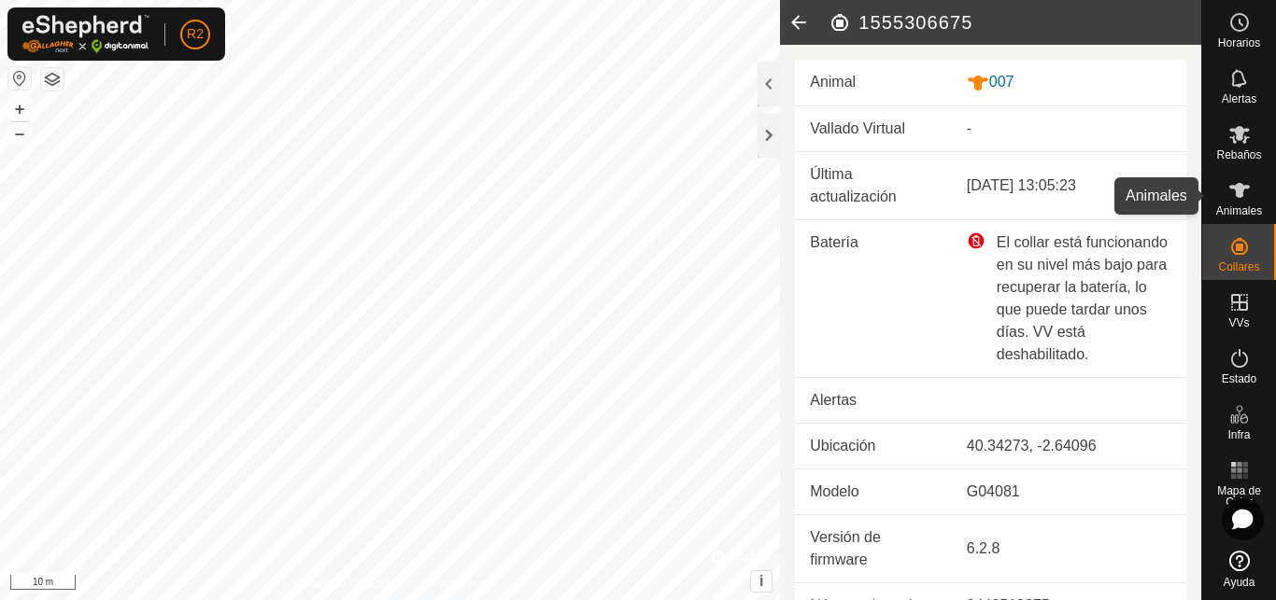
click at [1237, 184] on icon at bounding box center [1239, 190] width 21 height 15
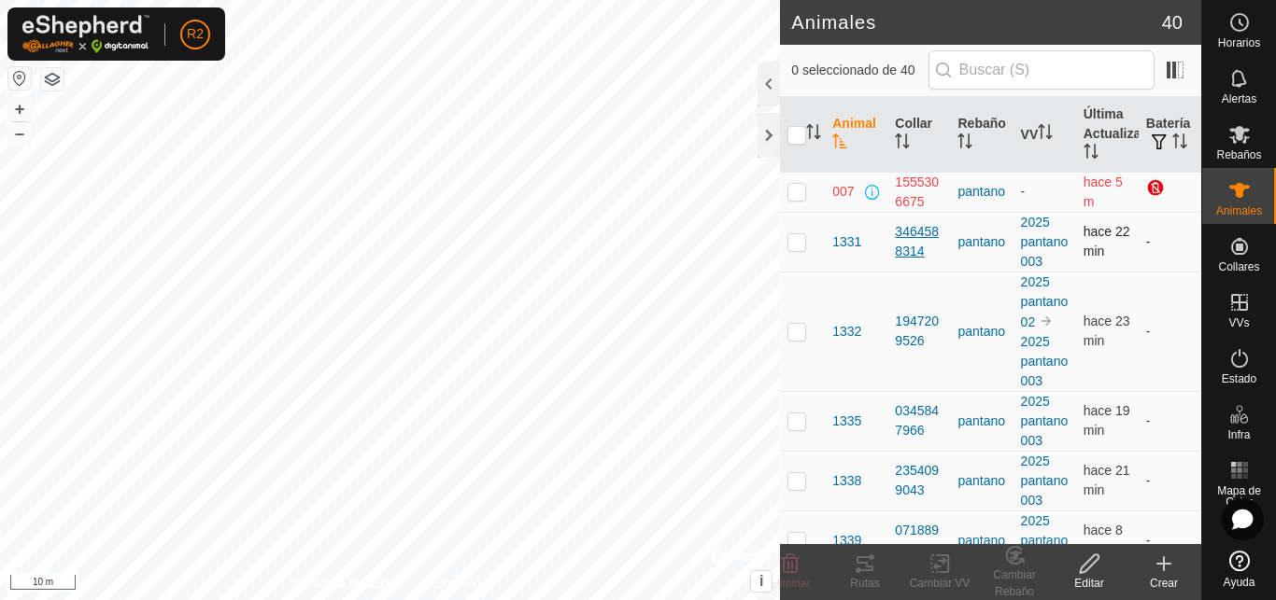
click at [913, 232] on div "3464588314" at bounding box center [919, 241] width 48 height 39
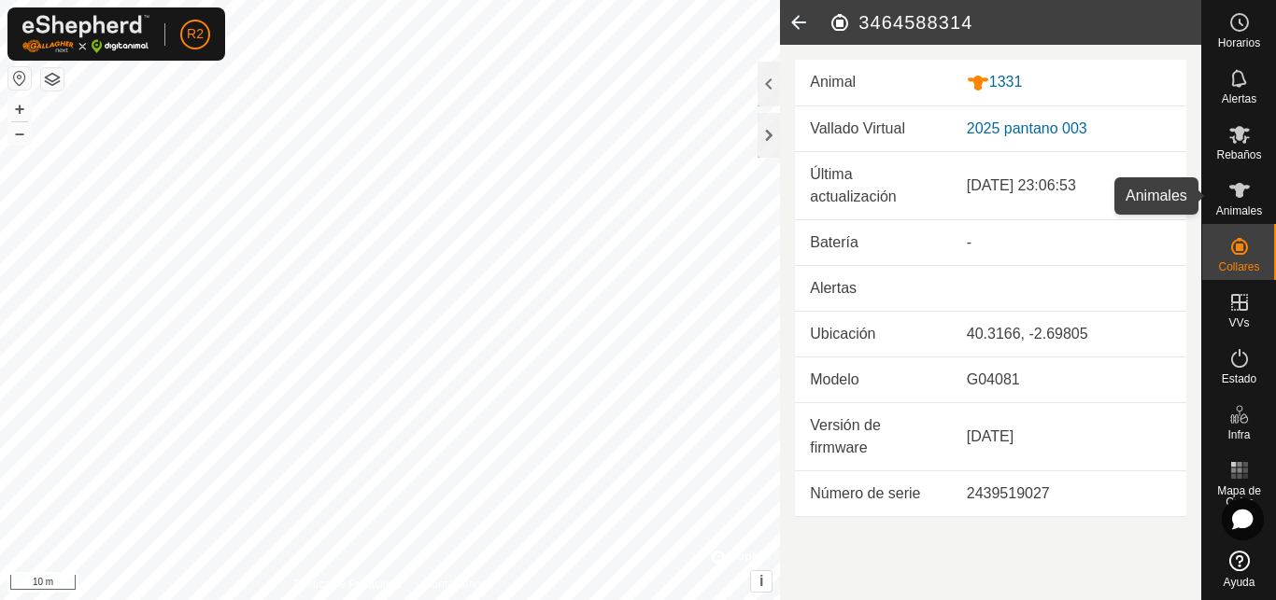
click at [1236, 196] on icon at bounding box center [1239, 190] width 21 height 15
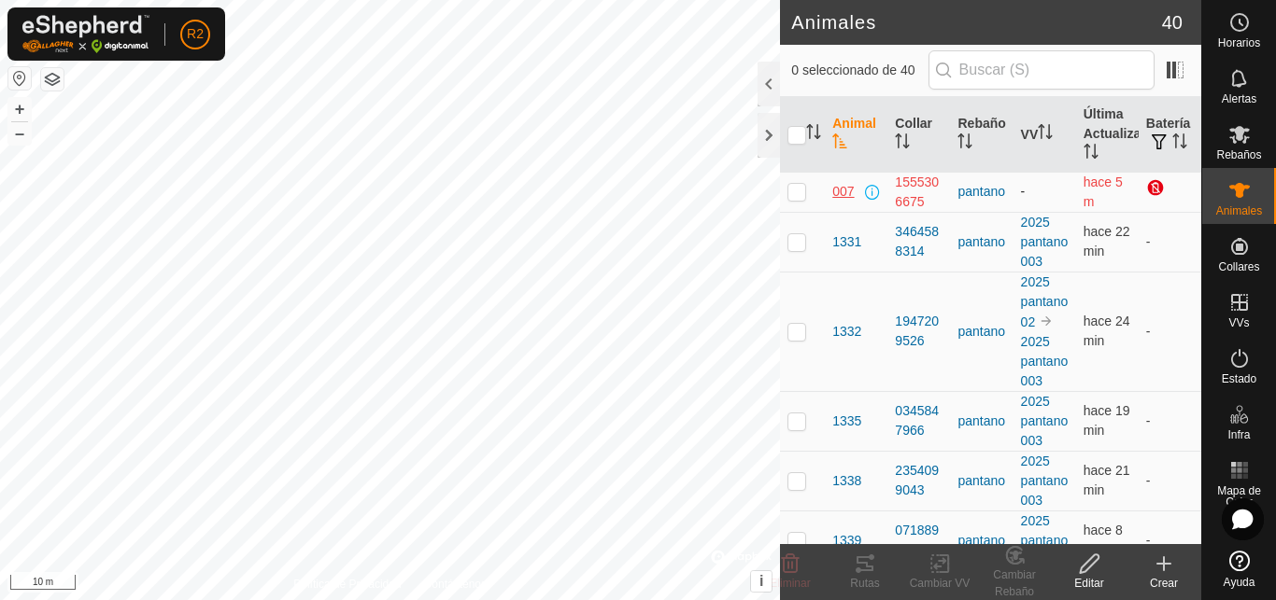
click at [840, 192] on span "007" at bounding box center [842, 192] width 21 height 20
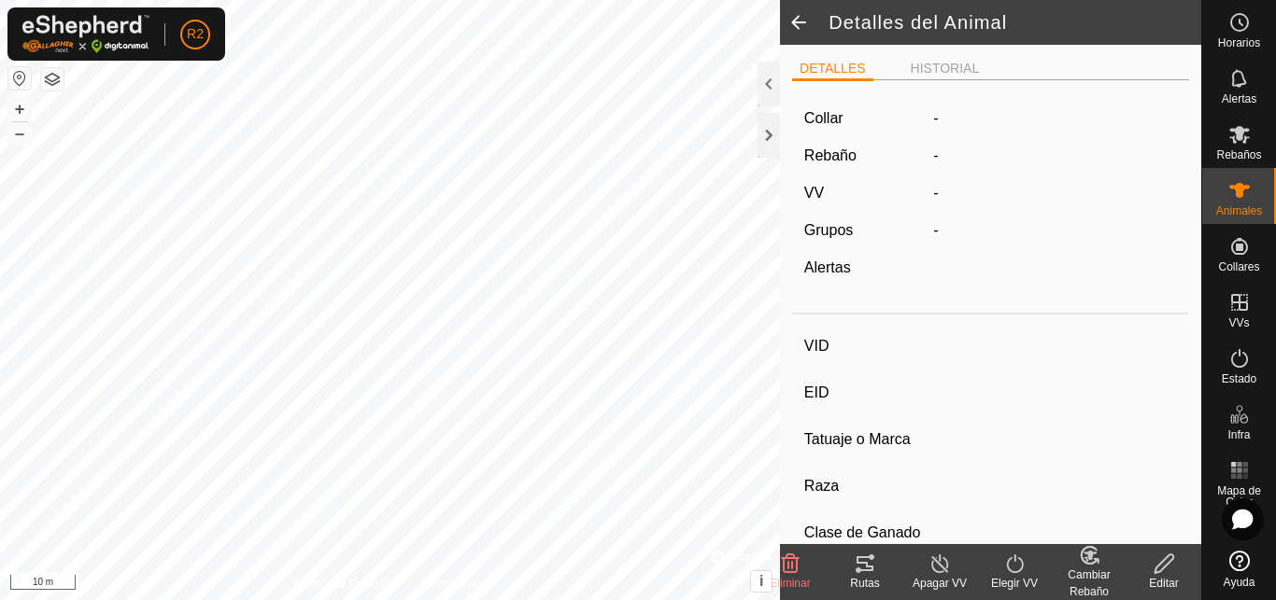
type input "007"
type input "-"
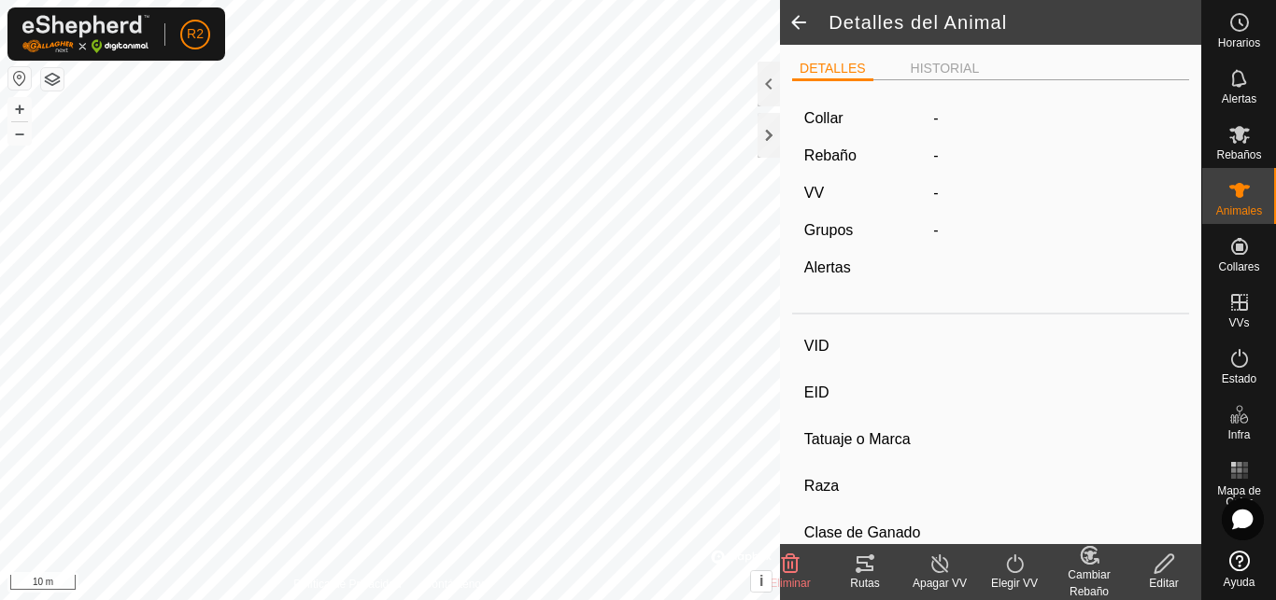
type input "0 kg"
type input "-"
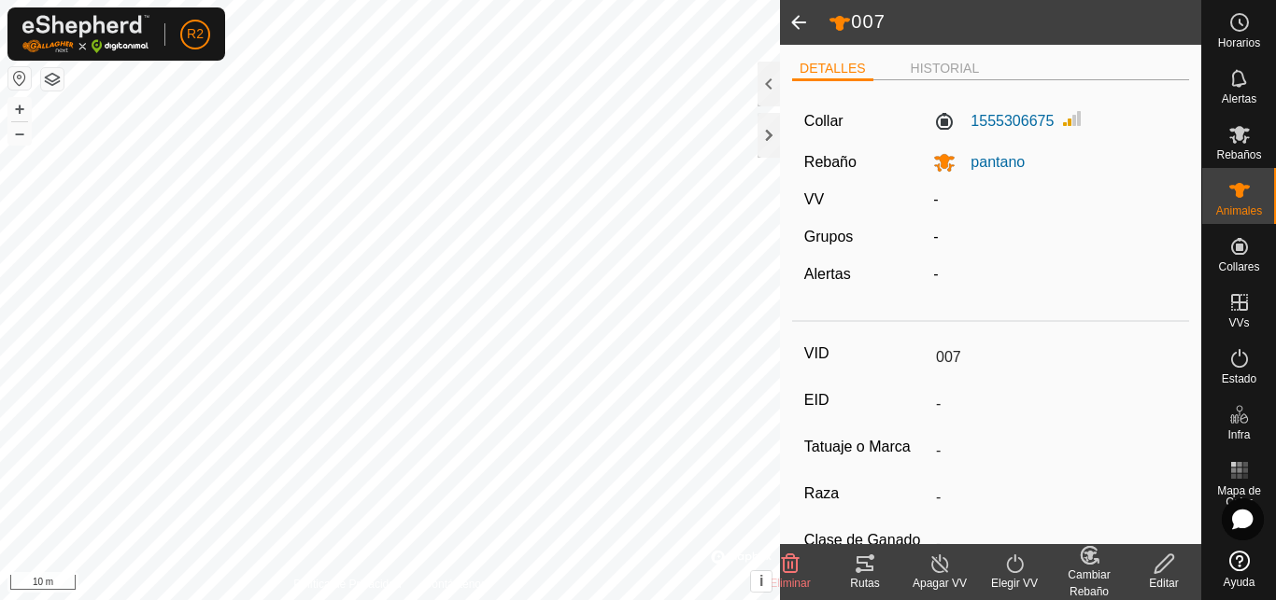
click at [1165, 558] on icon at bounding box center [1163, 564] width 19 height 19
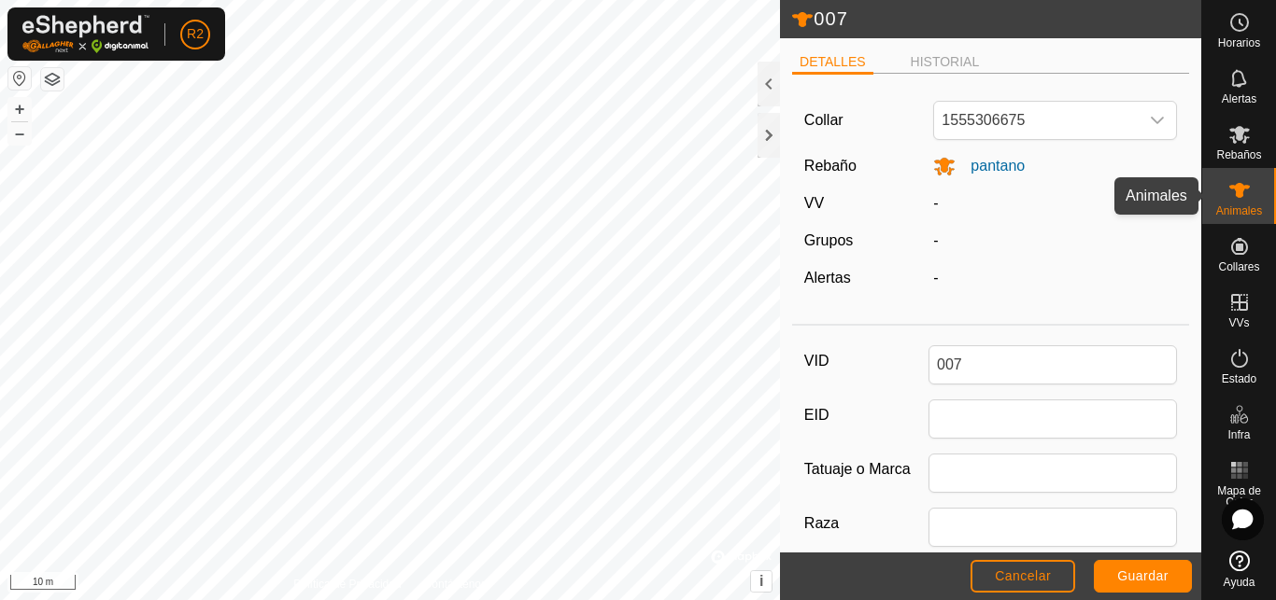
click at [1235, 197] on icon at bounding box center [1239, 190] width 22 height 22
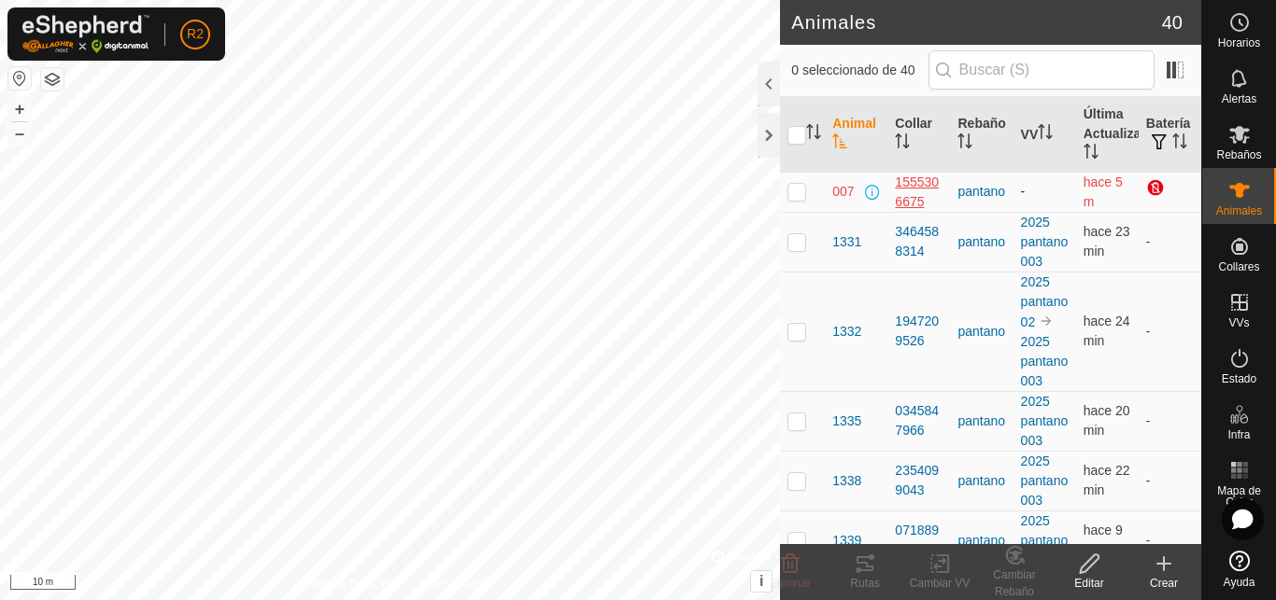
click at [910, 191] on div "1555306675" at bounding box center [919, 192] width 48 height 39
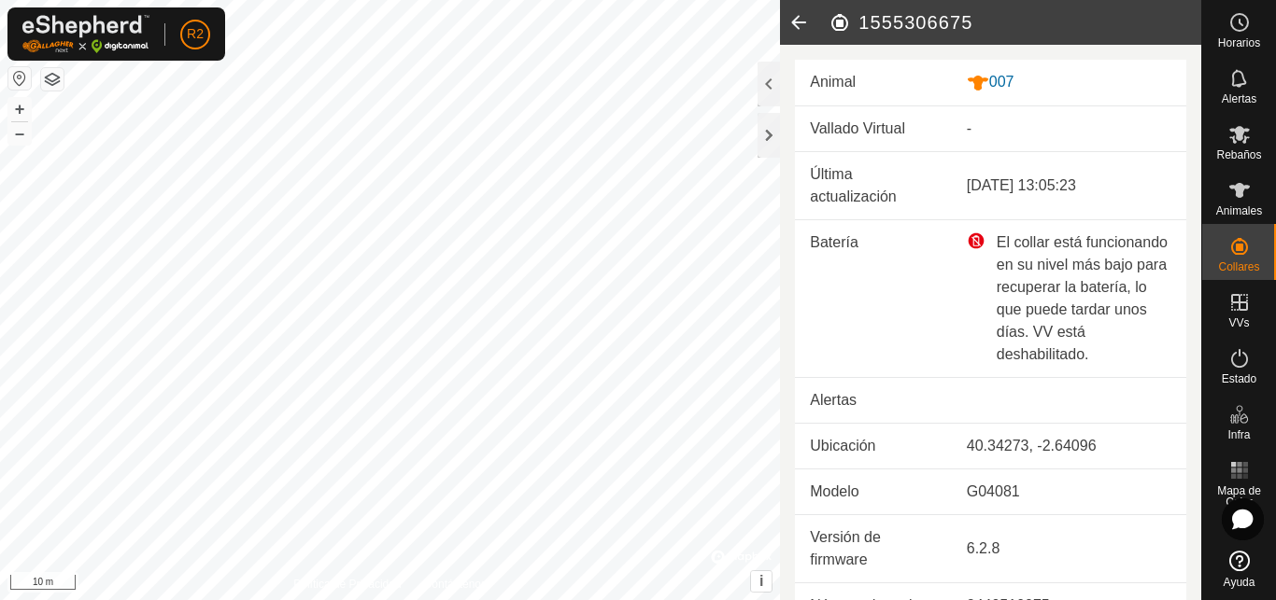
scroll to position [29, 0]
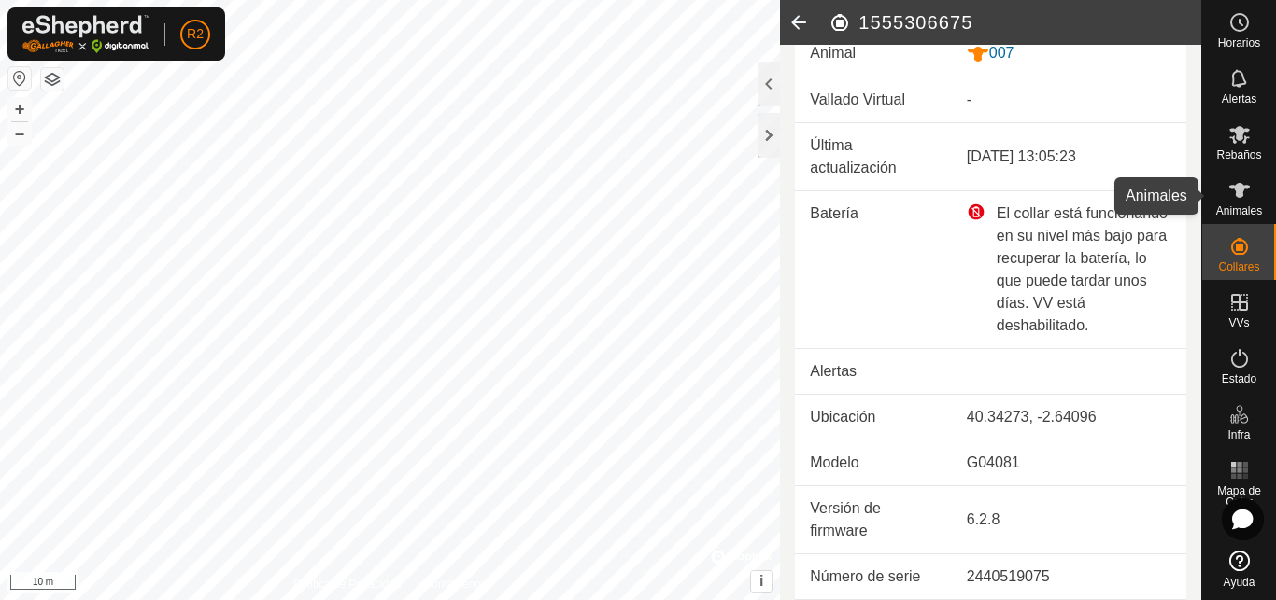
click at [1239, 187] on icon at bounding box center [1239, 190] width 21 height 15
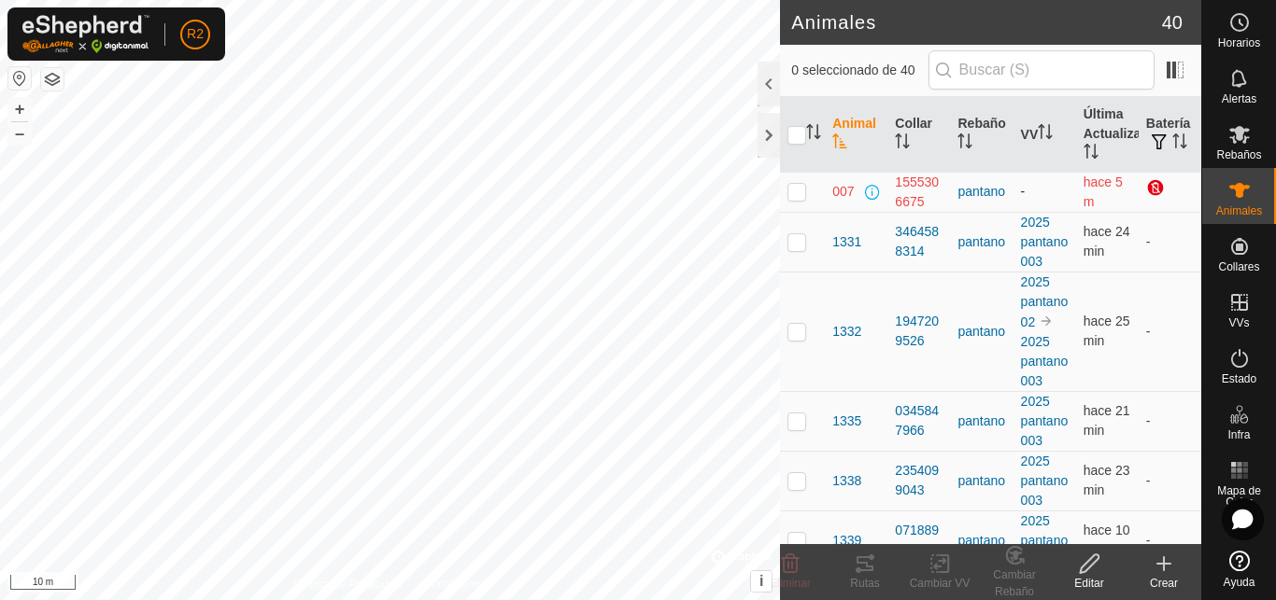
click at [794, 191] on p-checkbox at bounding box center [796, 191] width 19 height 15
checkbox input "true"
click at [1084, 562] on icon at bounding box center [1089, 564] width 23 height 22
click at [810, 511] on td at bounding box center [802, 481] width 45 height 60
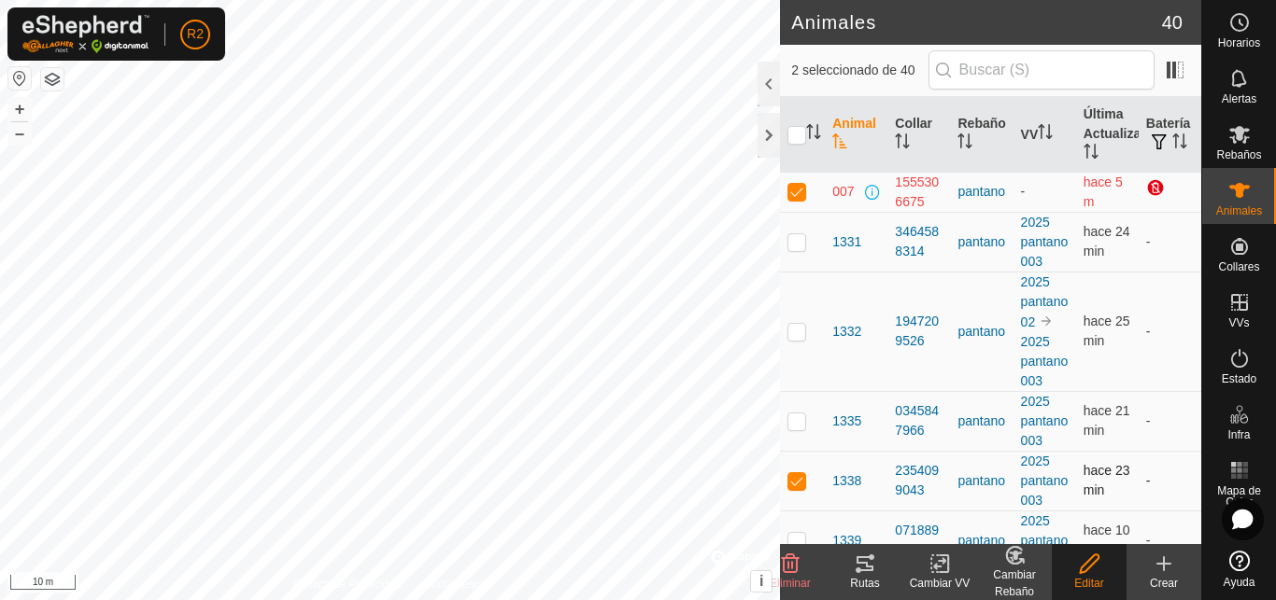
click at [798, 488] on p-checkbox at bounding box center [796, 480] width 19 height 15
checkbox input "false"
click at [1090, 568] on icon at bounding box center [1089, 564] width 19 height 19
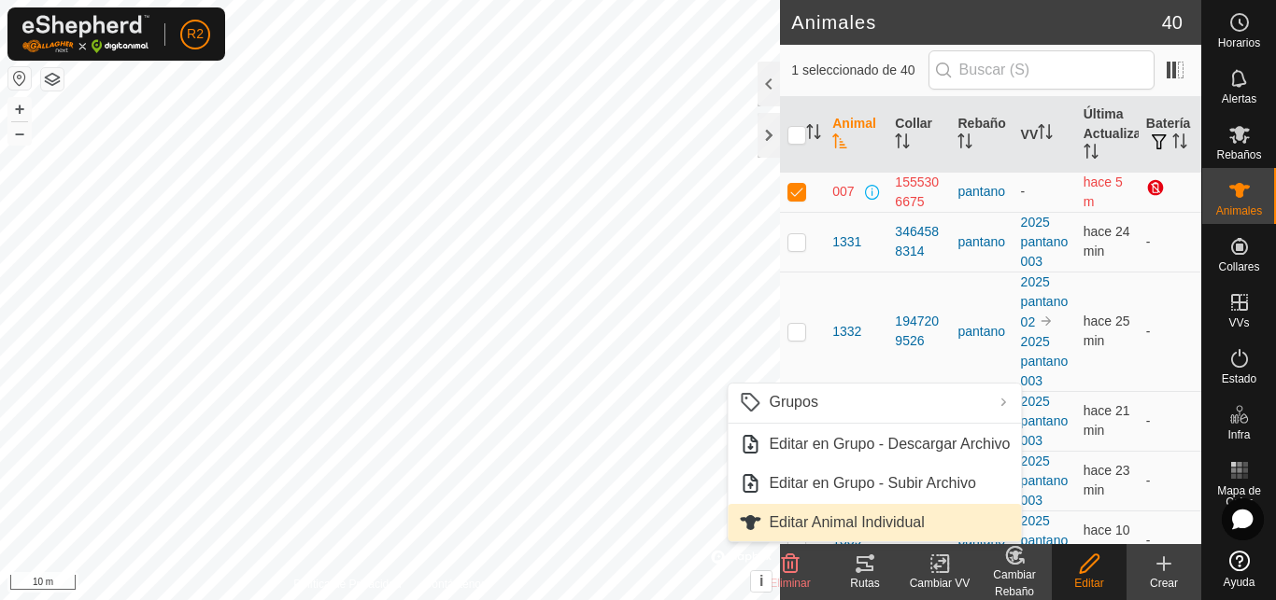
click at [852, 518] on span "Editar Animal Individual" at bounding box center [846, 523] width 155 height 22
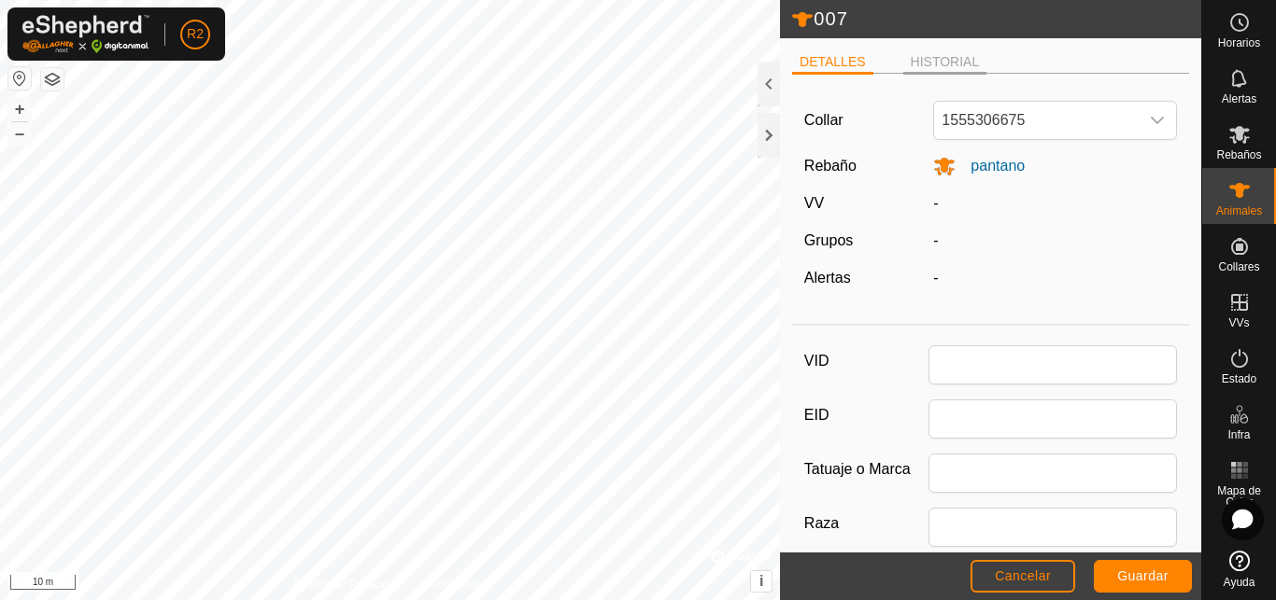
type input "007"
type input "0"
click at [932, 57] on li "HISTORIAL" at bounding box center [945, 63] width 84 height 22
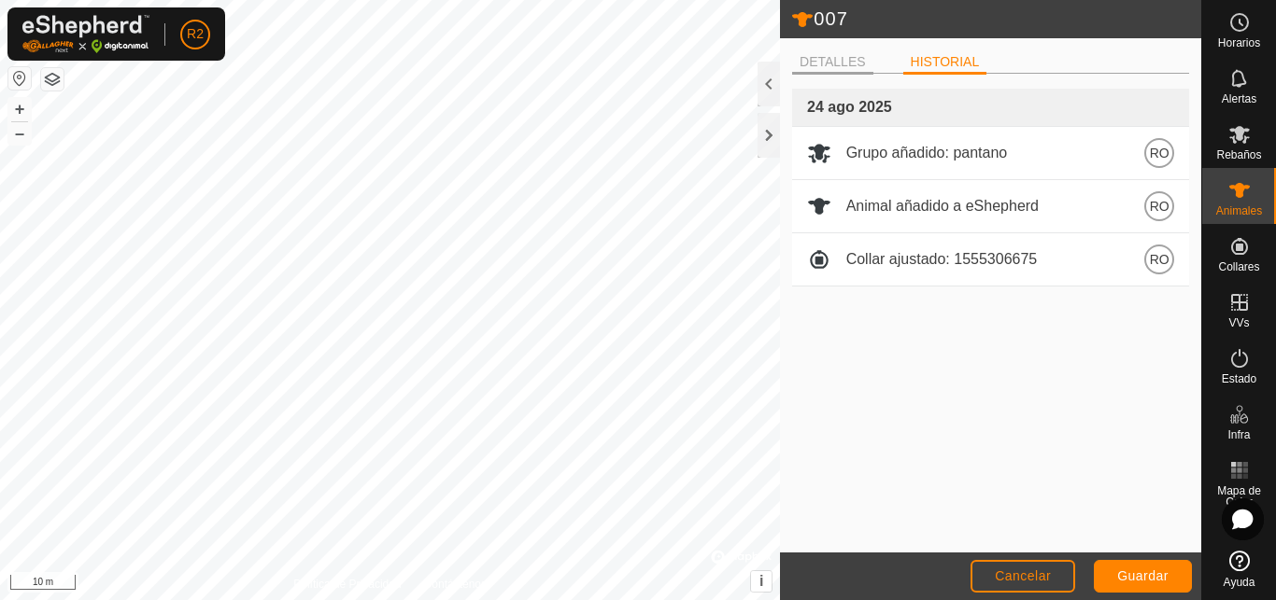
click at [822, 66] on li "DETALLES" at bounding box center [832, 63] width 81 height 22
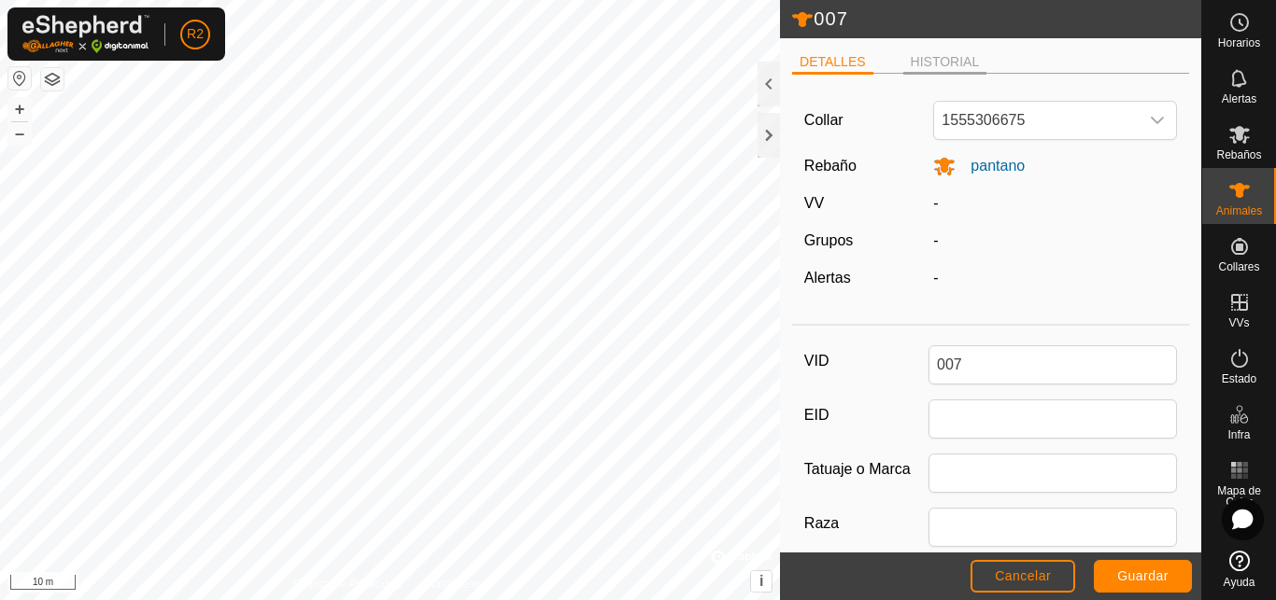
click at [949, 64] on li "HISTORIAL" at bounding box center [945, 63] width 84 height 22
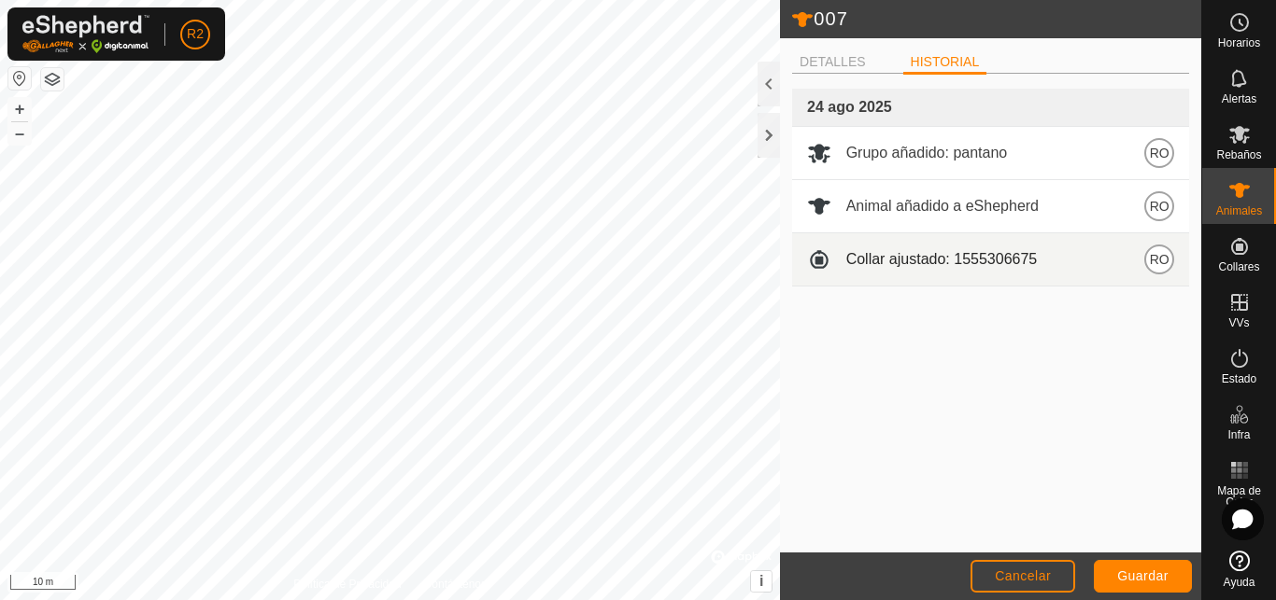
click at [911, 261] on span "Collar ajustado: 1555306675" at bounding box center [941, 259] width 191 height 22
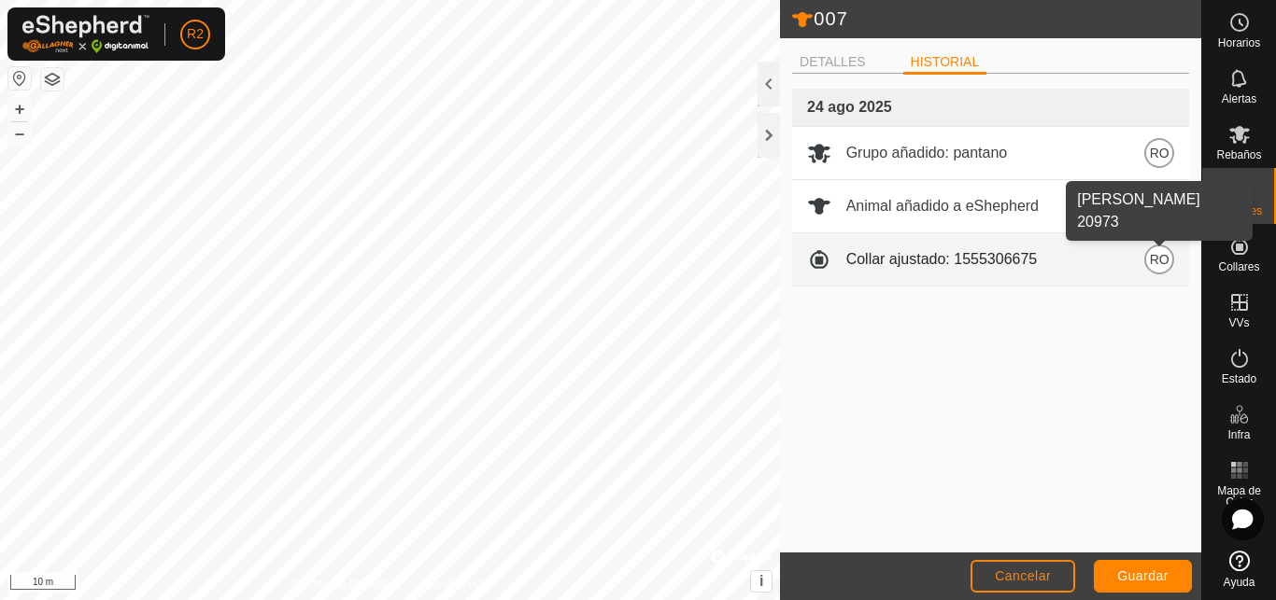
click at [1156, 263] on span "RO" at bounding box center [1160, 259] width 20 height 21
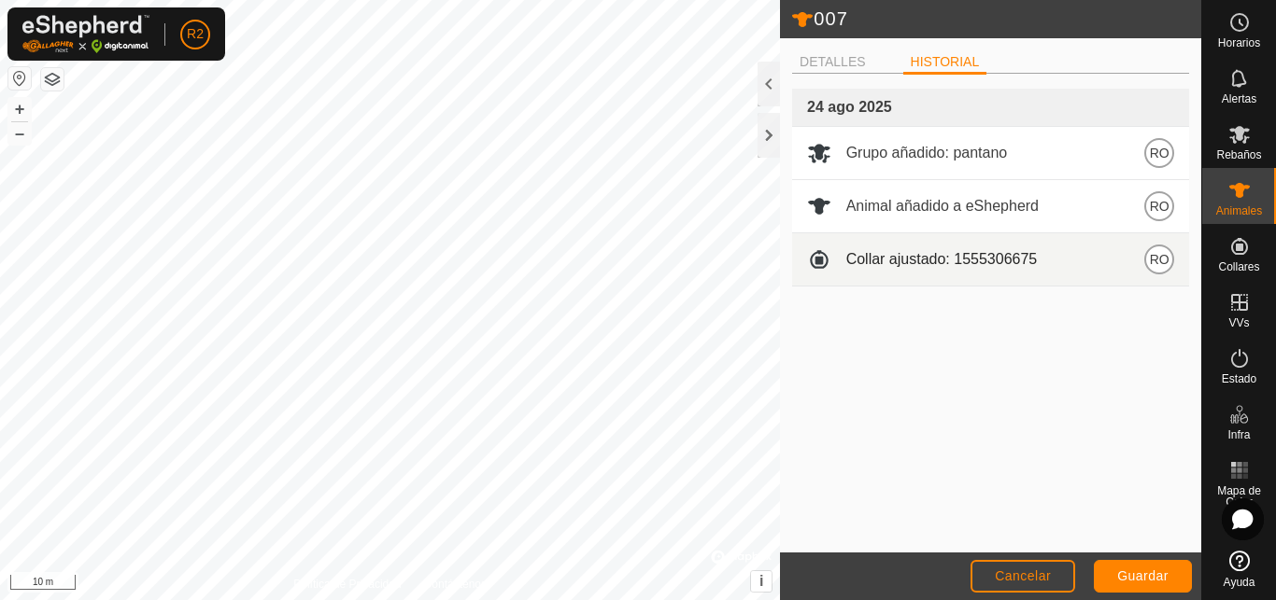
click at [1156, 263] on span "RO" at bounding box center [1160, 259] width 20 height 21
click at [818, 262] on span at bounding box center [819, 259] width 24 height 24
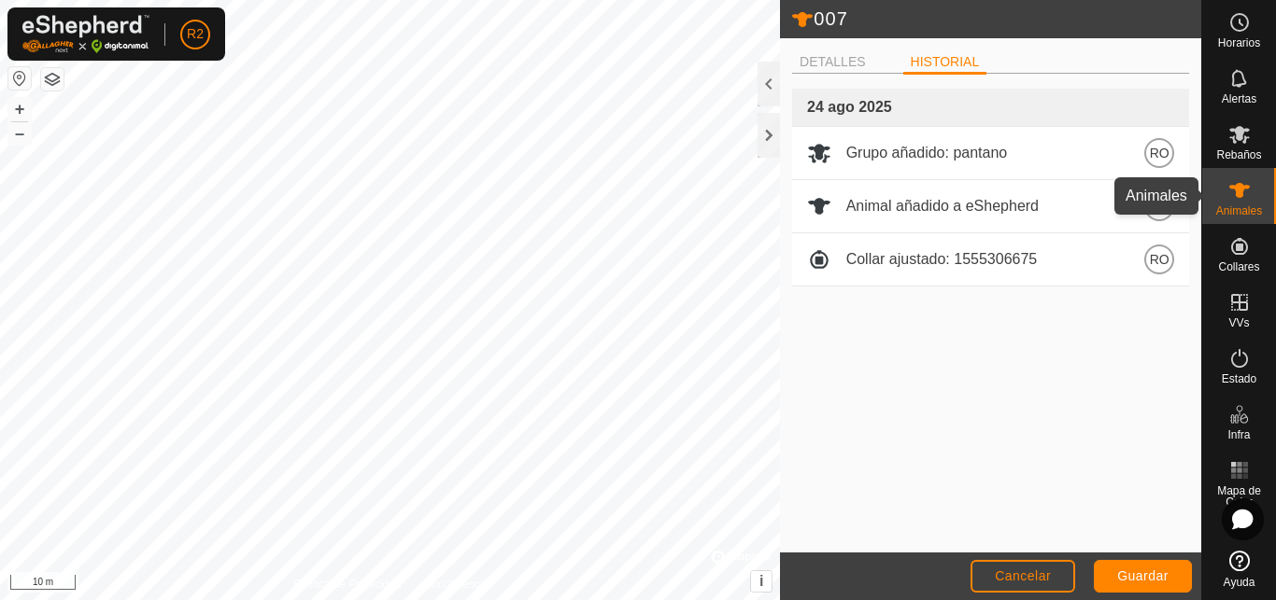
click at [1237, 205] on span "Animales" at bounding box center [1239, 210] width 46 height 11
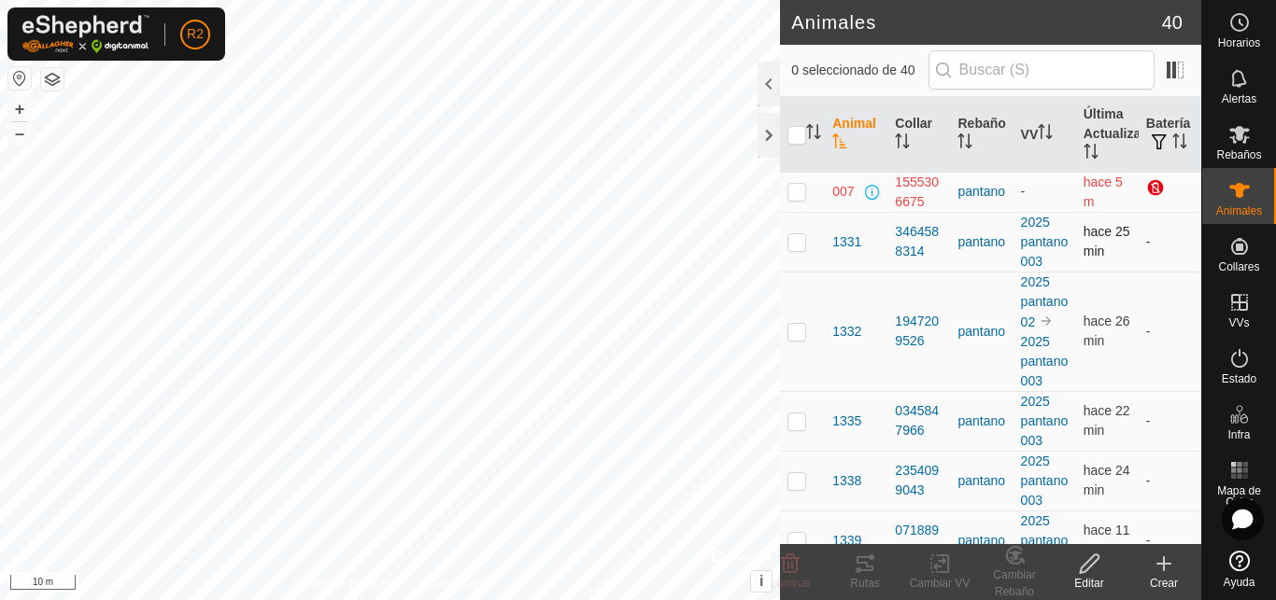
click at [796, 245] on p-checkbox at bounding box center [796, 241] width 19 height 15
checkbox input "false"
click at [794, 191] on p-checkbox at bounding box center [796, 191] width 19 height 15
checkbox input "true"
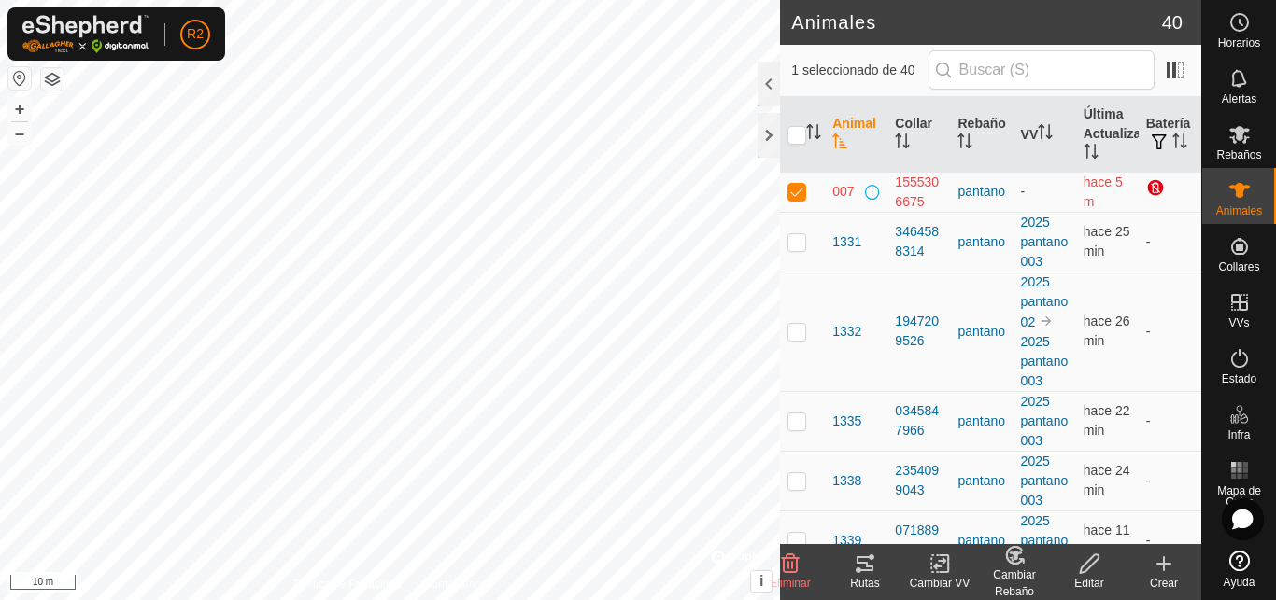
click at [866, 561] on icon at bounding box center [865, 564] width 22 height 22
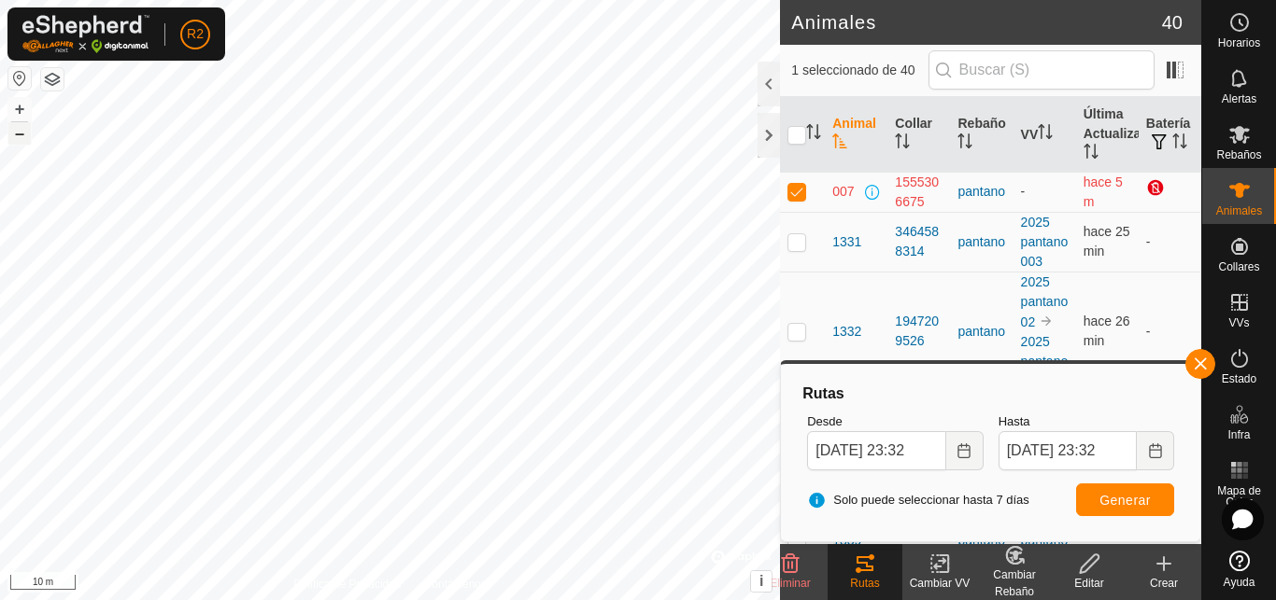
click at [24, 132] on button "–" at bounding box center [19, 133] width 22 height 22
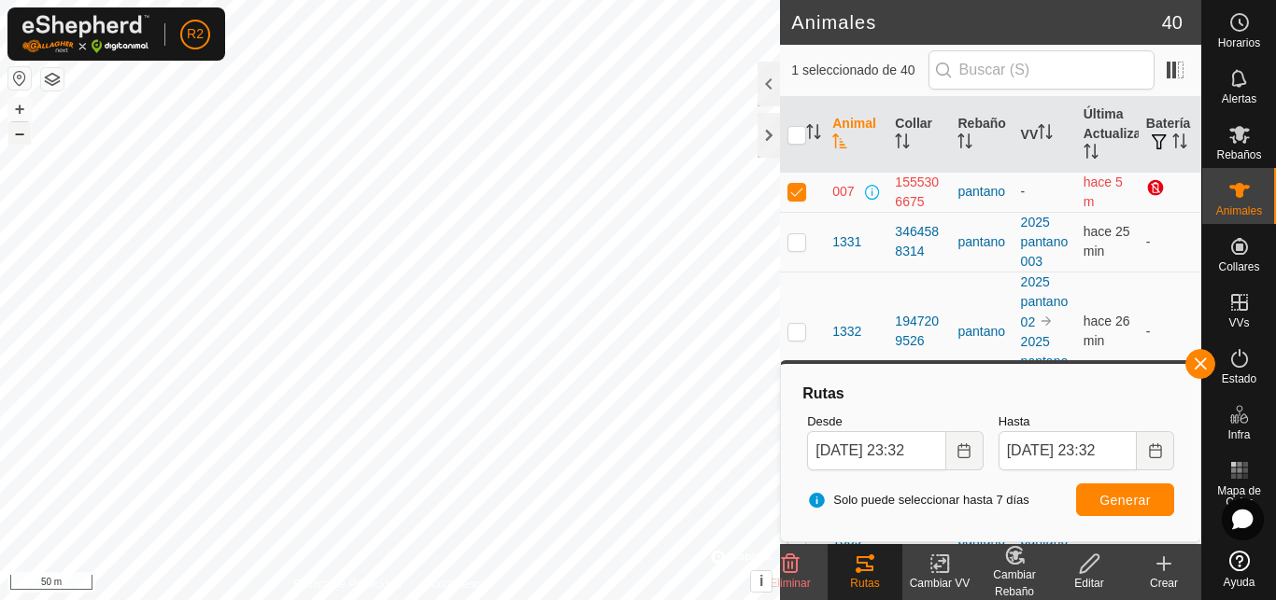
click at [23, 132] on button "–" at bounding box center [19, 133] width 22 height 22
click at [23, 131] on button "–" at bounding box center [19, 133] width 22 height 22
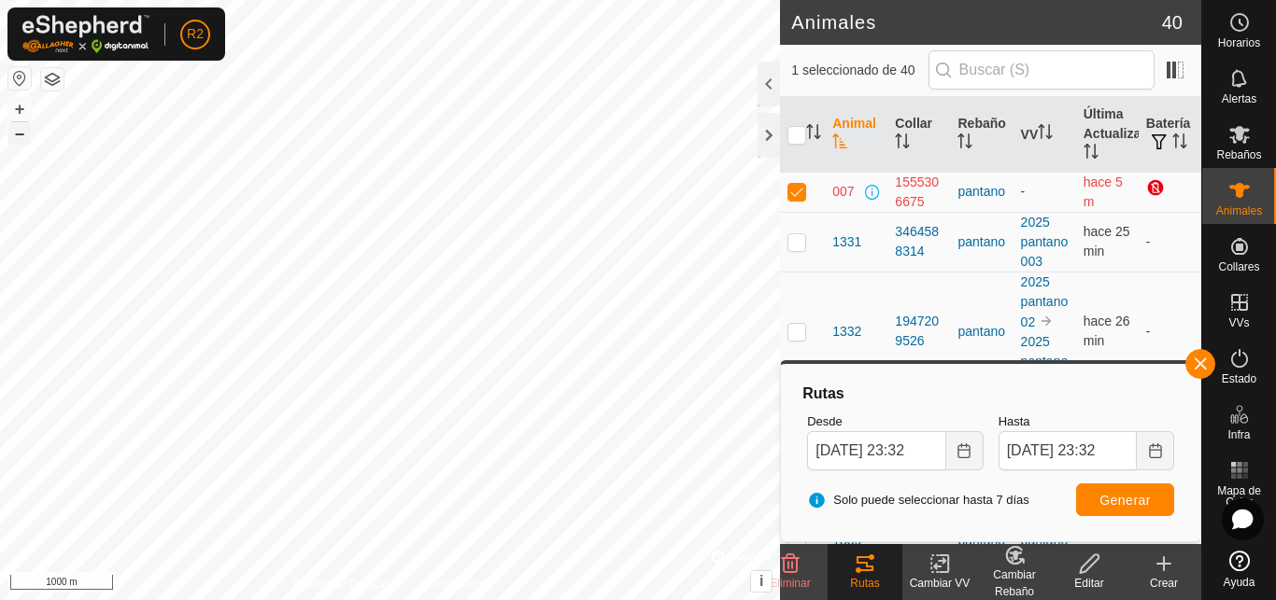
click at [23, 131] on button "–" at bounding box center [19, 133] width 22 height 22
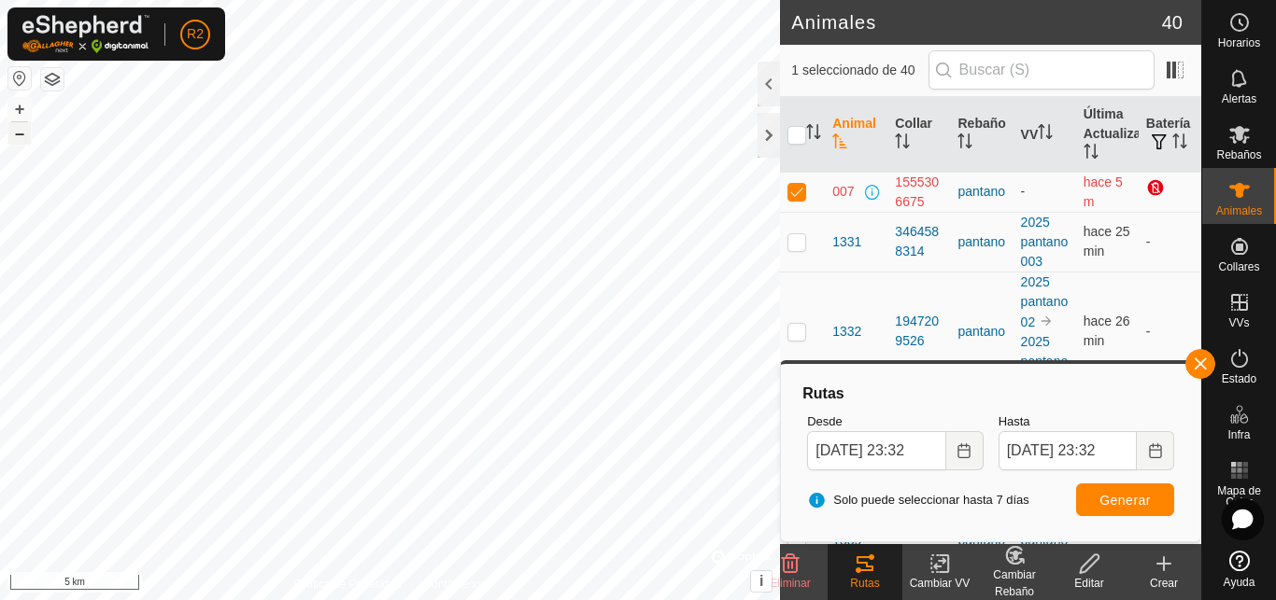
click at [23, 131] on button "–" at bounding box center [19, 133] width 22 height 22
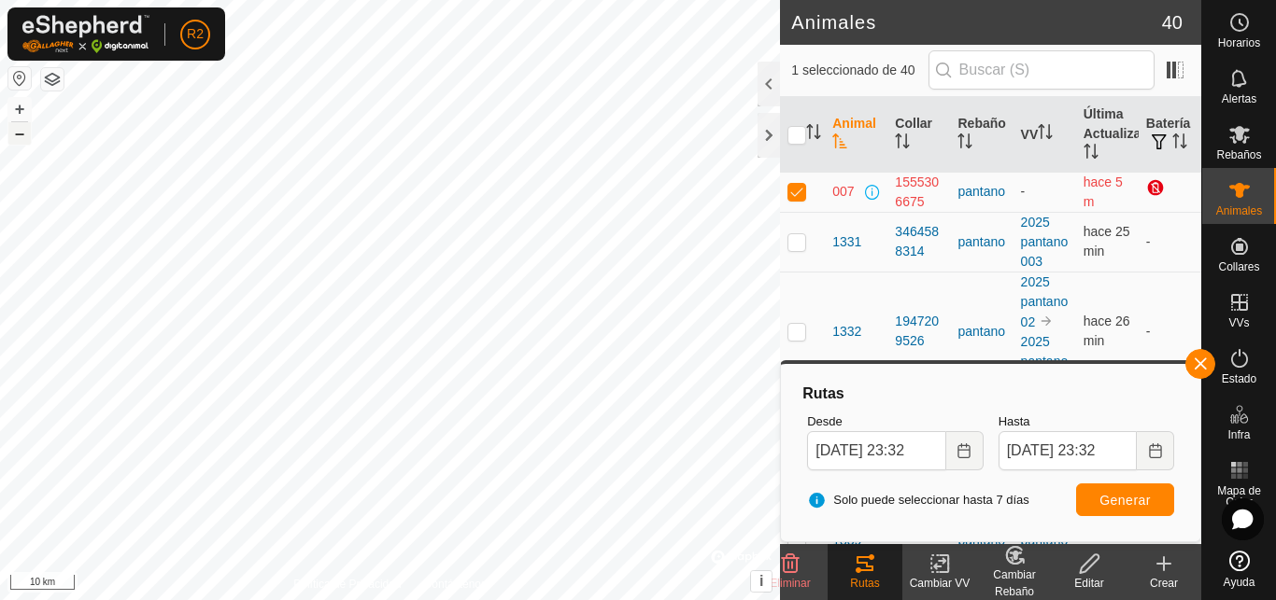
click at [23, 131] on button "–" at bounding box center [19, 133] width 22 height 22
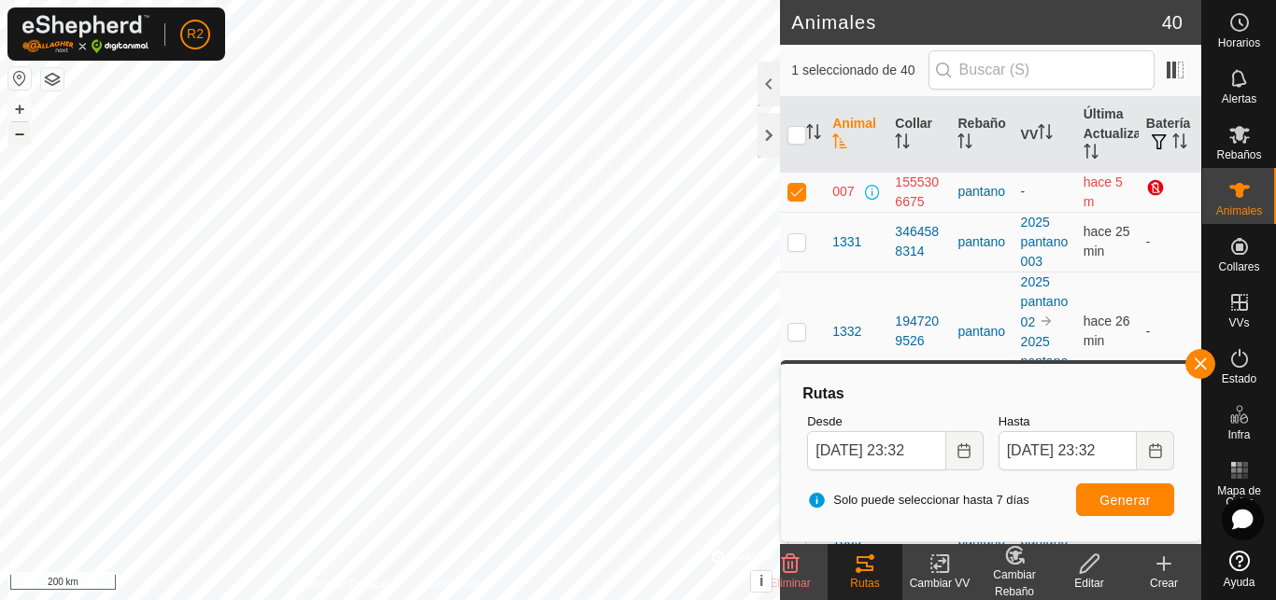
click at [23, 131] on button "–" at bounding box center [19, 133] width 22 height 22
click at [965, 455] on icon "Choose Date" at bounding box center [963, 451] width 15 height 15
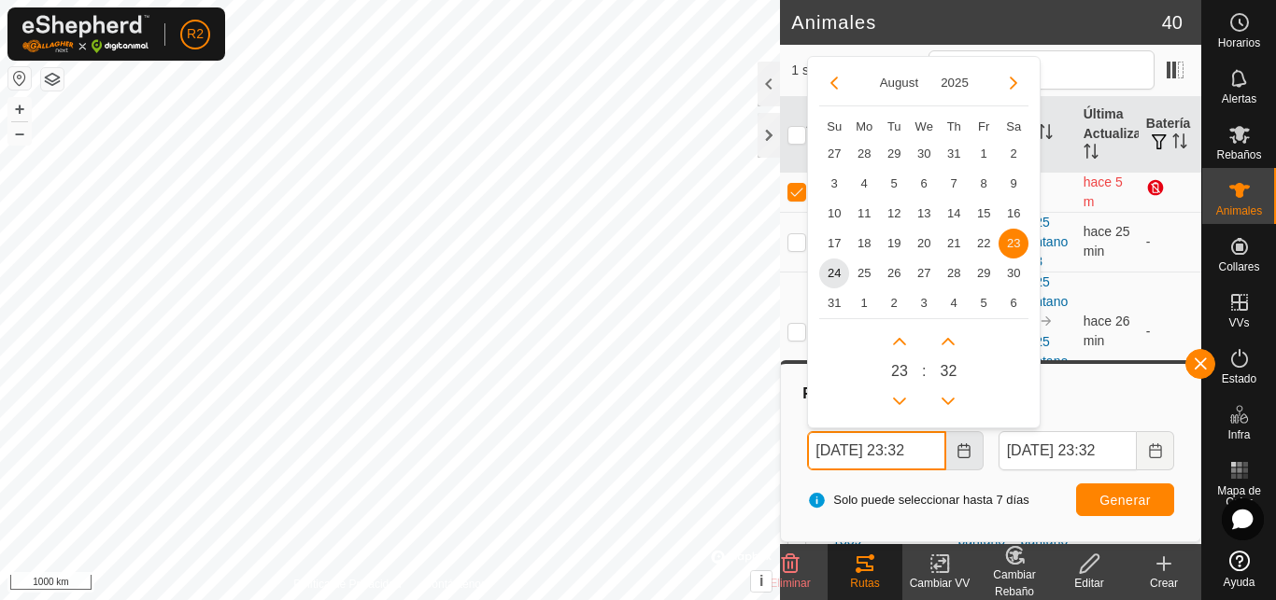
scroll to position [0, 9]
click at [896, 243] on span "19" at bounding box center [894, 244] width 30 height 30
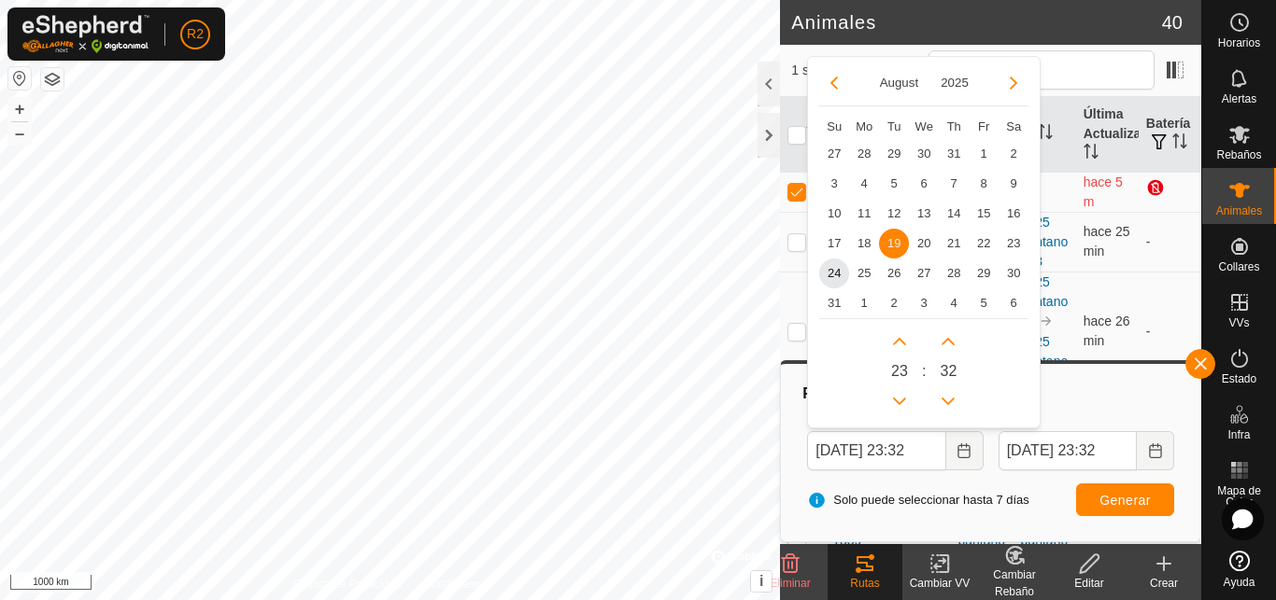
type input "[DATE] 23:32"
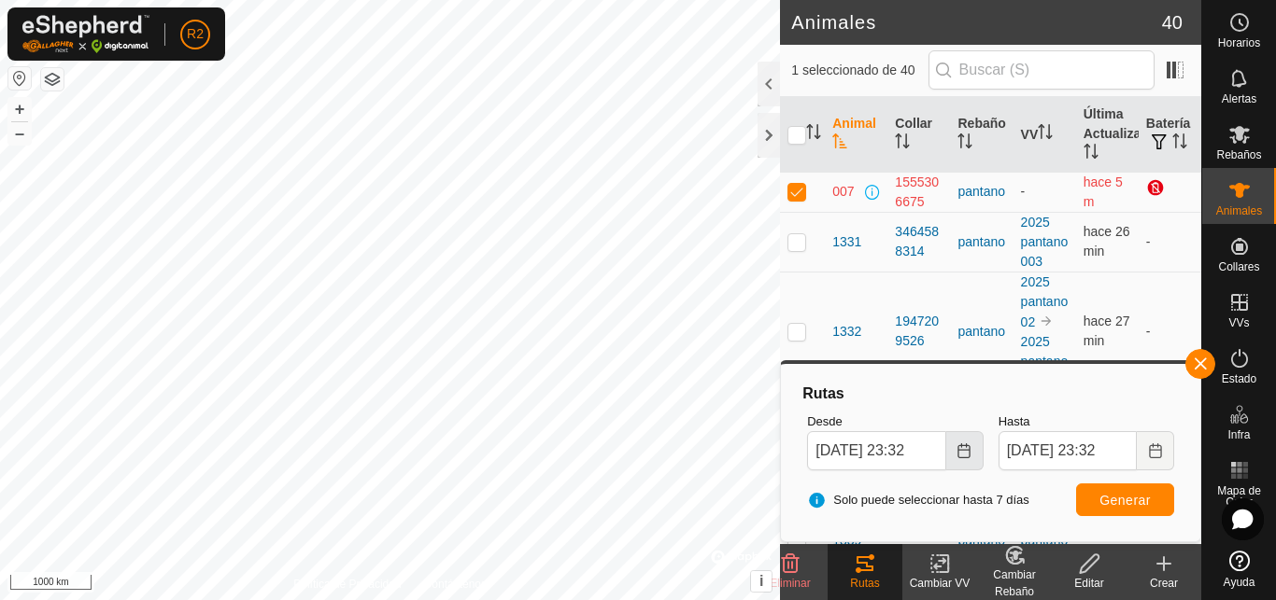
click at [958, 455] on icon "Choose Date" at bounding box center [963, 451] width 12 height 15
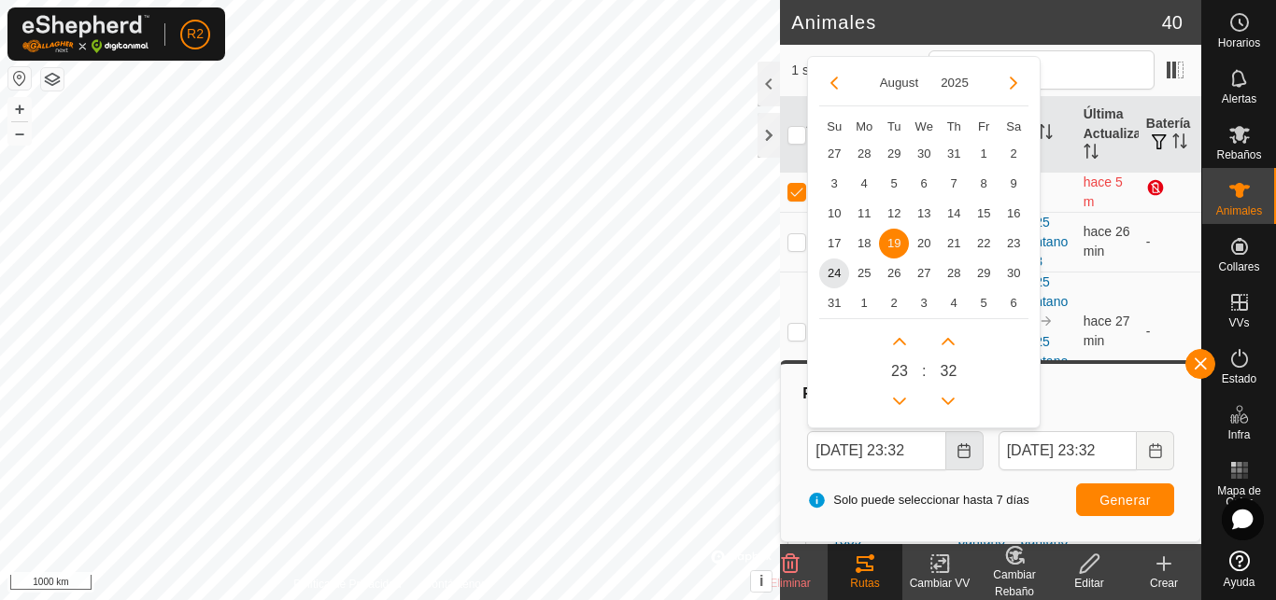
click at [958, 455] on icon "Choose Date" at bounding box center [963, 451] width 12 height 15
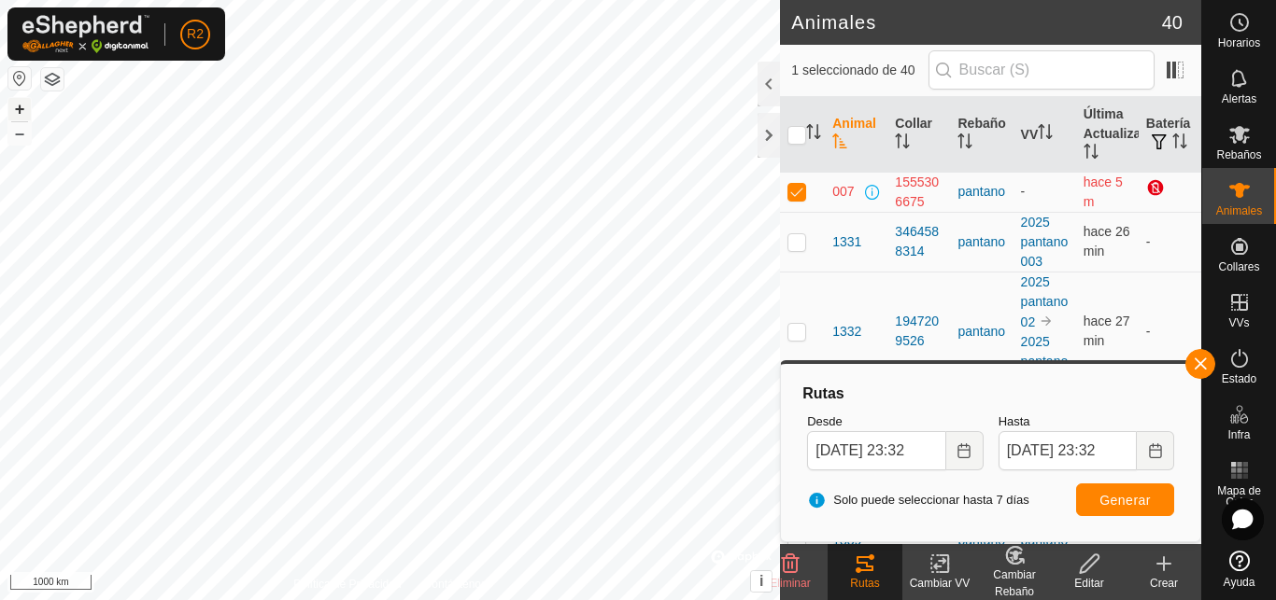
click at [22, 106] on button "+" at bounding box center [19, 109] width 22 height 22
click at [17, 110] on button "+" at bounding box center [19, 109] width 22 height 22
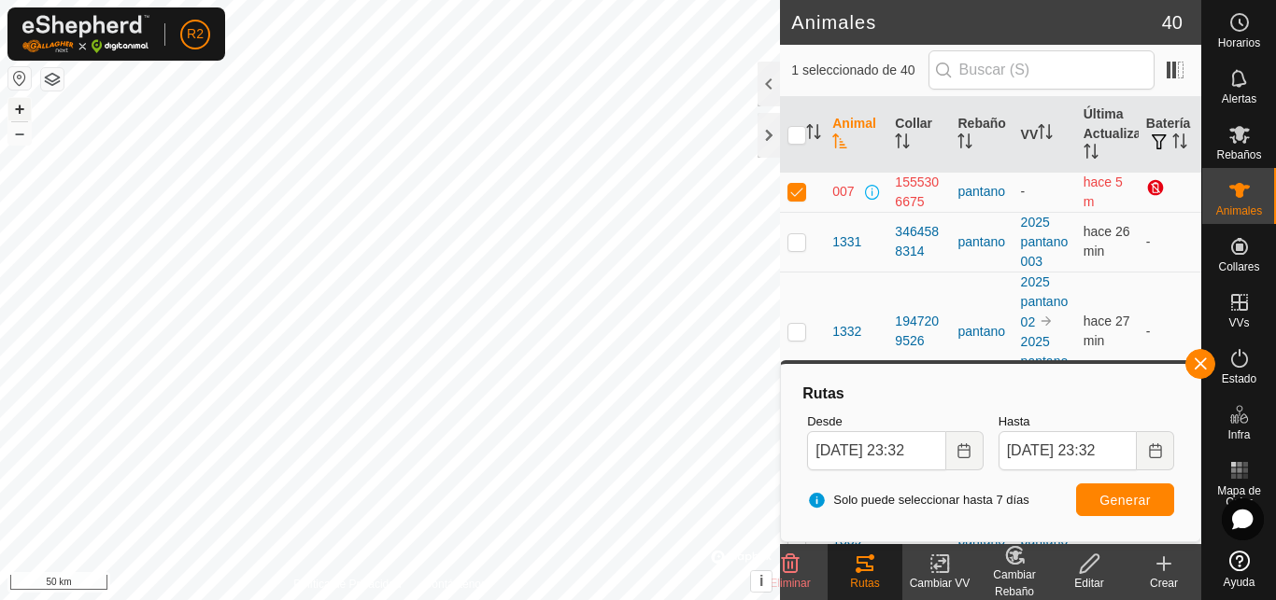
click at [17, 110] on button "+" at bounding box center [19, 109] width 22 height 22
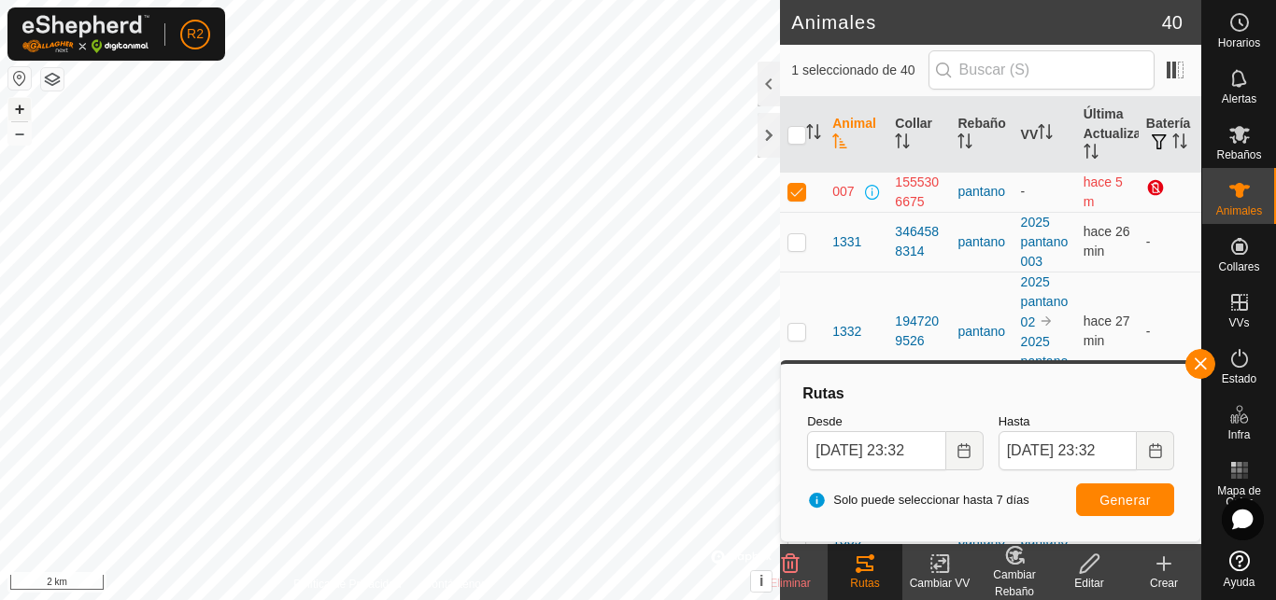
click at [17, 110] on button "+" at bounding box center [19, 109] width 22 height 22
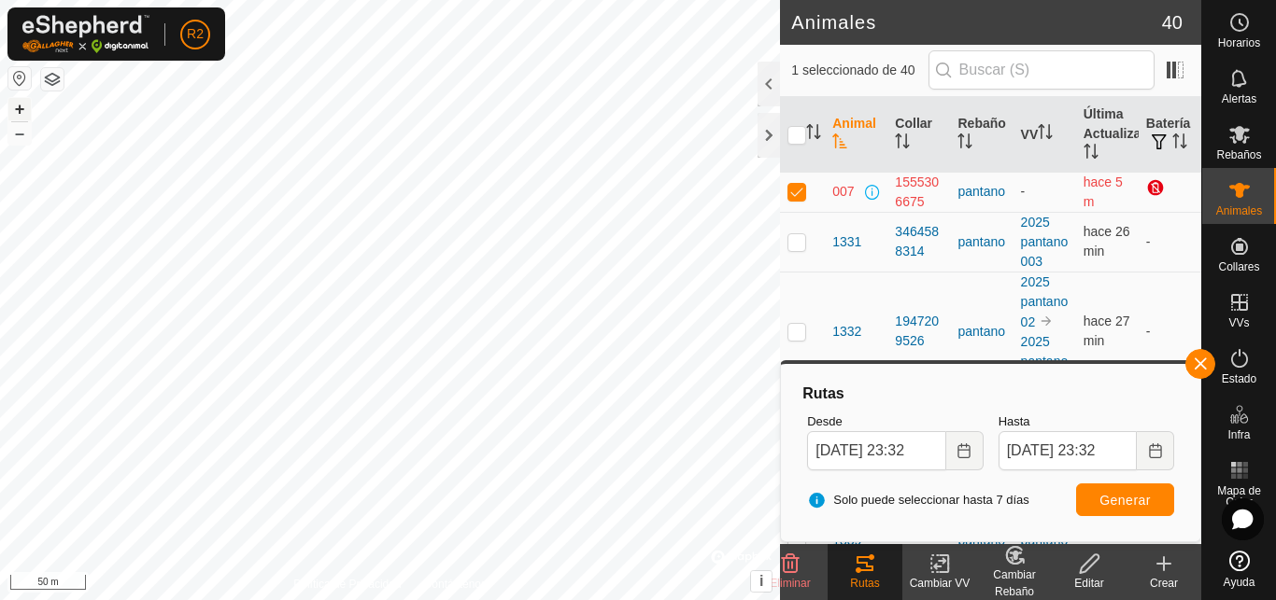
click at [17, 110] on button "+" at bounding box center [19, 109] width 22 height 22
click at [798, 196] on p-checkbox at bounding box center [796, 191] width 19 height 15
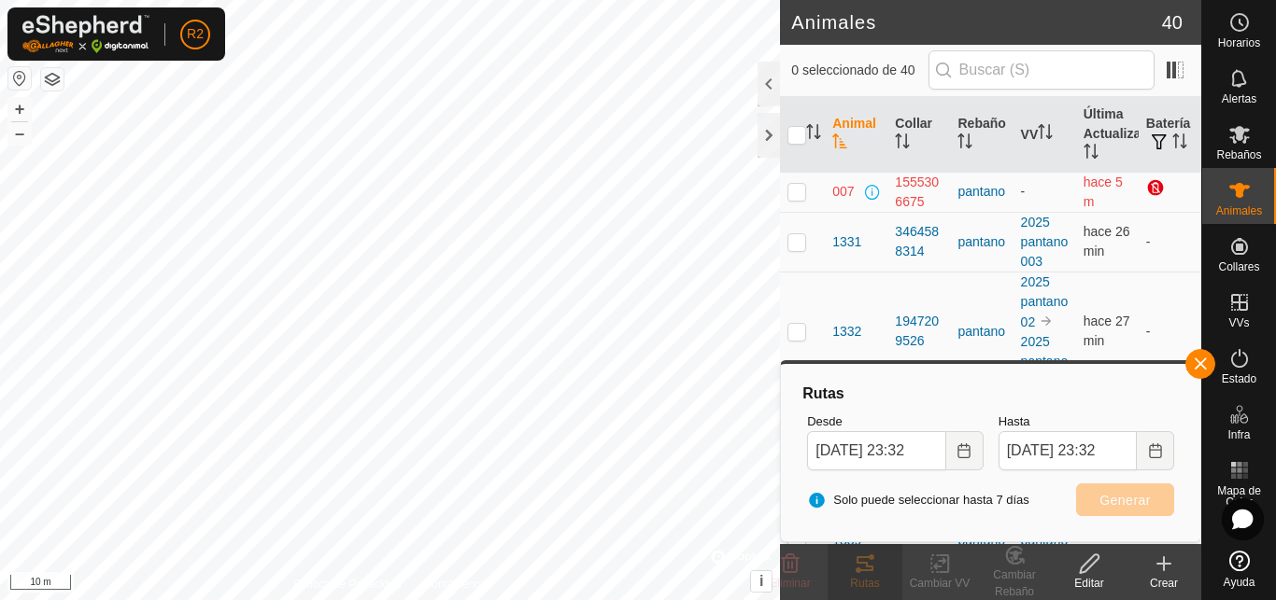
click at [1162, 572] on icon at bounding box center [1163, 564] width 22 height 22
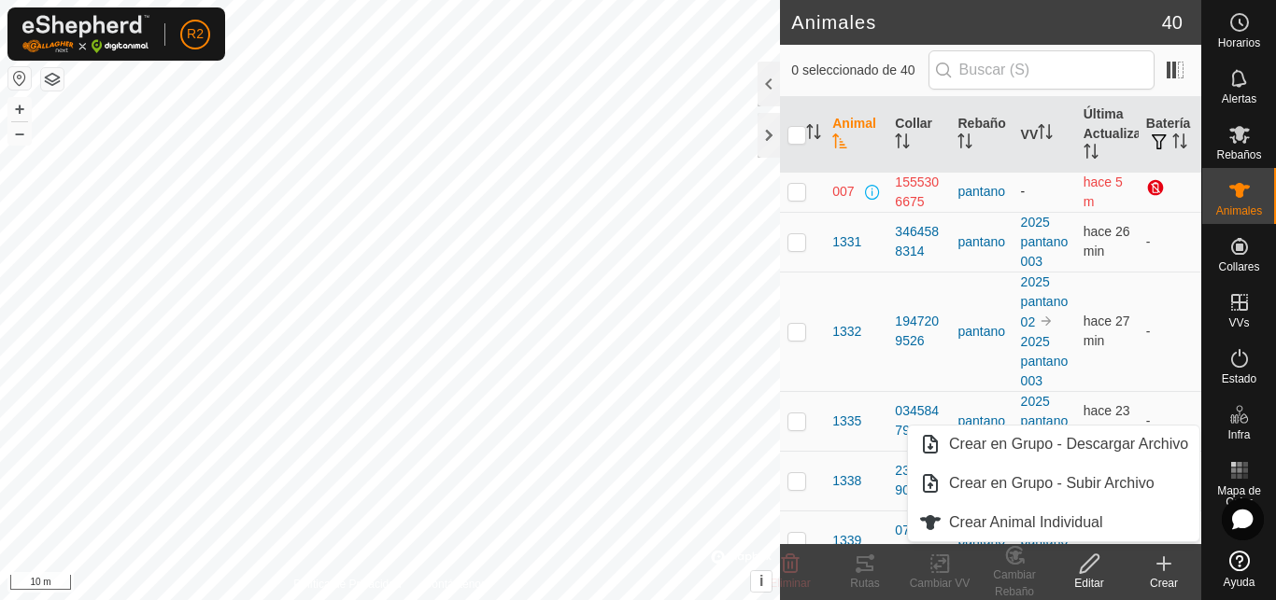
click at [796, 190] on p-checkbox at bounding box center [796, 191] width 19 height 15
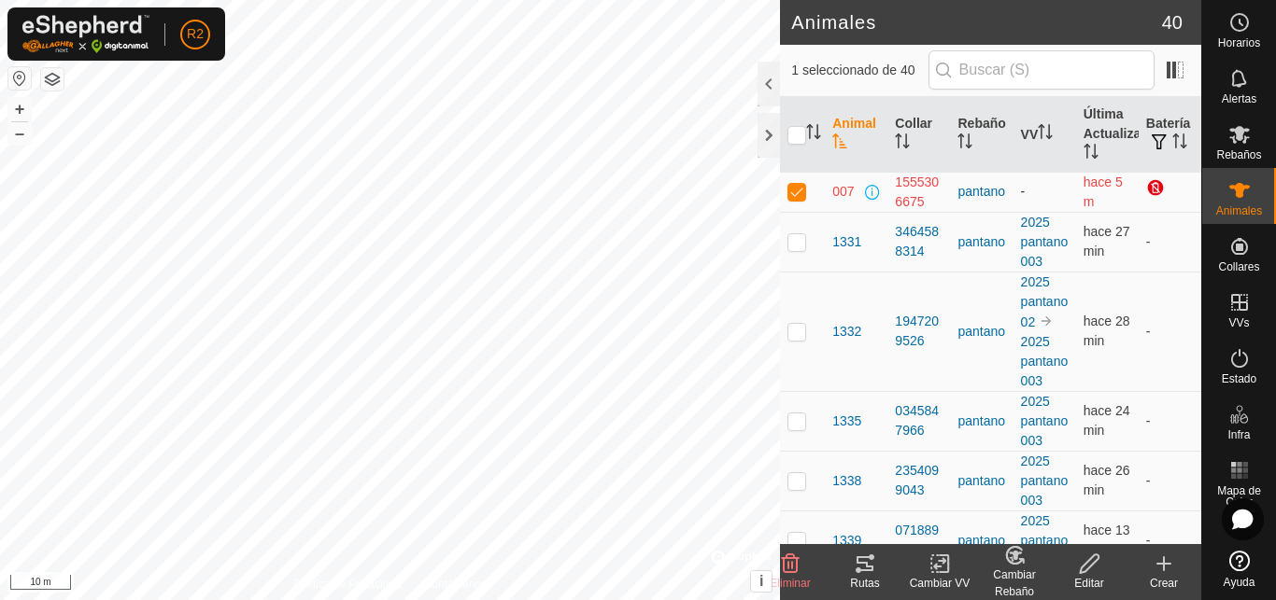
checkbox input "true"
click at [1164, 567] on icon at bounding box center [1164, 564] width 0 height 13
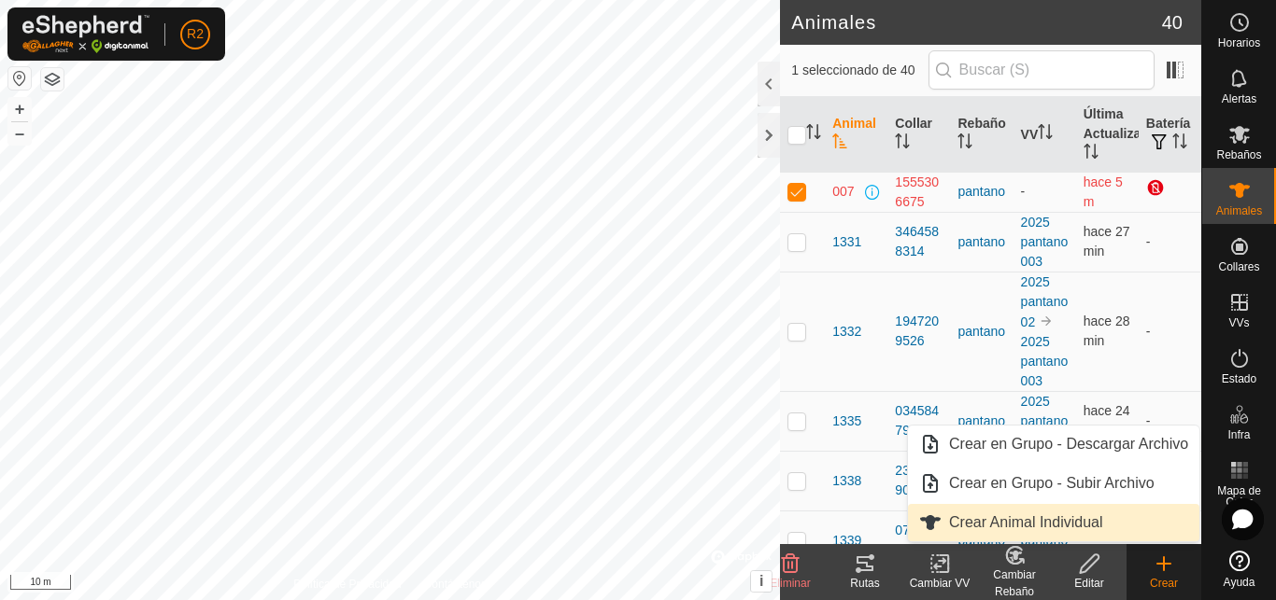
click at [1023, 519] on span "Crear Animal Individual" at bounding box center [1026, 523] width 154 height 22
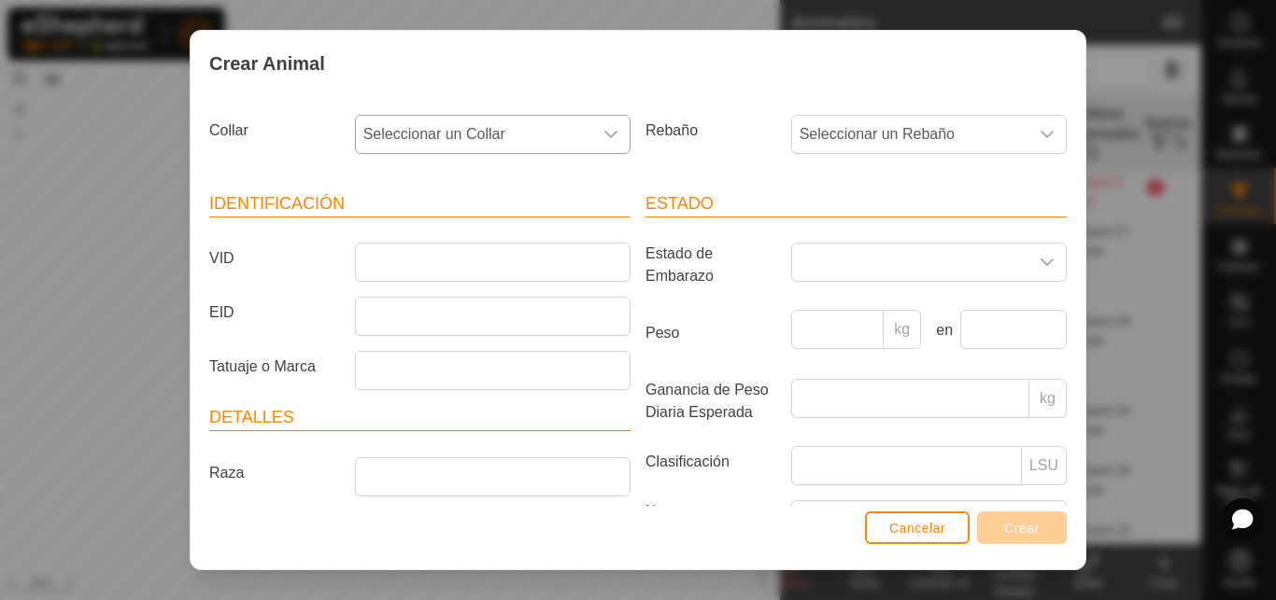
click at [603, 131] on icon "dropdown trigger" at bounding box center [610, 134] width 15 height 15
click at [162, 132] on div "Crear Animal Collar Seleccionar un Collar - Rebaño Seleccionar un Rebaño Identi…" at bounding box center [638, 300] width 1276 height 600
click at [912, 525] on span "Cancelar" at bounding box center [917, 528] width 56 height 15
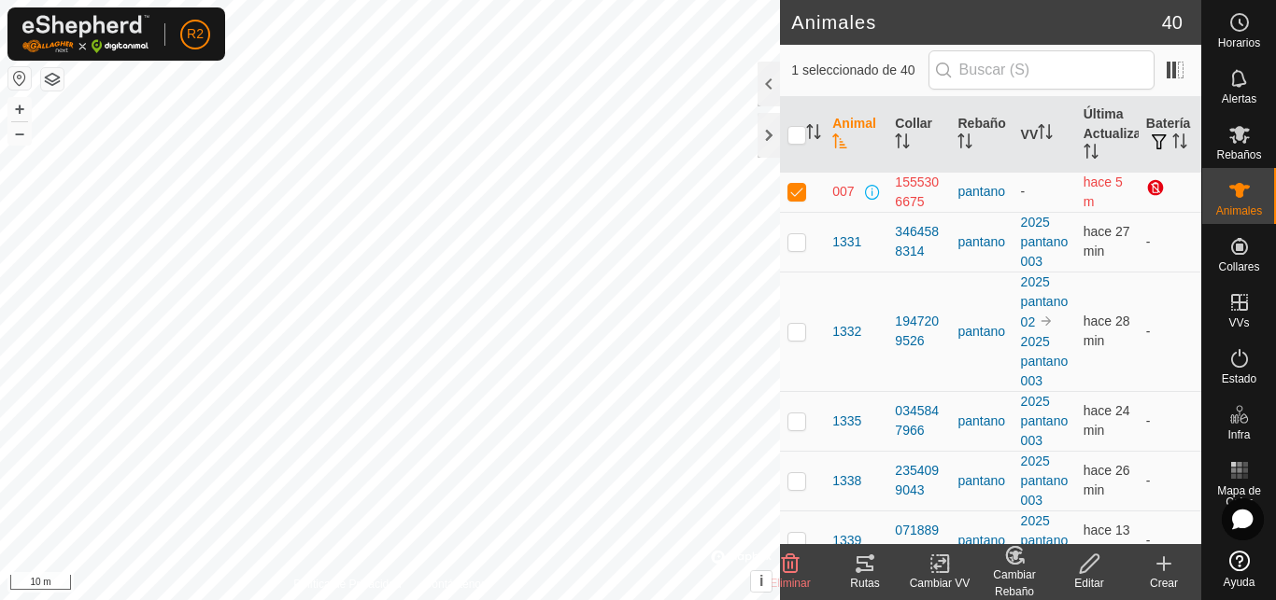
click at [1086, 569] on icon at bounding box center [1089, 564] width 23 height 22
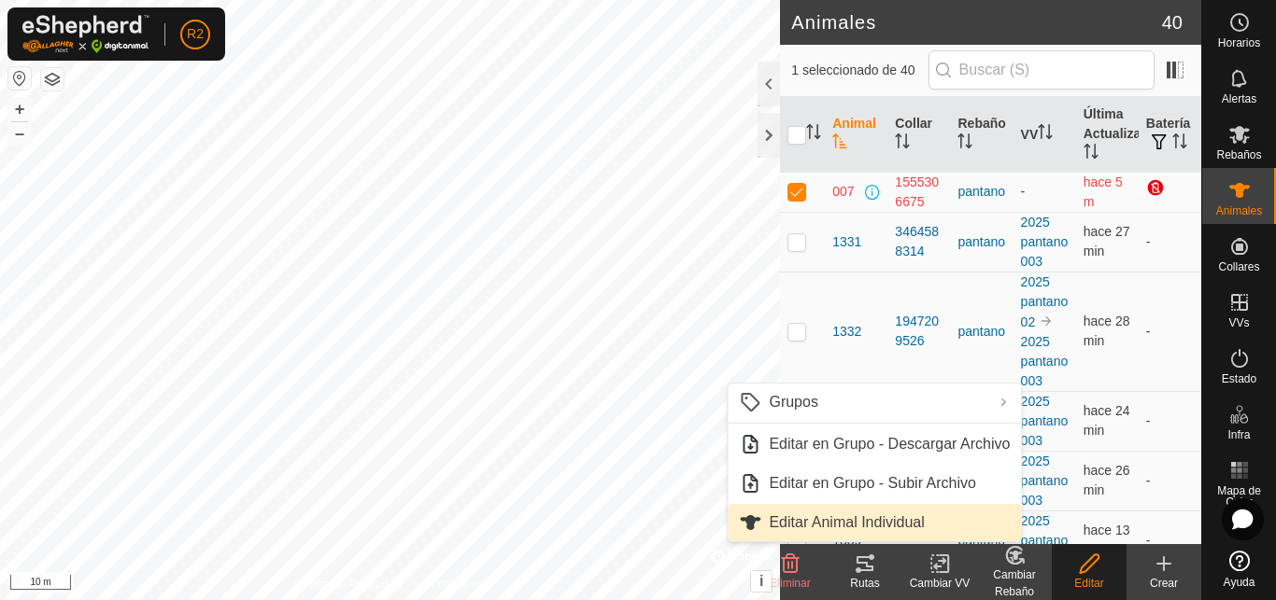
click at [827, 519] on link "Editar Animal Individual" at bounding box center [873, 522] width 293 height 37
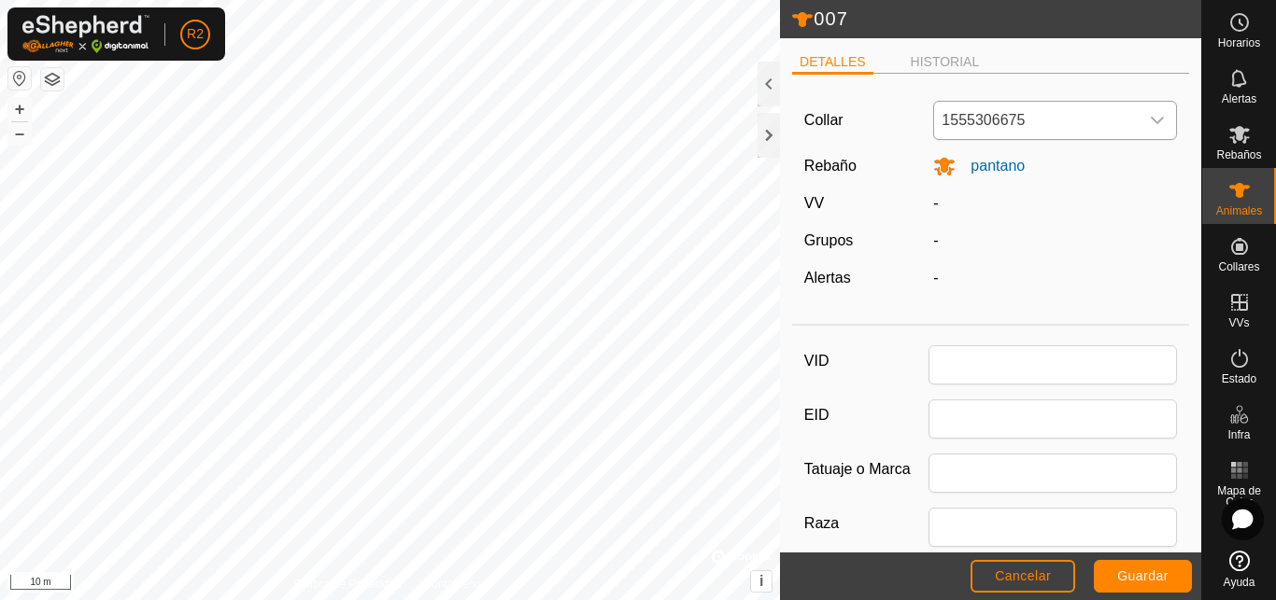
type input "007"
type input "0"
click at [1151, 122] on icon "dropdown trigger" at bounding box center [1157, 120] width 13 height 7
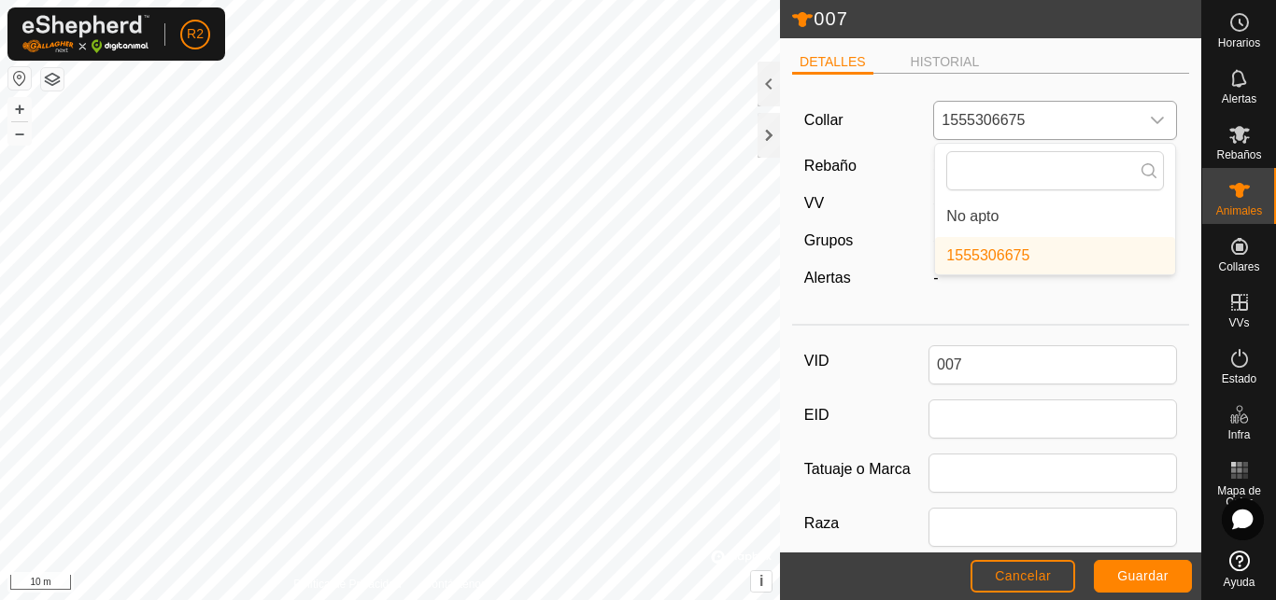
click at [1151, 119] on icon "dropdown trigger" at bounding box center [1157, 120] width 13 height 7
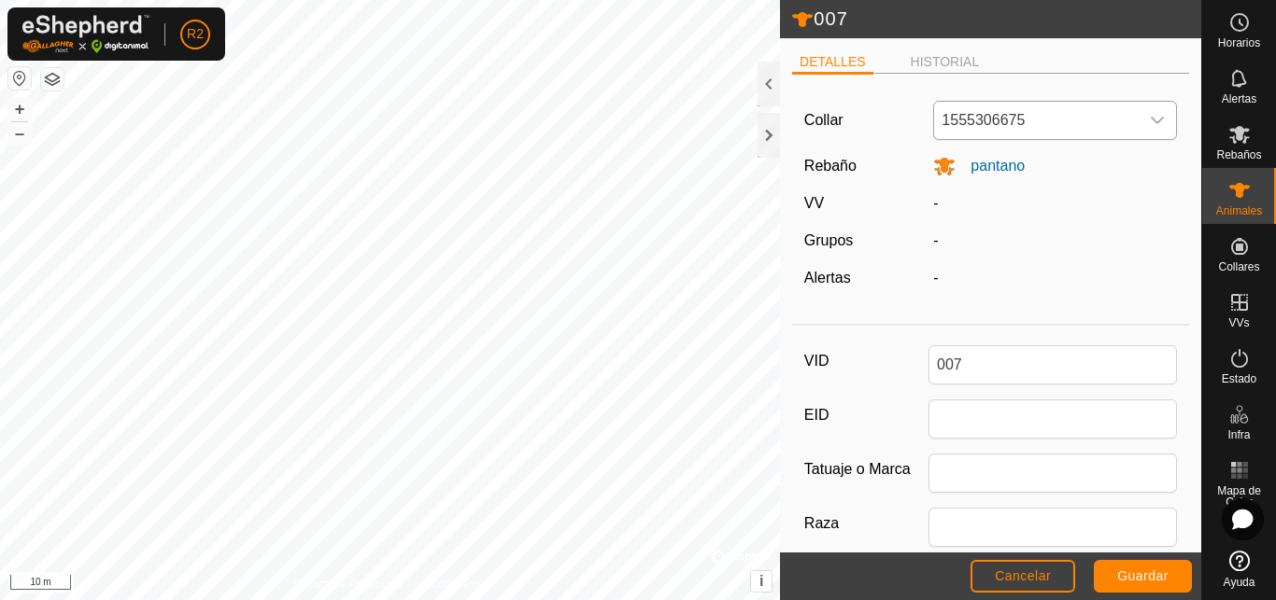
click at [1151, 119] on icon "dropdown trigger" at bounding box center [1157, 120] width 13 height 7
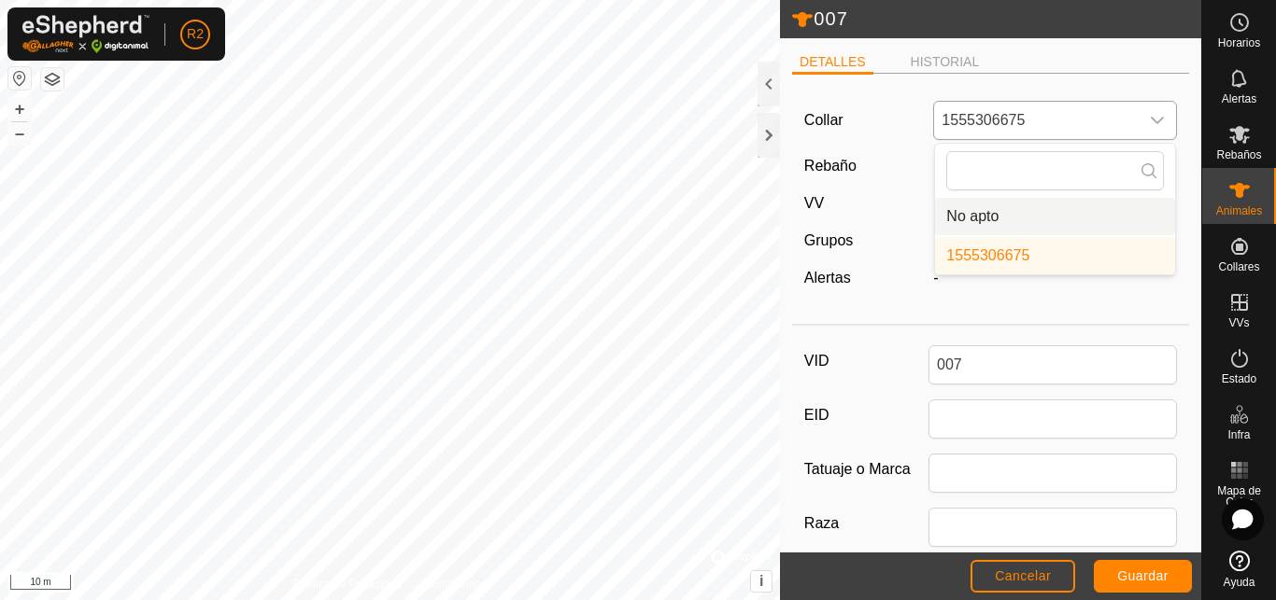
click at [970, 221] on li "No apto" at bounding box center [1055, 216] width 240 height 37
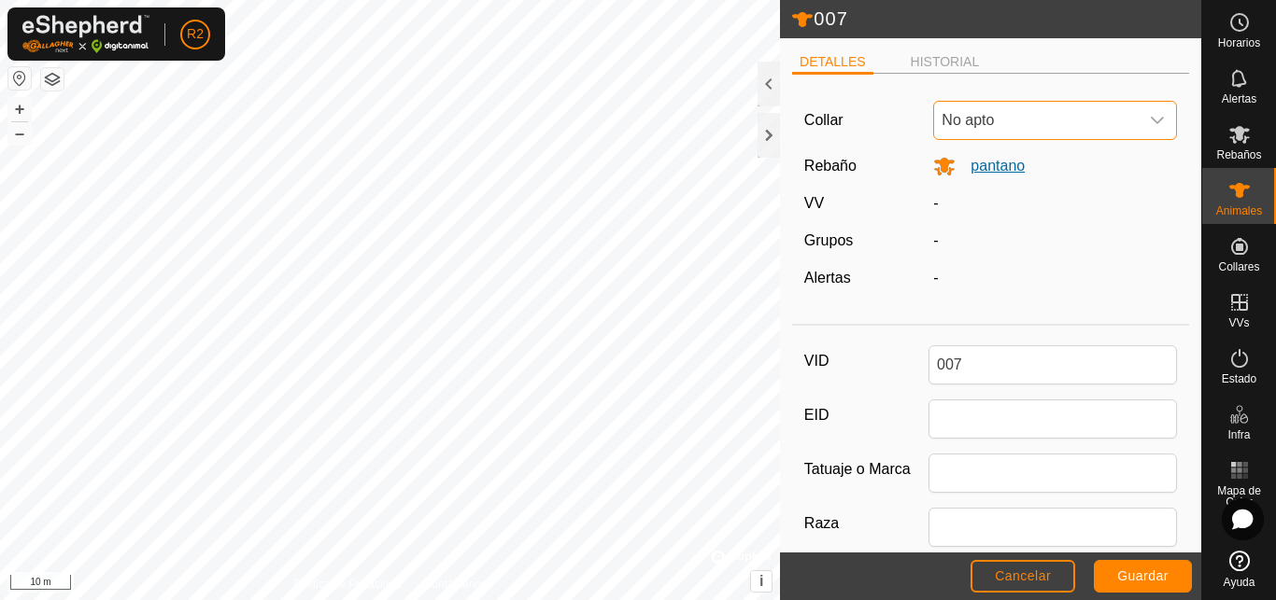
click at [1003, 165] on span "pantano" at bounding box center [989, 166] width 69 height 16
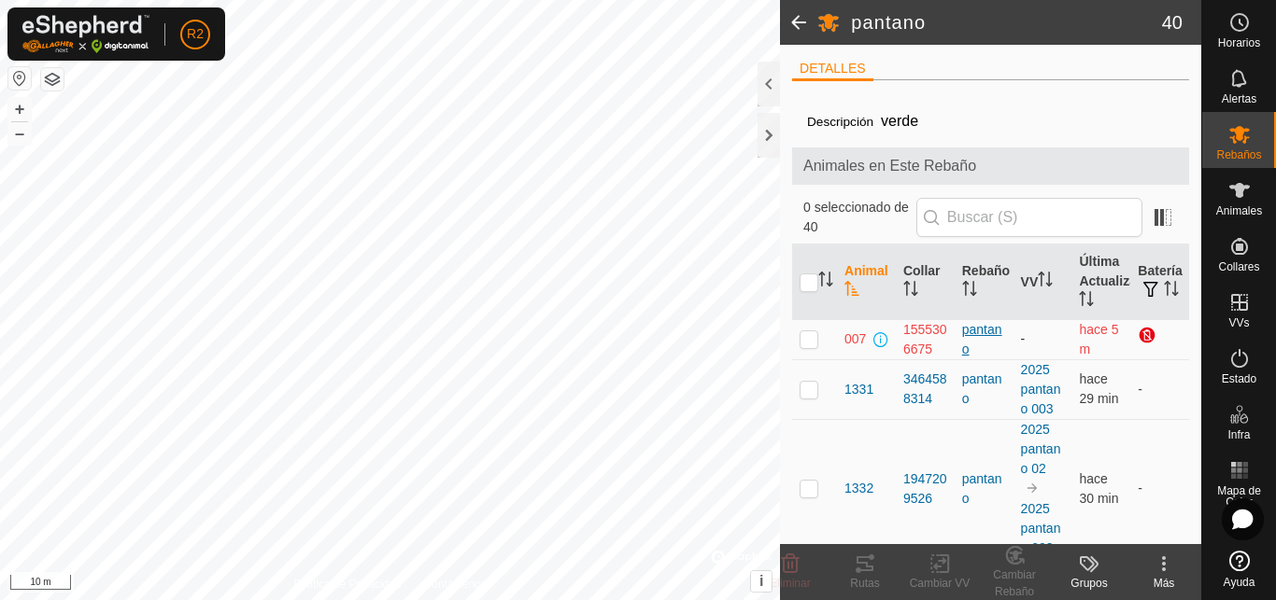
click at [973, 335] on div "pantano" at bounding box center [984, 339] width 44 height 39
click at [807, 338] on p-checkbox at bounding box center [808, 339] width 19 height 15
click at [787, 566] on icon at bounding box center [791, 564] width 18 height 19
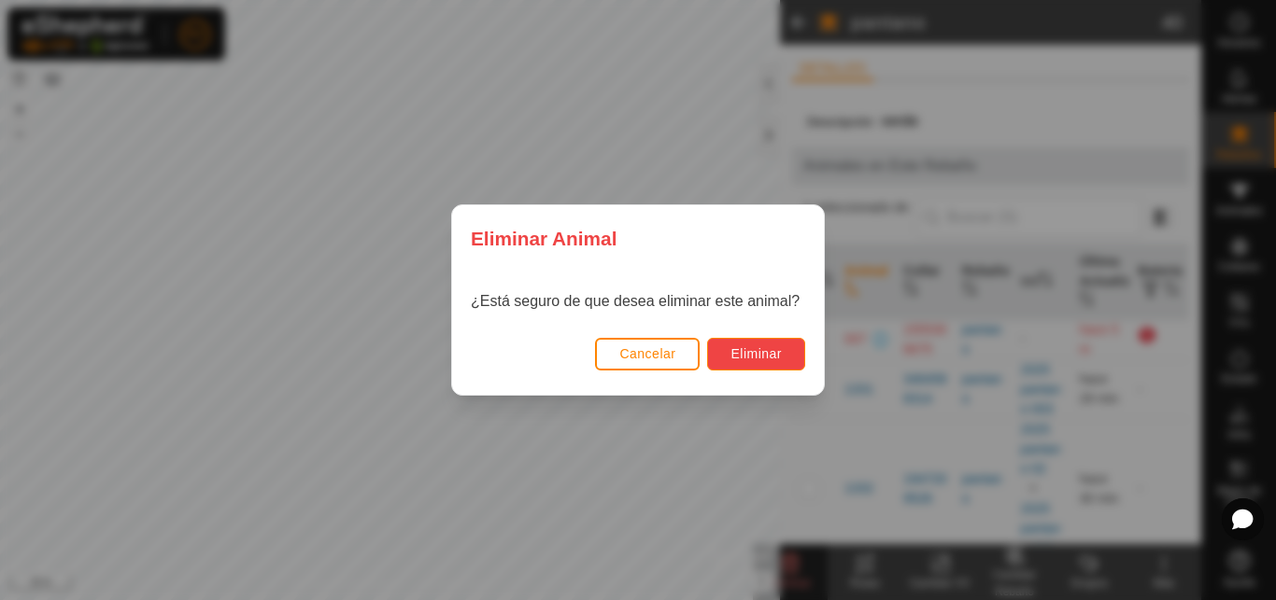
click at [738, 346] on span "Eliminar" at bounding box center [755, 353] width 51 height 15
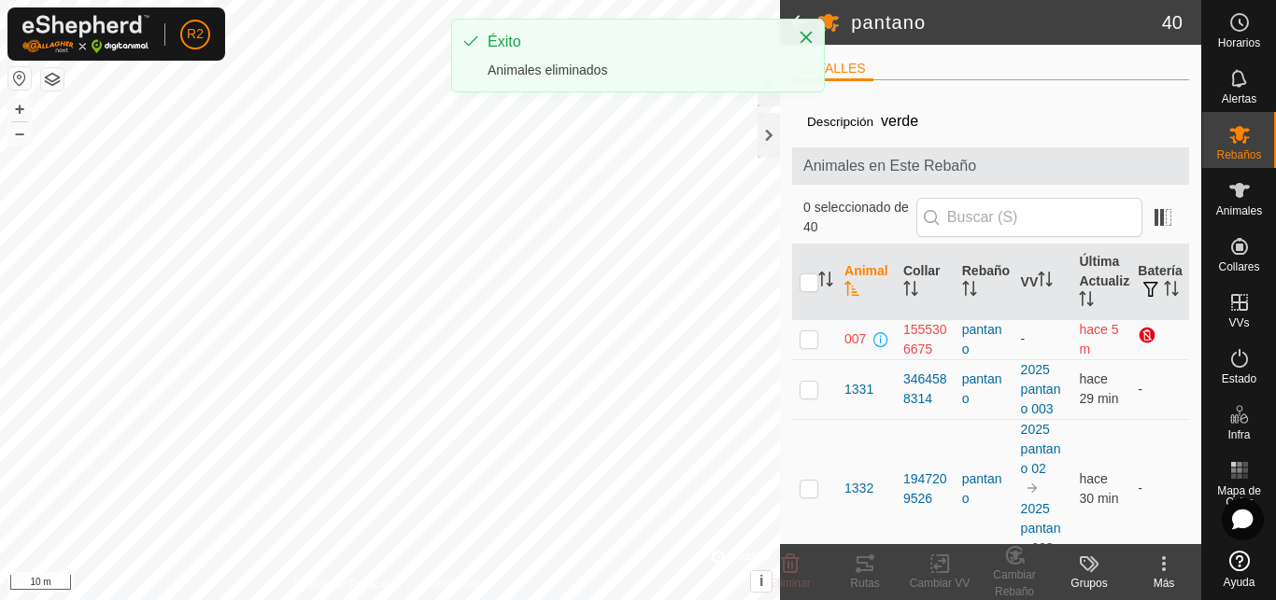
checkbox input "false"
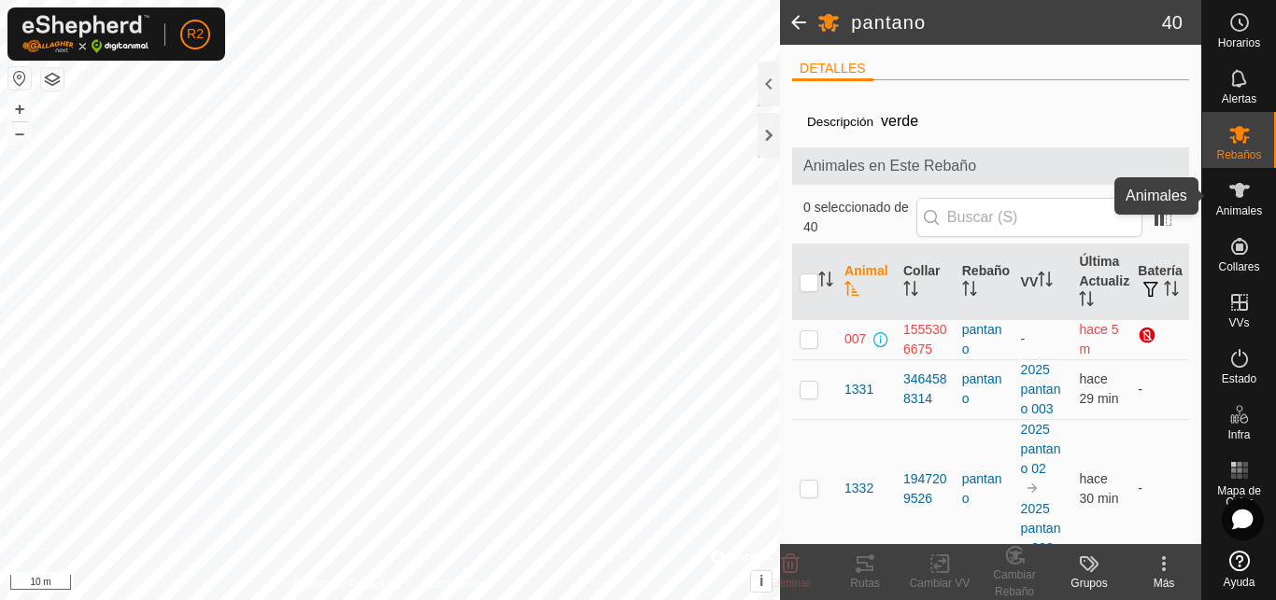
click at [1243, 196] on icon at bounding box center [1239, 190] width 22 height 22
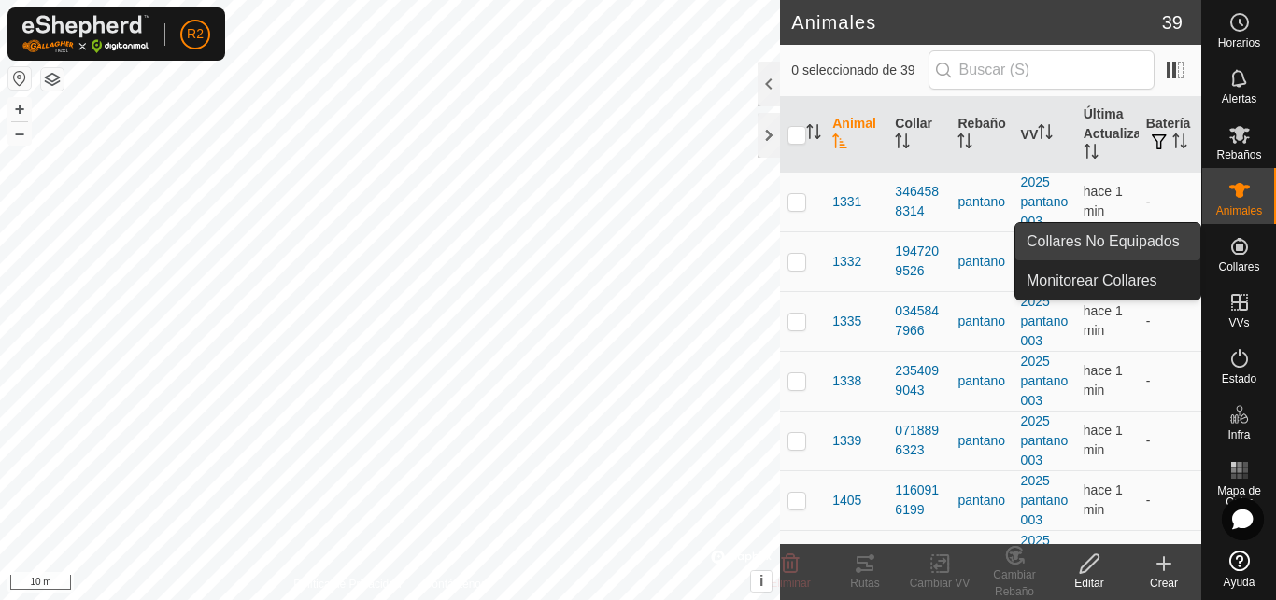
click at [1150, 240] on link "Collares No Equipados" at bounding box center [1107, 241] width 185 height 37
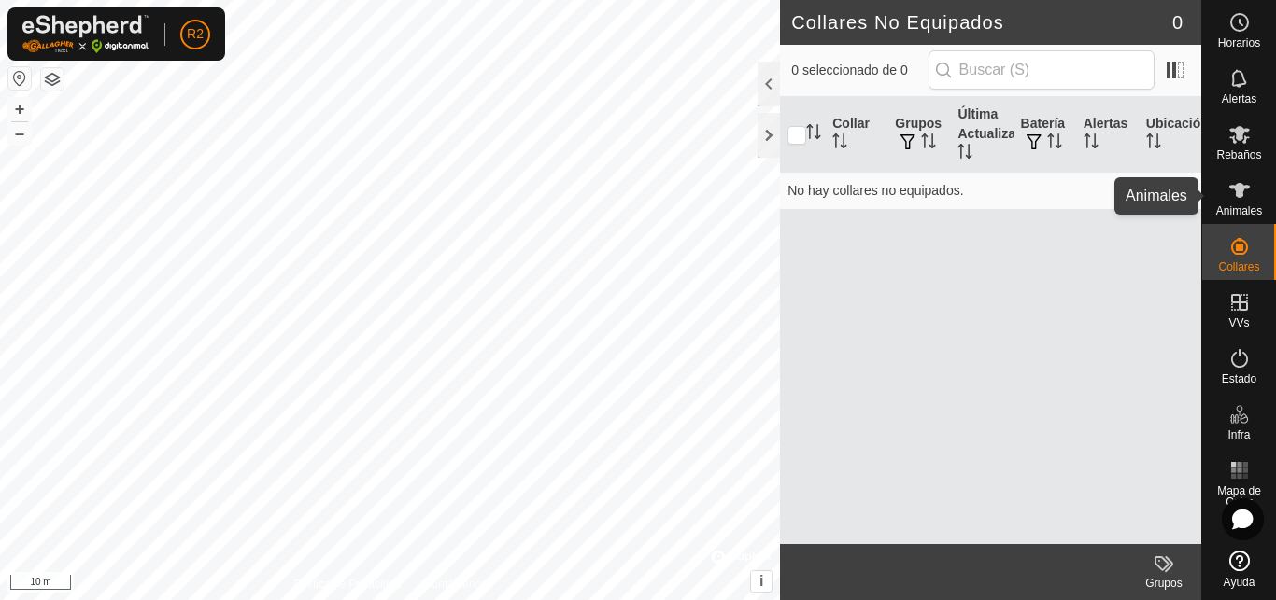
click at [1241, 188] on icon at bounding box center [1239, 190] width 21 height 15
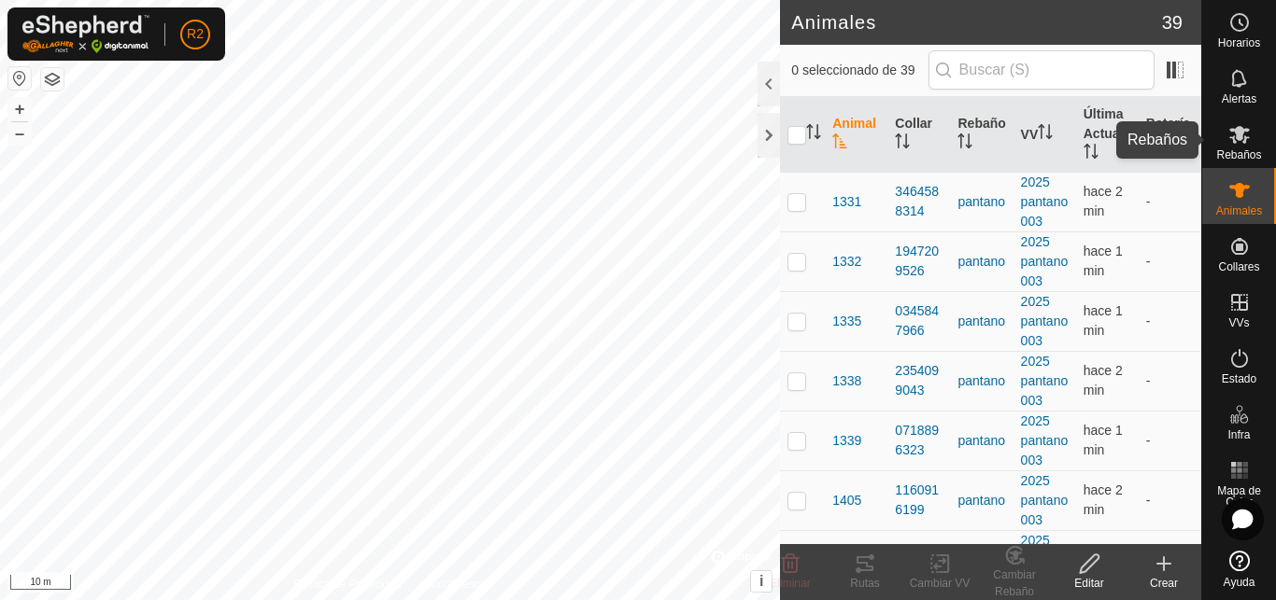
click at [1240, 134] on icon at bounding box center [1239, 135] width 21 height 18
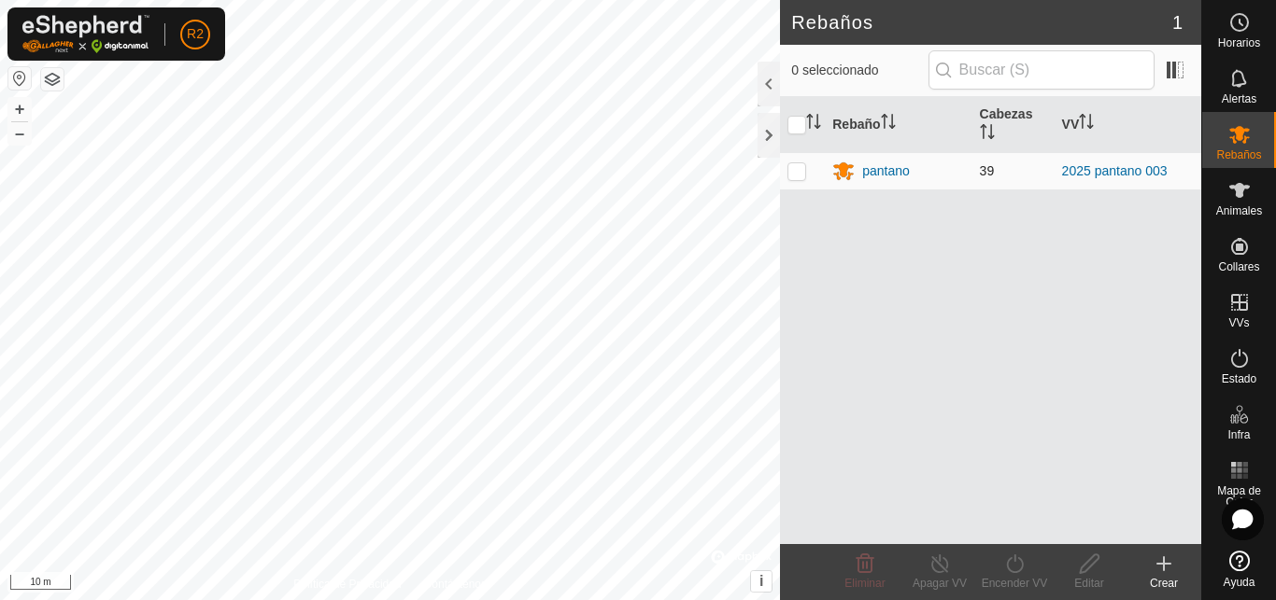
click at [795, 174] on p-checkbox at bounding box center [796, 170] width 19 height 15
checkbox input "true"
click at [795, 174] on p-checkbox at bounding box center [796, 170] width 19 height 15
checkbox input "false"
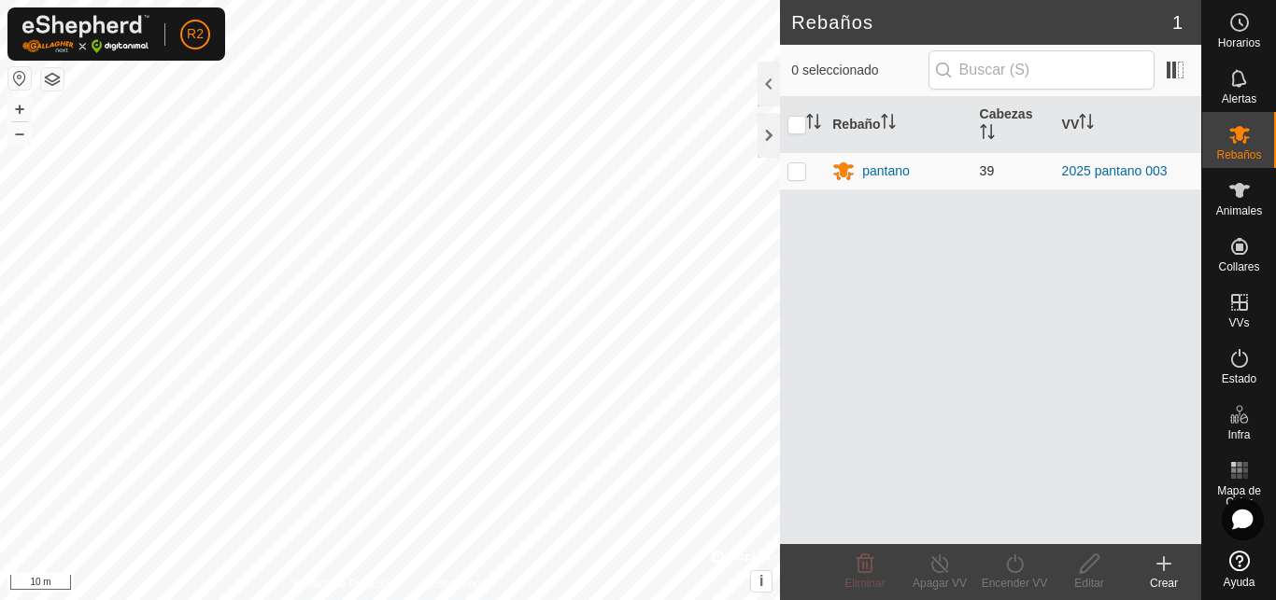
checkbox input "false"
click at [1238, 206] on span "Animales" at bounding box center [1239, 210] width 46 height 11
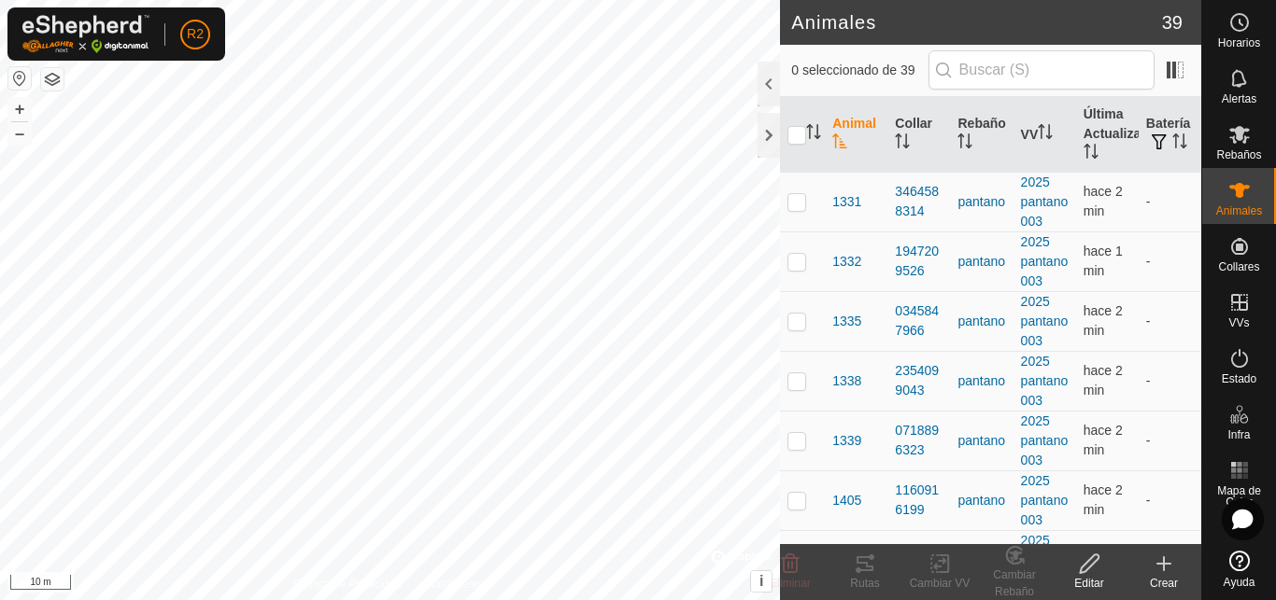
click at [1158, 571] on icon at bounding box center [1163, 564] width 22 height 22
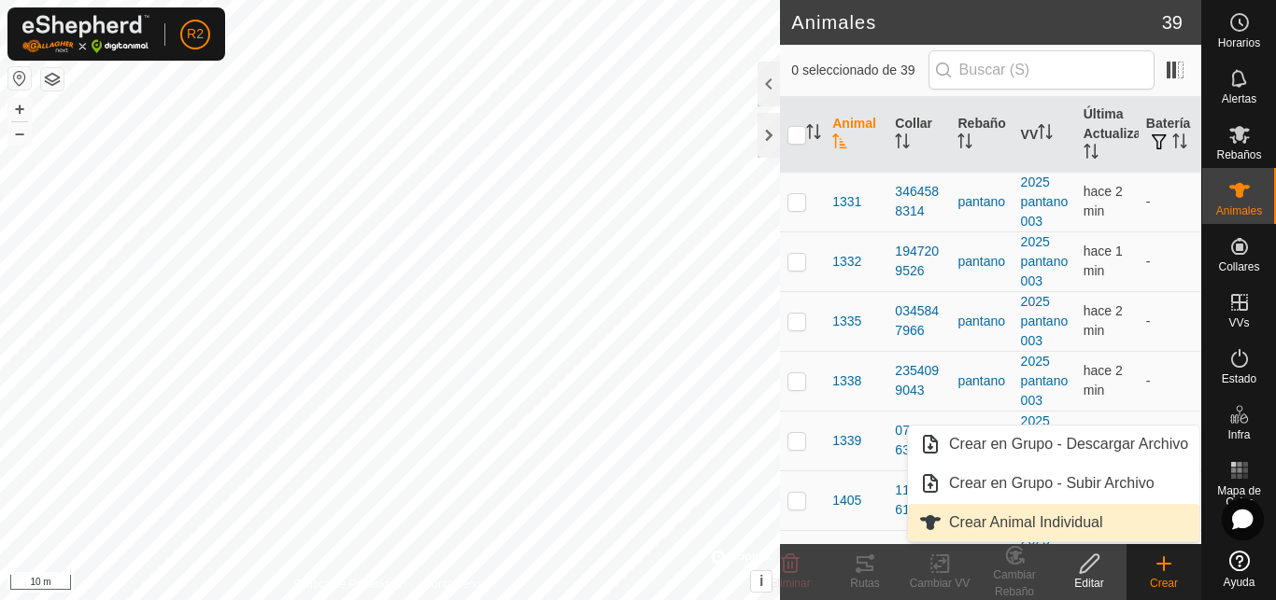
click at [1017, 517] on span "Crear Animal Individual" at bounding box center [1026, 523] width 154 height 22
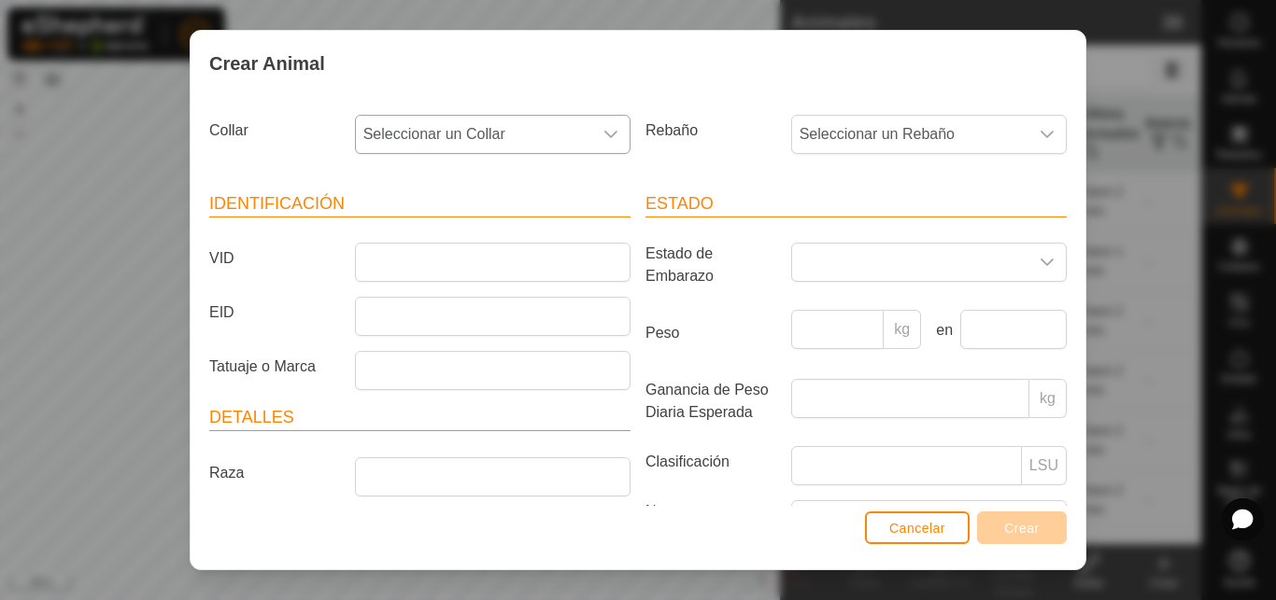
click at [604, 131] on icon "dropdown trigger" at bounding box center [610, 134] width 15 height 15
click at [603, 131] on icon "dropdown trigger" at bounding box center [610, 134] width 15 height 15
click at [911, 531] on span "Cancelar" at bounding box center [917, 528] width 56 height 15
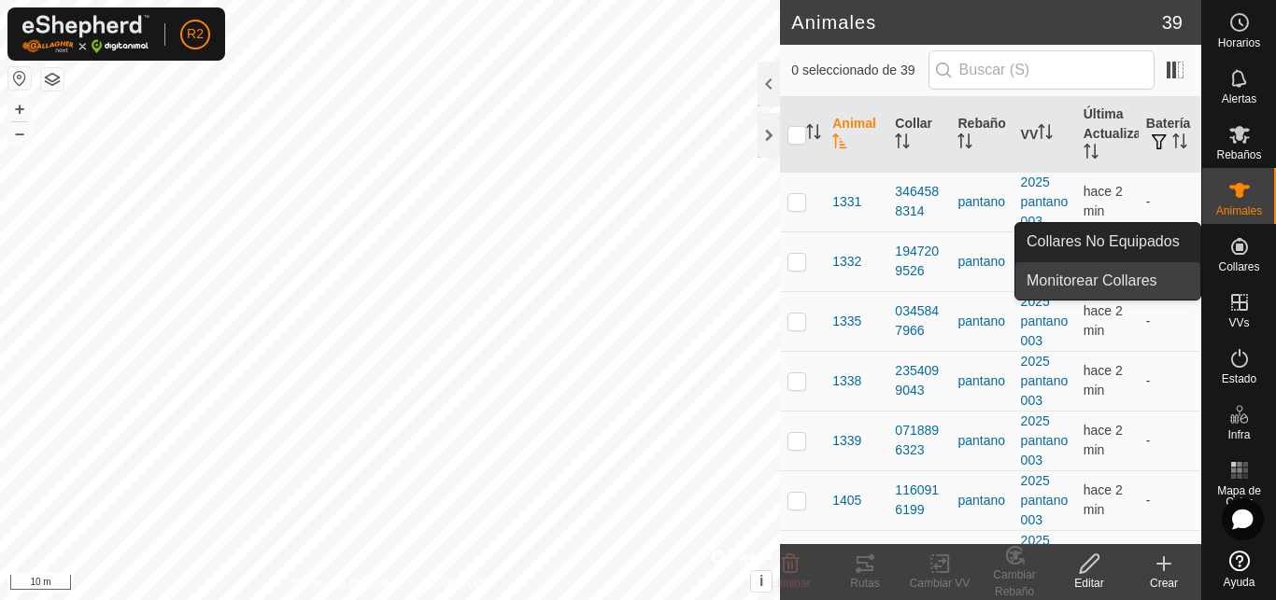
click at [1142, 285] on link "Monitorear Collares" at bounding box center [1107, 280] width 185 height 37
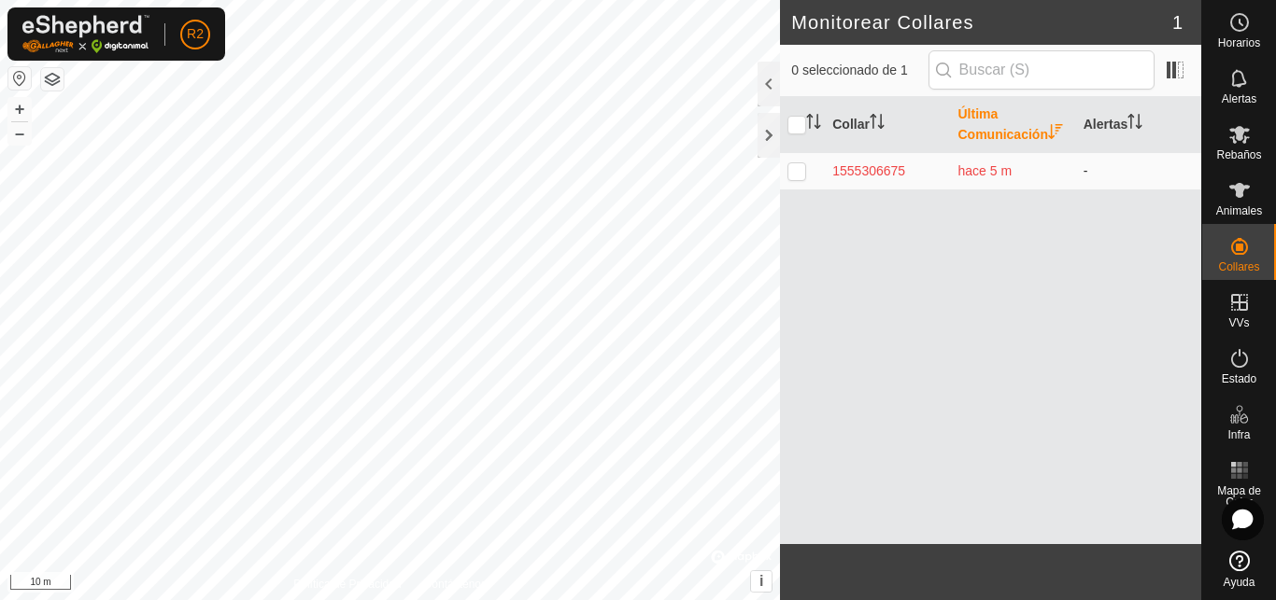
click at [796, 172] on p-checkbox at bounding box center [796, 170] width 19 height 15
checkbox input "true"
click at [983, 129] on th "Última Comunicación" at bounding box center [1012, 125] width 125 height 56
click at [984, 138] on th "Última Comunicación" at bounding box center [1012, 125] width 125 height 56
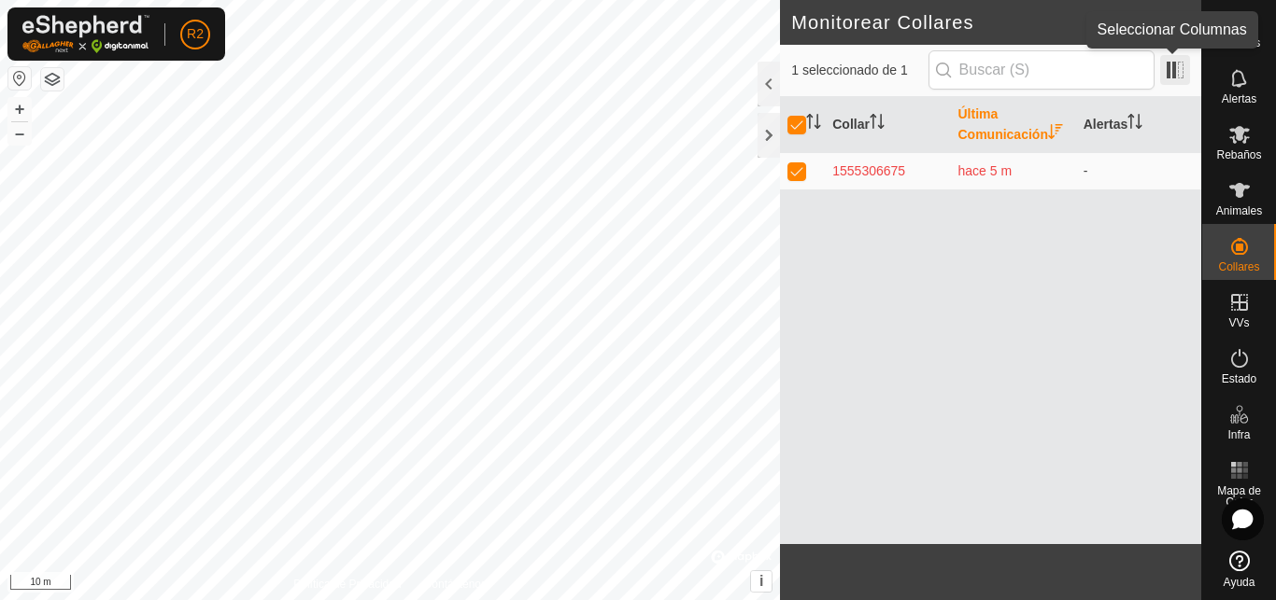
click at [1171, 68] on span at bounding box center [1175, 70] width 30 height 30
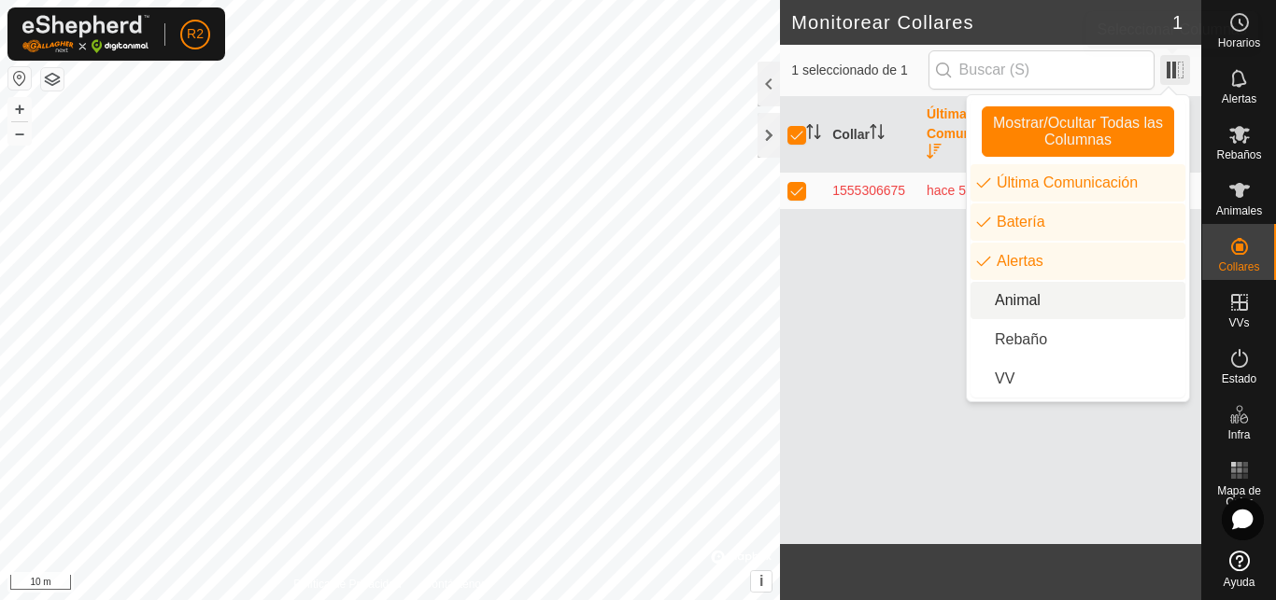
click at [1176, 74] on span at bounding box center [1175, 70] width 30 height 30
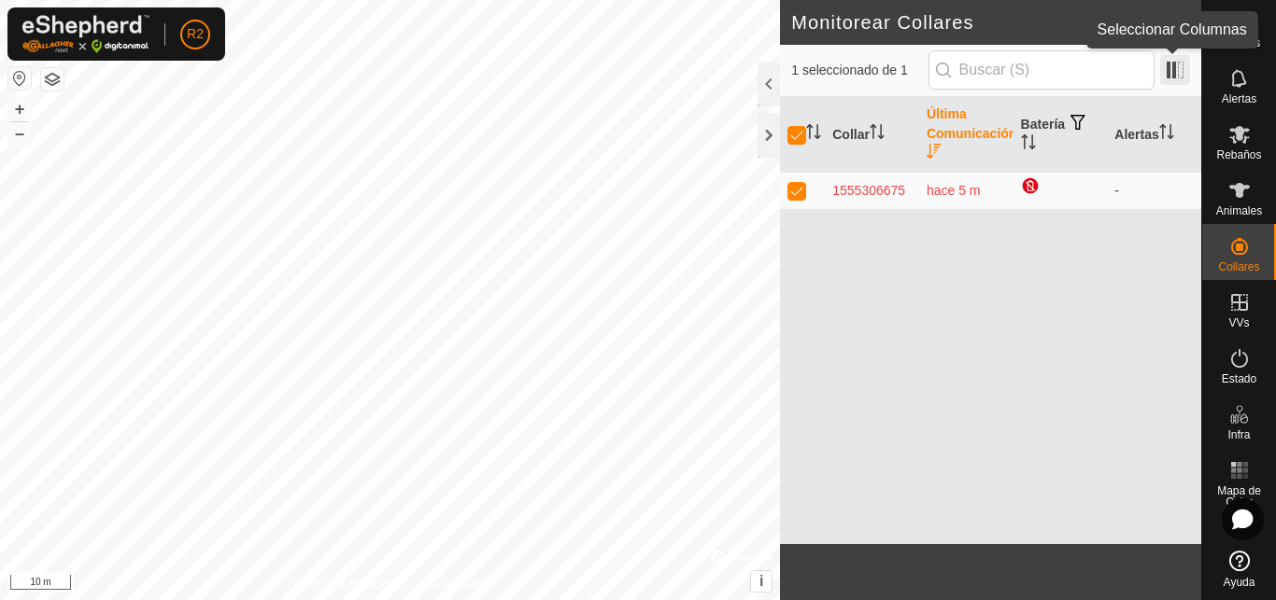
click at [1169, 78] on span at bounding box center [1175, 70] width 30 height 30
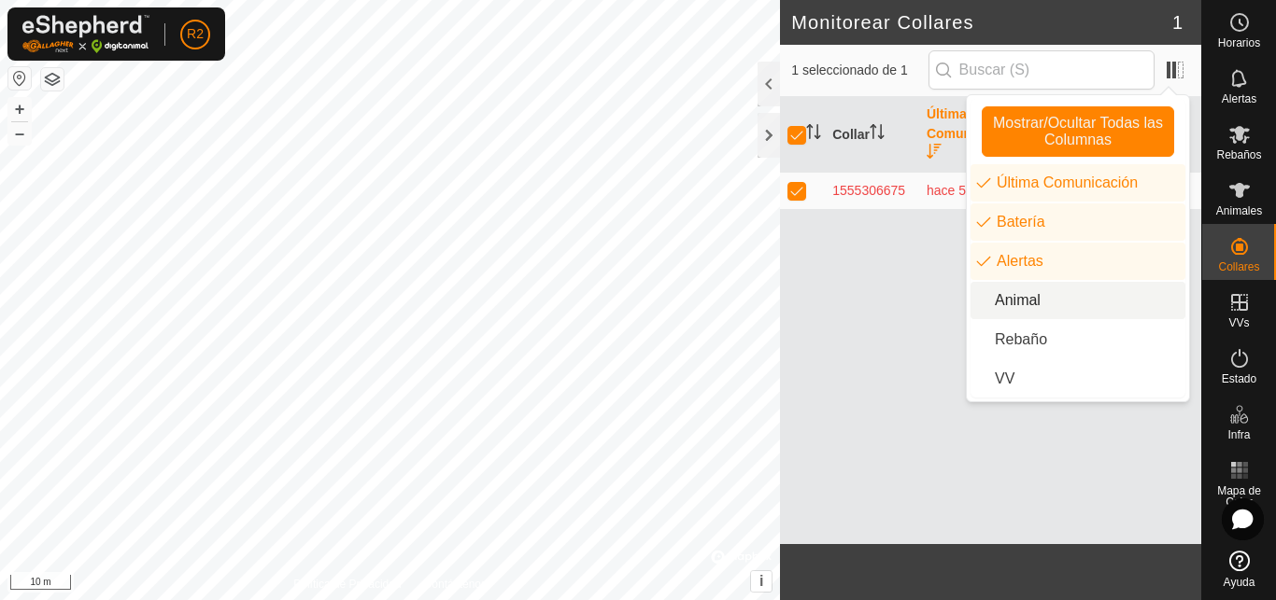
click at [1015, 300] on li "Animal" at bounding box center [1077, 300] width 215 height 37
click at [1007, 340] on li "Rebaño" at bounding box center [1077, 339] width 215 height 37
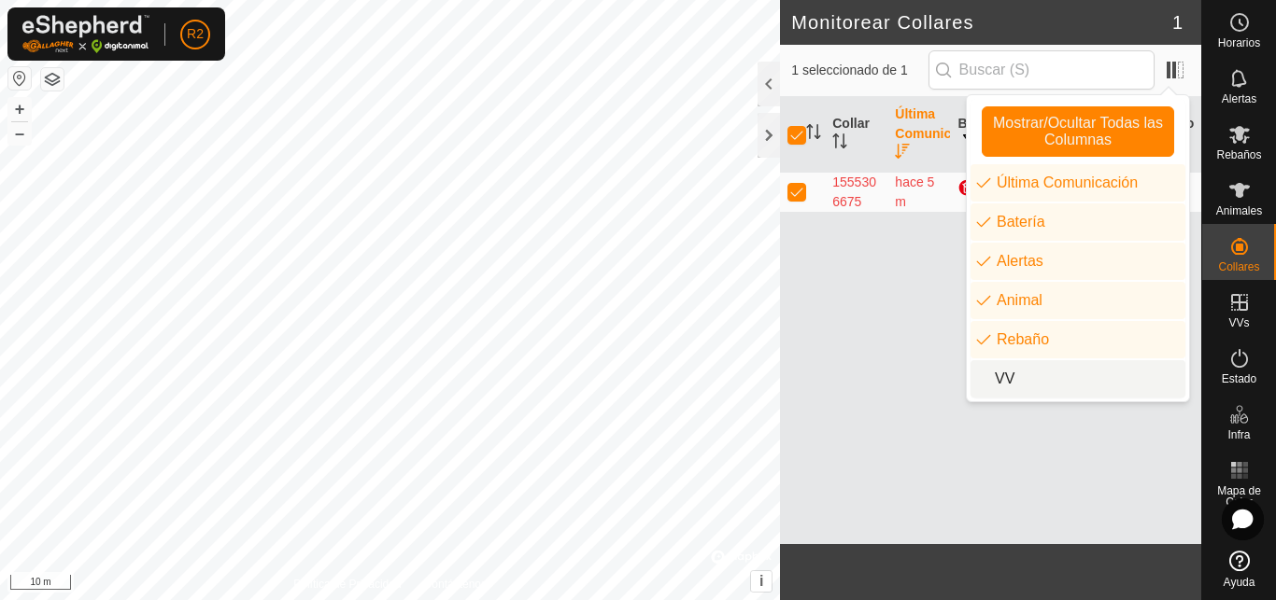
click at [999, 376] on li "VV" at bounding box center [1077, 378] width 215 height 37
click at [1167, 68] on span at bounding box center [1175, 70] width 30 height 30
click at [908, 311] on div "Collar Última Comunicación Batería Alertas Animal Rebaño VV 1555306675 hace 5 m…" at bounding box center [990, 320] width 421 height 447
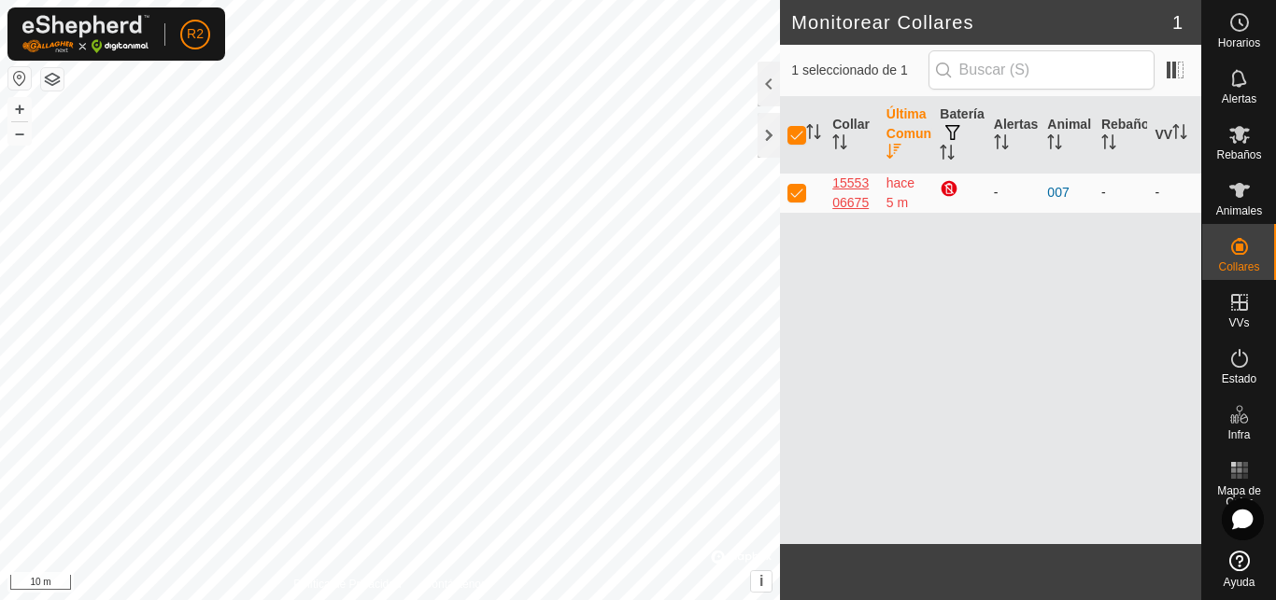
click at [854, 203] on div "1555306675" at bounding box center [851, 193] width 39 height 39
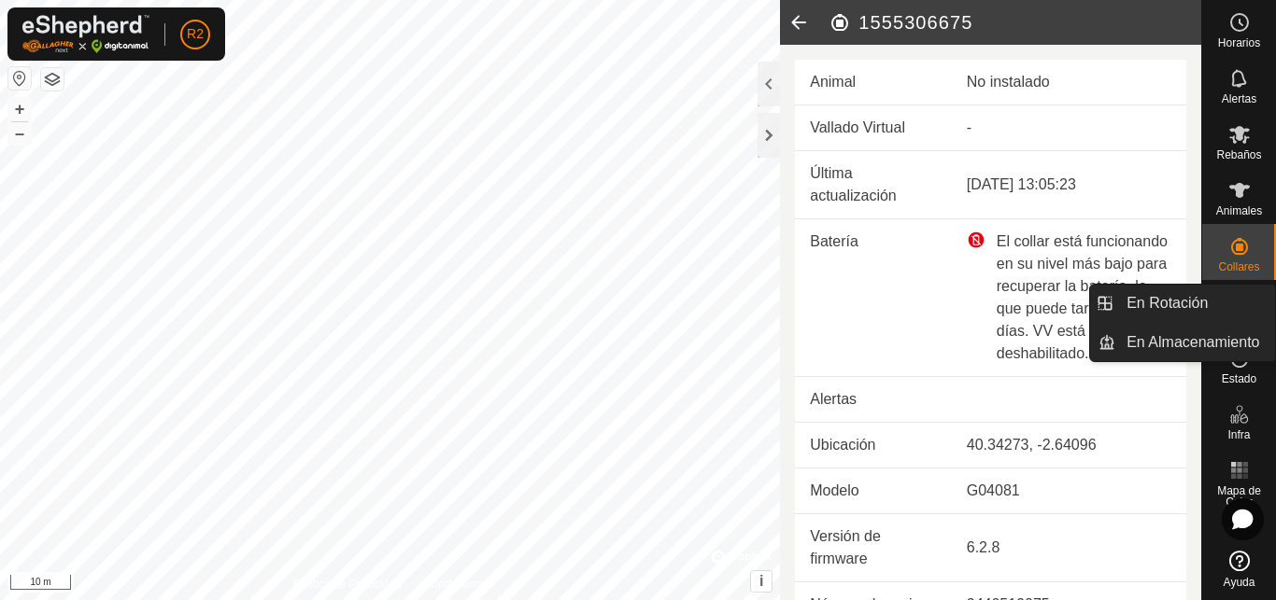
click at [798, 20] on icon at bounding box center [798, 22] width 37 height 45
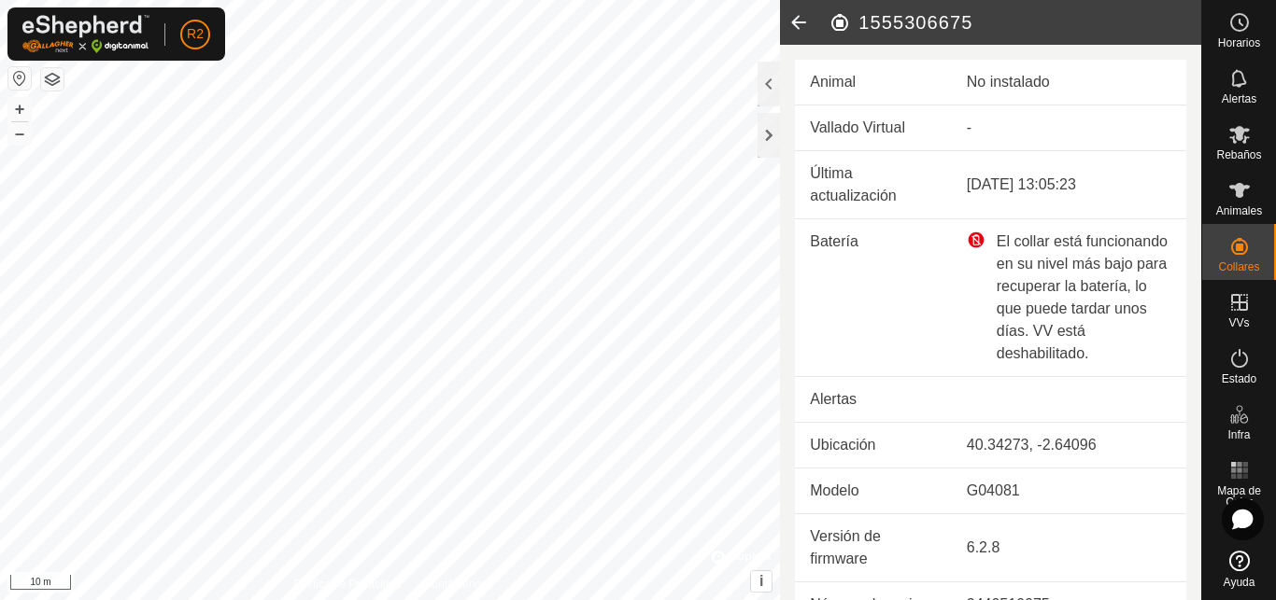
click at [798, 20] on icon at bounding box center [798, 22] width 37 height 45
click at [1240, 188] on icon at bounding box center [1239, 190] width 21 height 15
click at [1236, 194] on icon at bounding box center [1239, 190] width 21 height 15
